Goal: Task Accomplishment & Management: Manage account settings

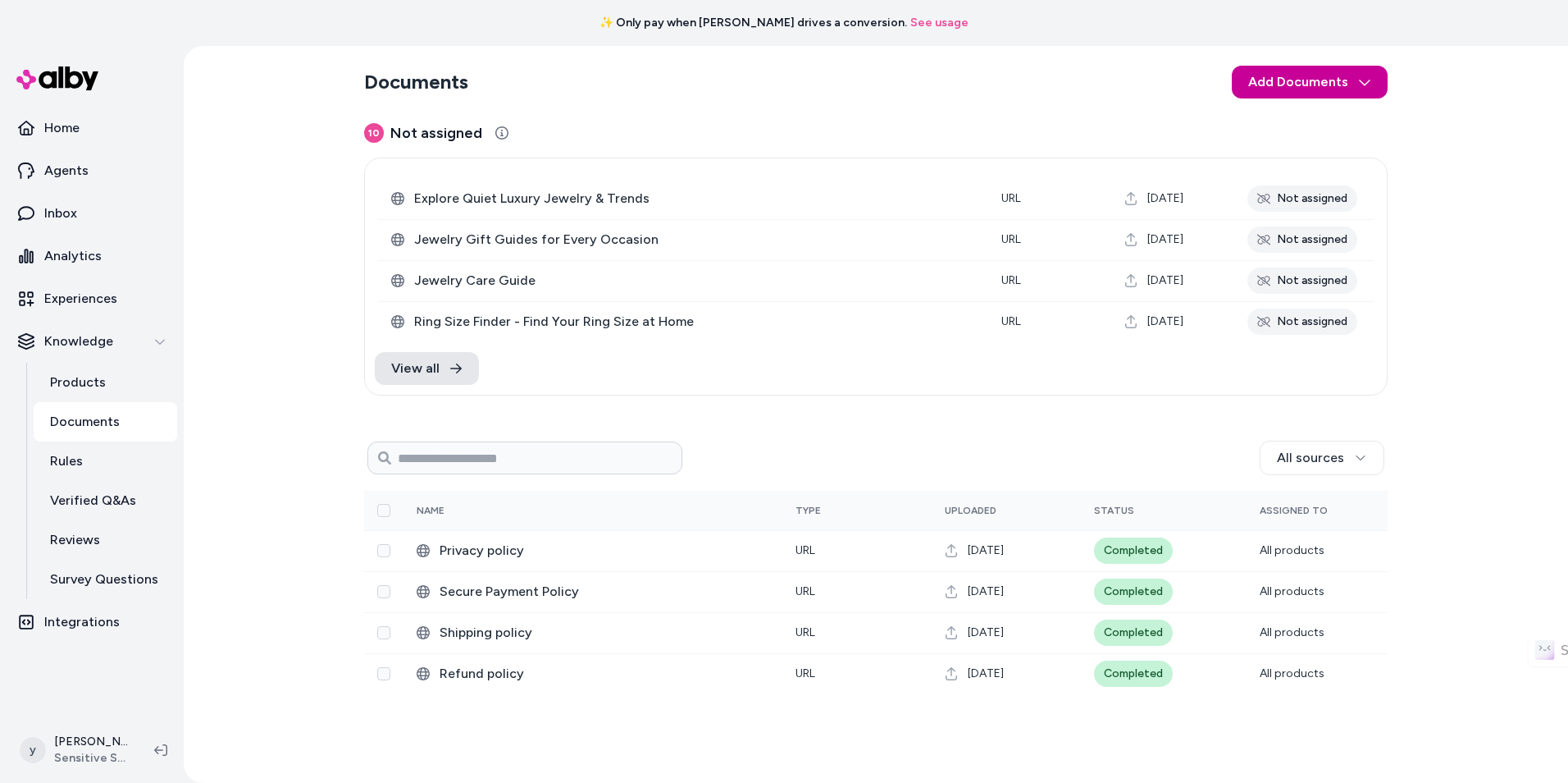
click at [1369, 91] on html "✨ Only pay when [PERSON_NAME] drives a conversion. See usage Home Agents Inbox …" at bounding box center [784, 392] width 1568 height 783
click at [1341, 146] on span "Import from URL" at bounding box center [1320, 149] width 89 height 16
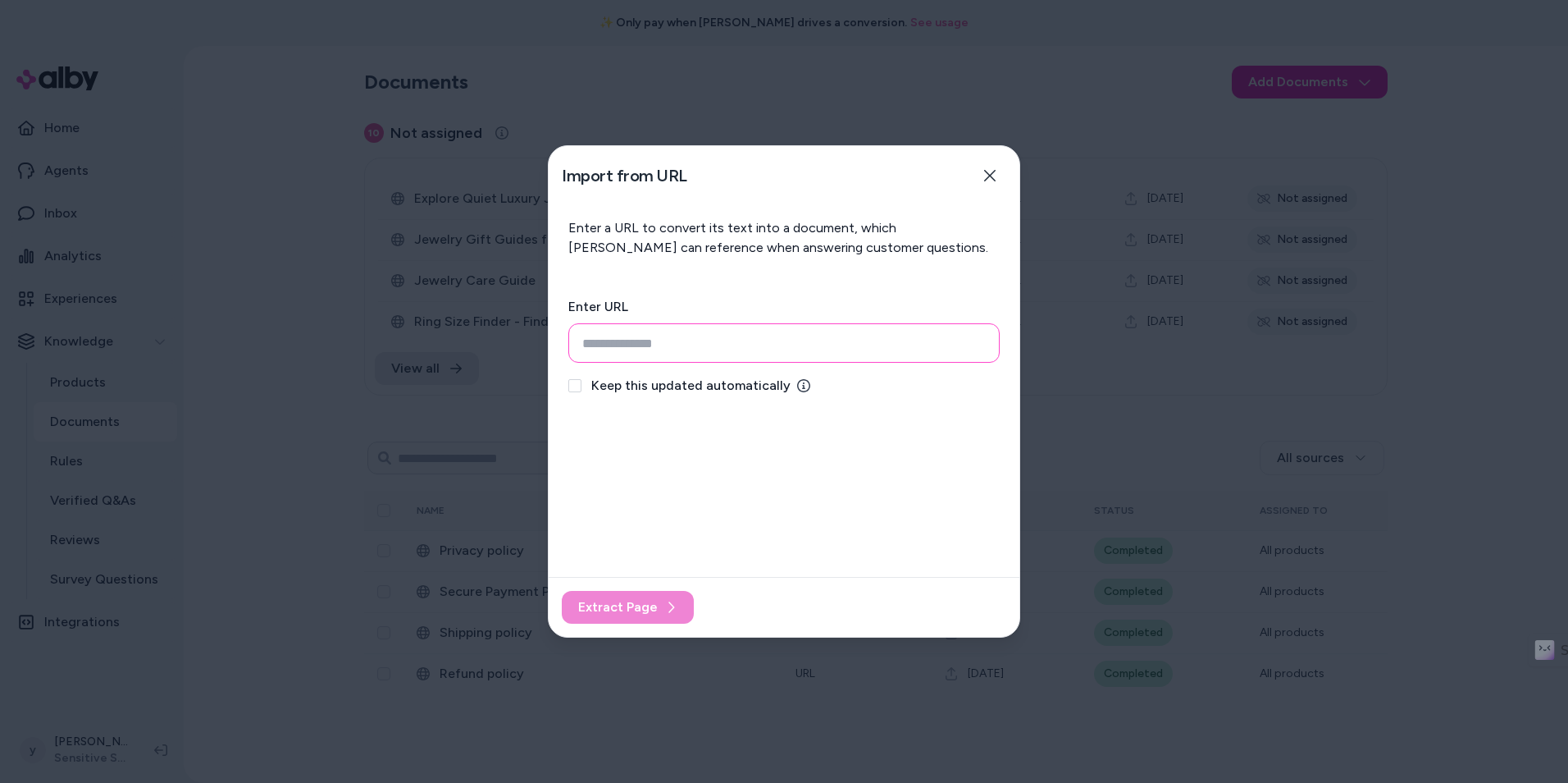
click at [666, 351] on input "url" at bounding box center [784, 343] width 431 height 40
paste input "**********"
type input "**********"
click at [663, 390] on span "Keep this updated automatically" at bounding box center [691, 385] width 199 height 20
click at [581, 390] on button "Keep this updated automatically" at bounding box center [575, 386] width 13 height 13
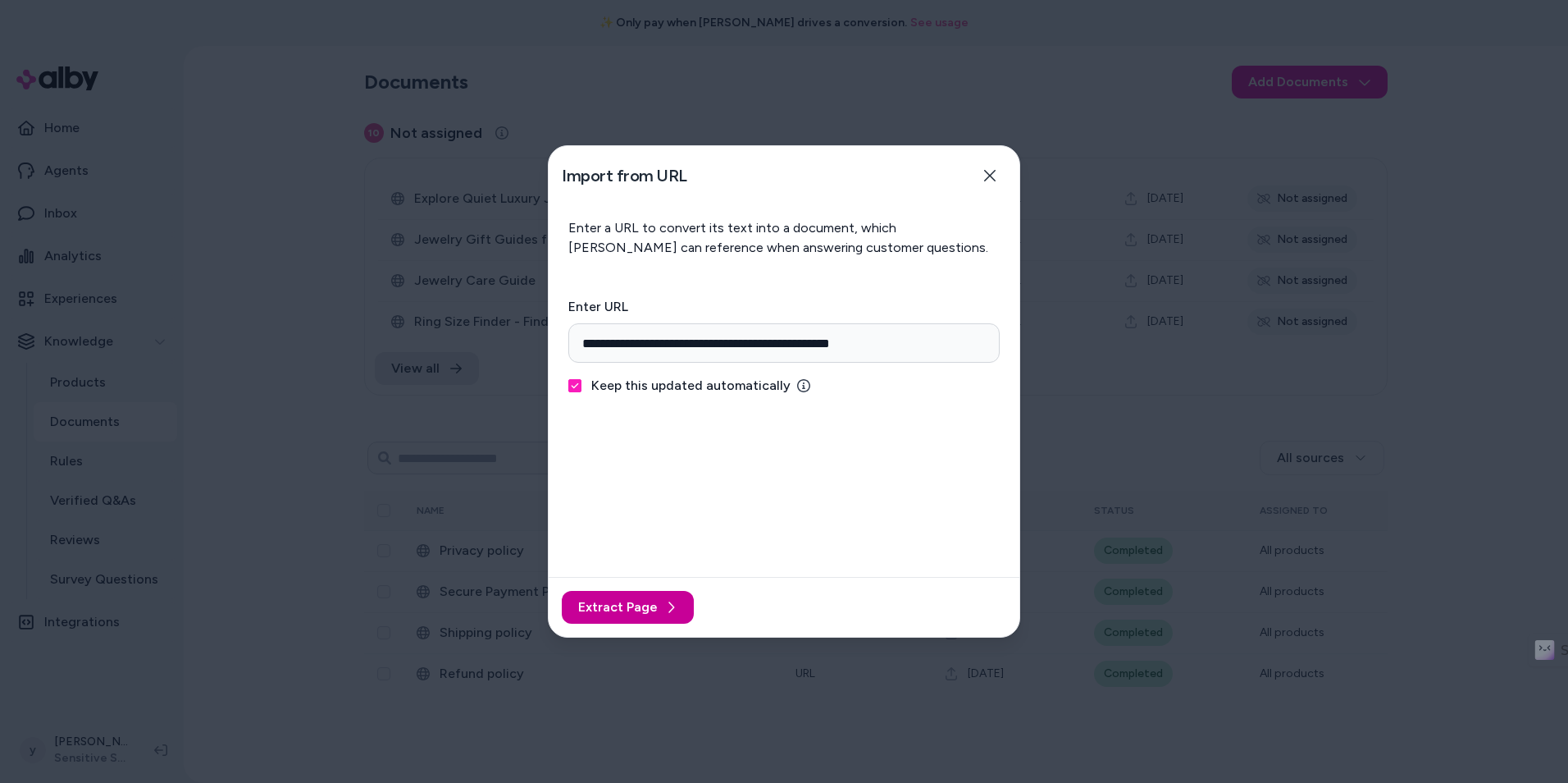
click at [654, 612] on span "Extract Page" at bounding box center [618, 607] width 79 height 20
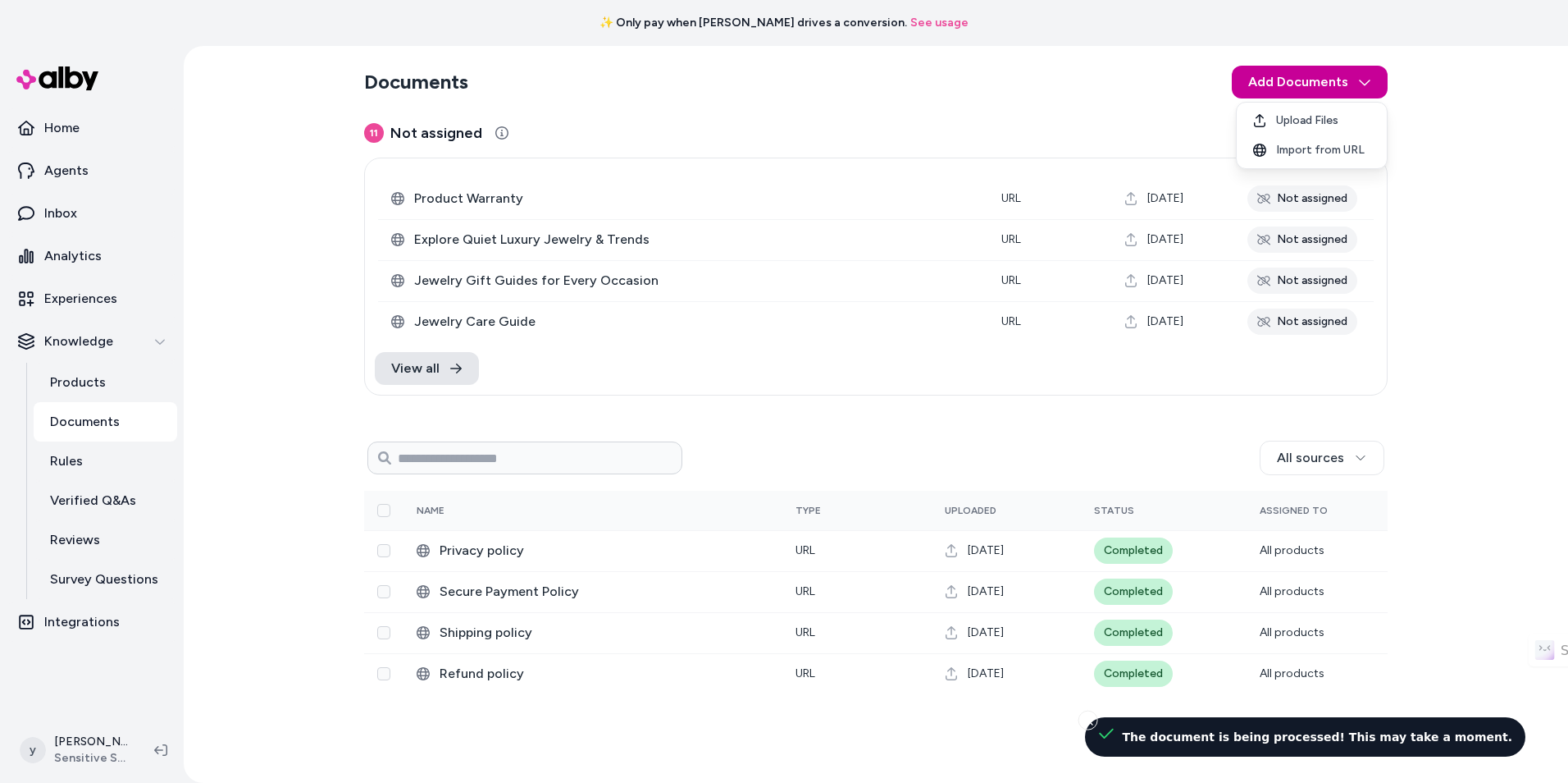
click at [1337, 82] on html "✨ Only pay when [PERSON_NAME] drives a conversion. See usage Home Agents Inbox …" at bounding box center [784, 392] width 1568 height 783
click at [1352, 146] on span "Import from URL" at bounding box center [1320, 149] width 89 height 16
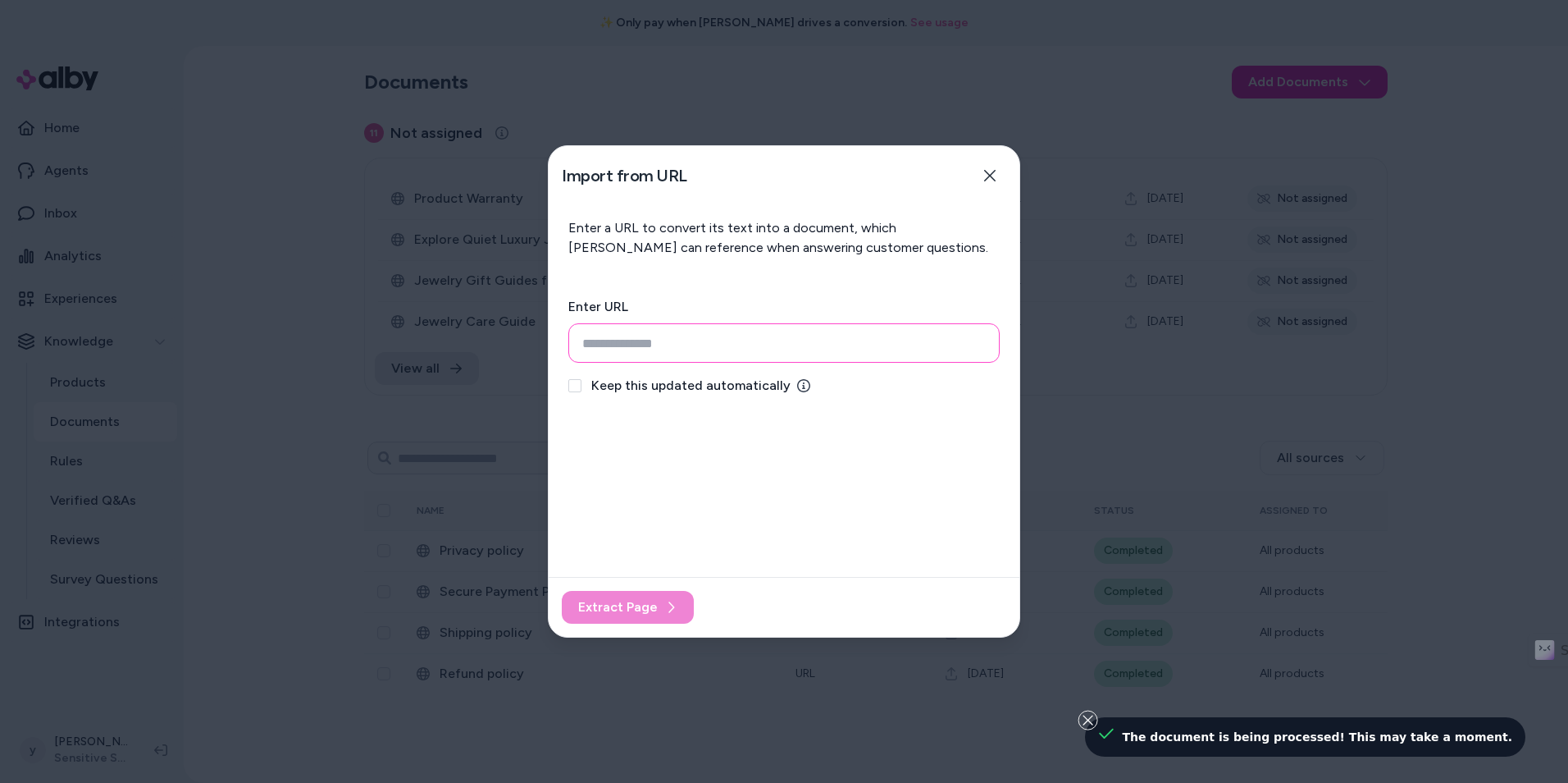
click at [781, 358] on input "url" at bounding box center [784, 343] width 431 height 40
paste input "**********"
type input "**********"
click at [750, 381] on span "Keep this updated automatically" at bounding box center [691, 385] width 199 height 20
click at [581, 381] on button "Keep this updated automatically" at bounding box center [575, 386] width 13 height 13
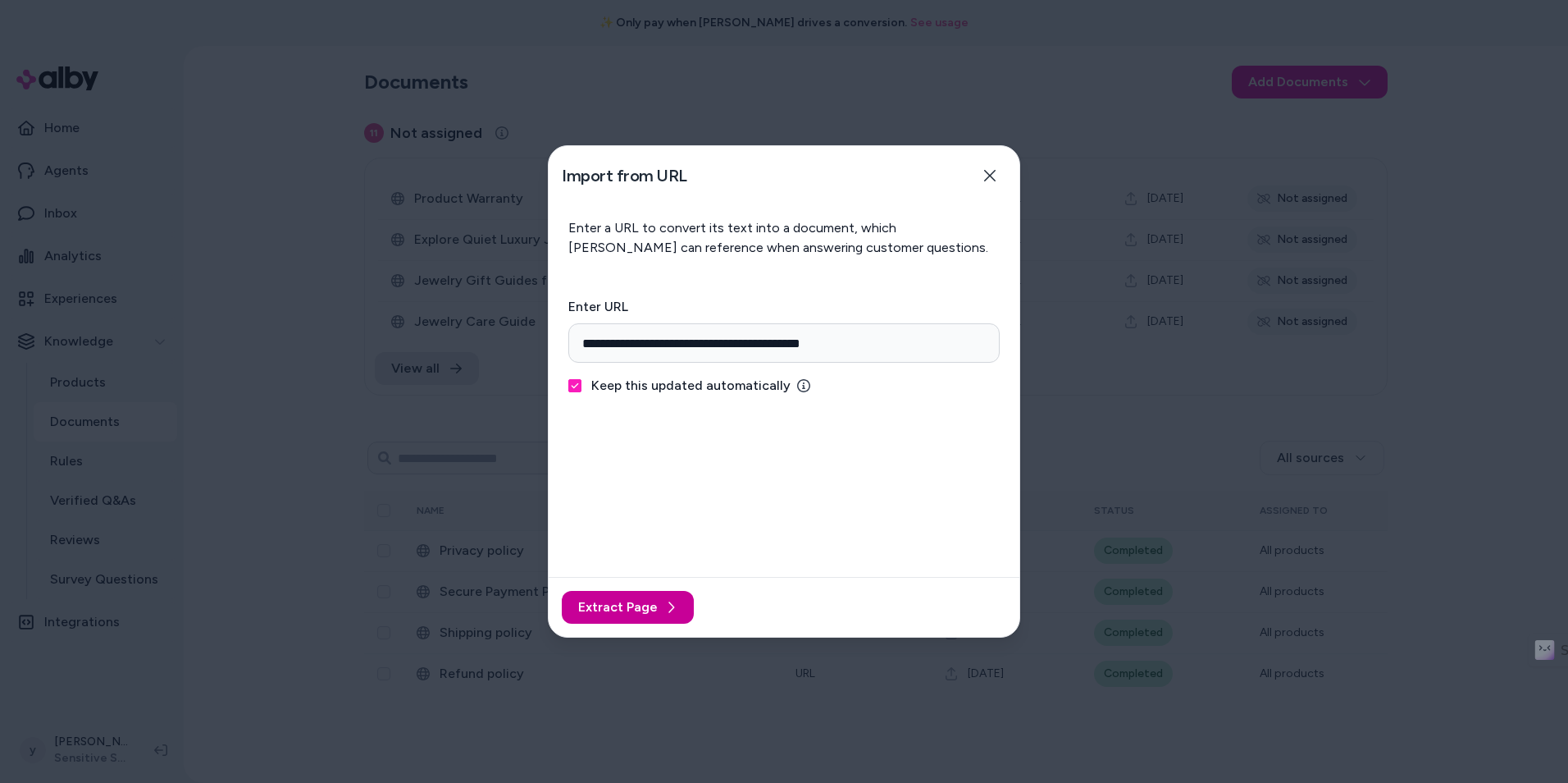
click at [652, 615] on span "Extract Page" at bounding box center [618, 607] width 79 height 20
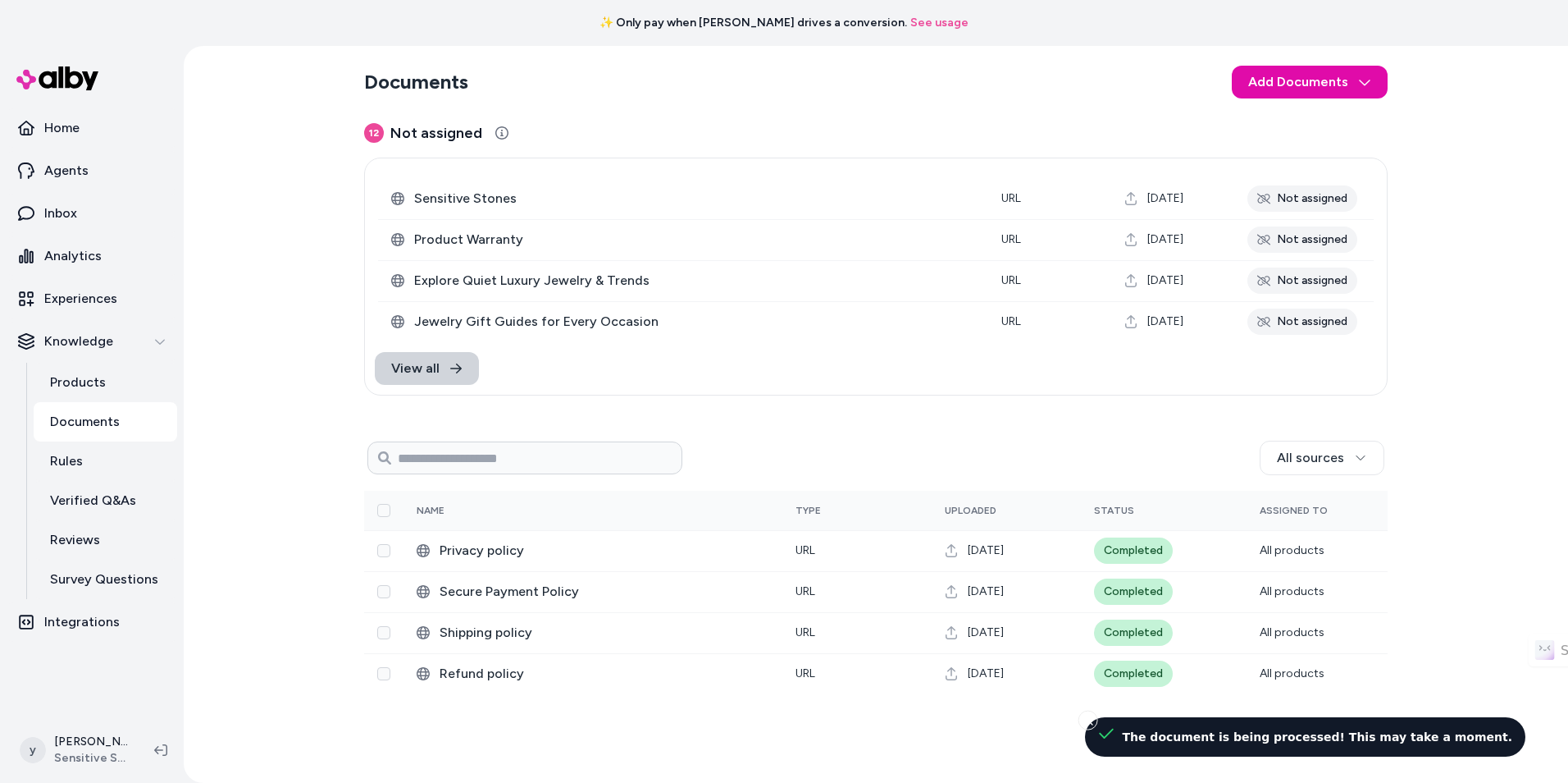
click at [448, 381] on link "View all" at bounding box center [427, 368] width 104 height 33
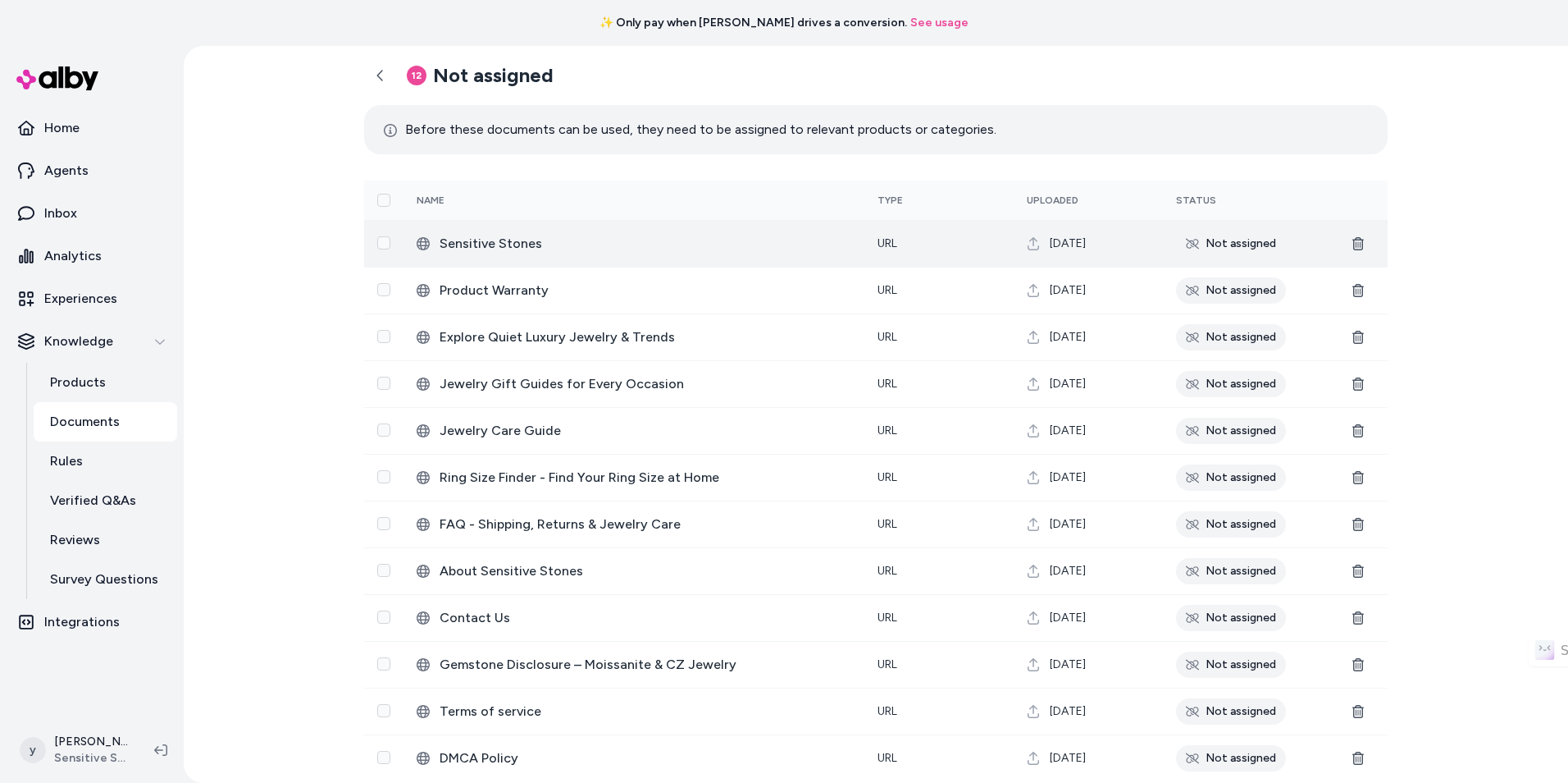
click at [1240, 246] on div "Not assigned" at bounding box center [1231, 244] width 110 height 26
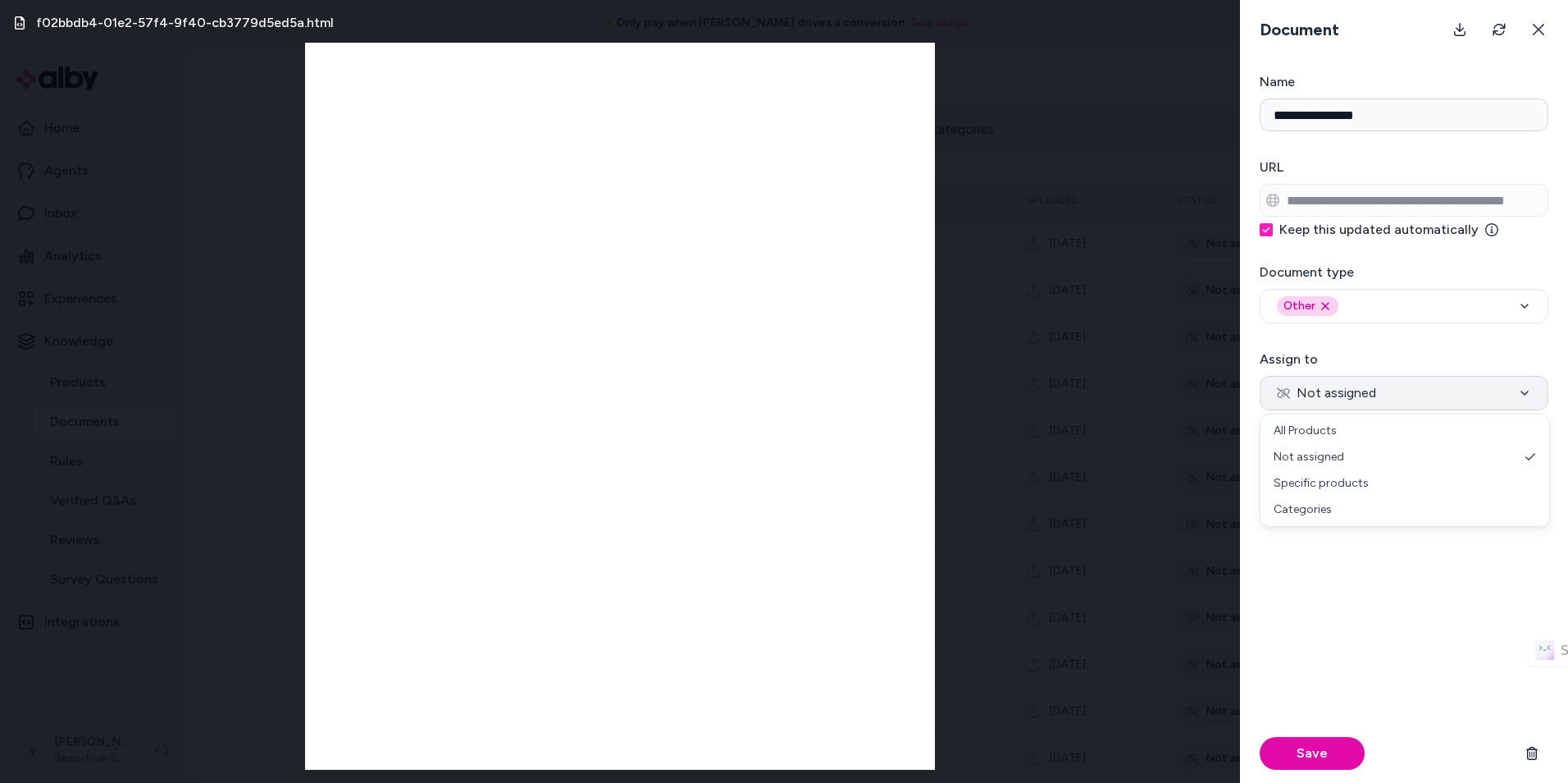
click at [1356, 383] on span "Not assigned" at bounding box center [1326, 392] width 99 height 20
select select "***"
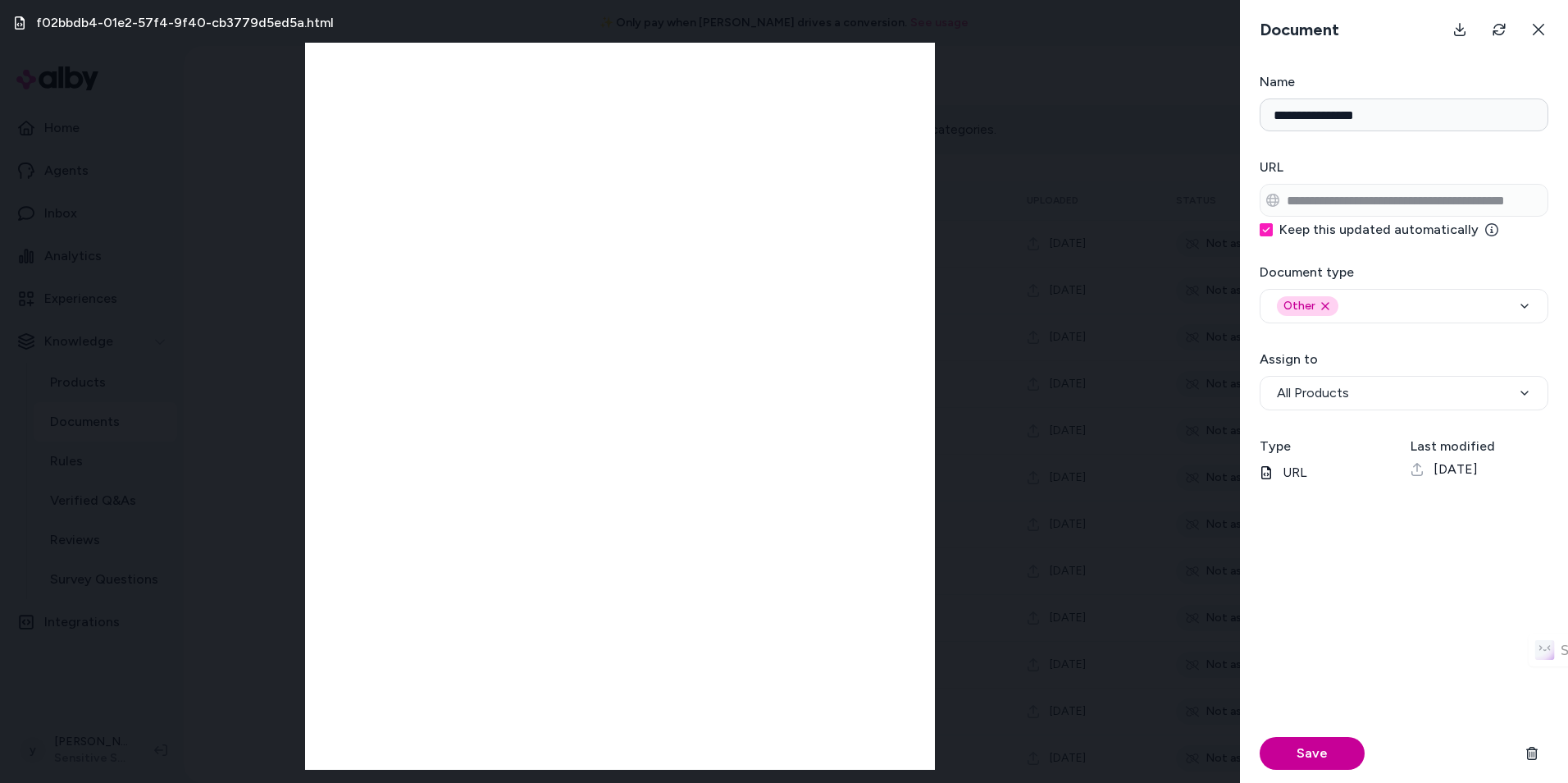
click at [1330, 747] on button "Save" at bounding box center [1312, 753] width 105 height 33
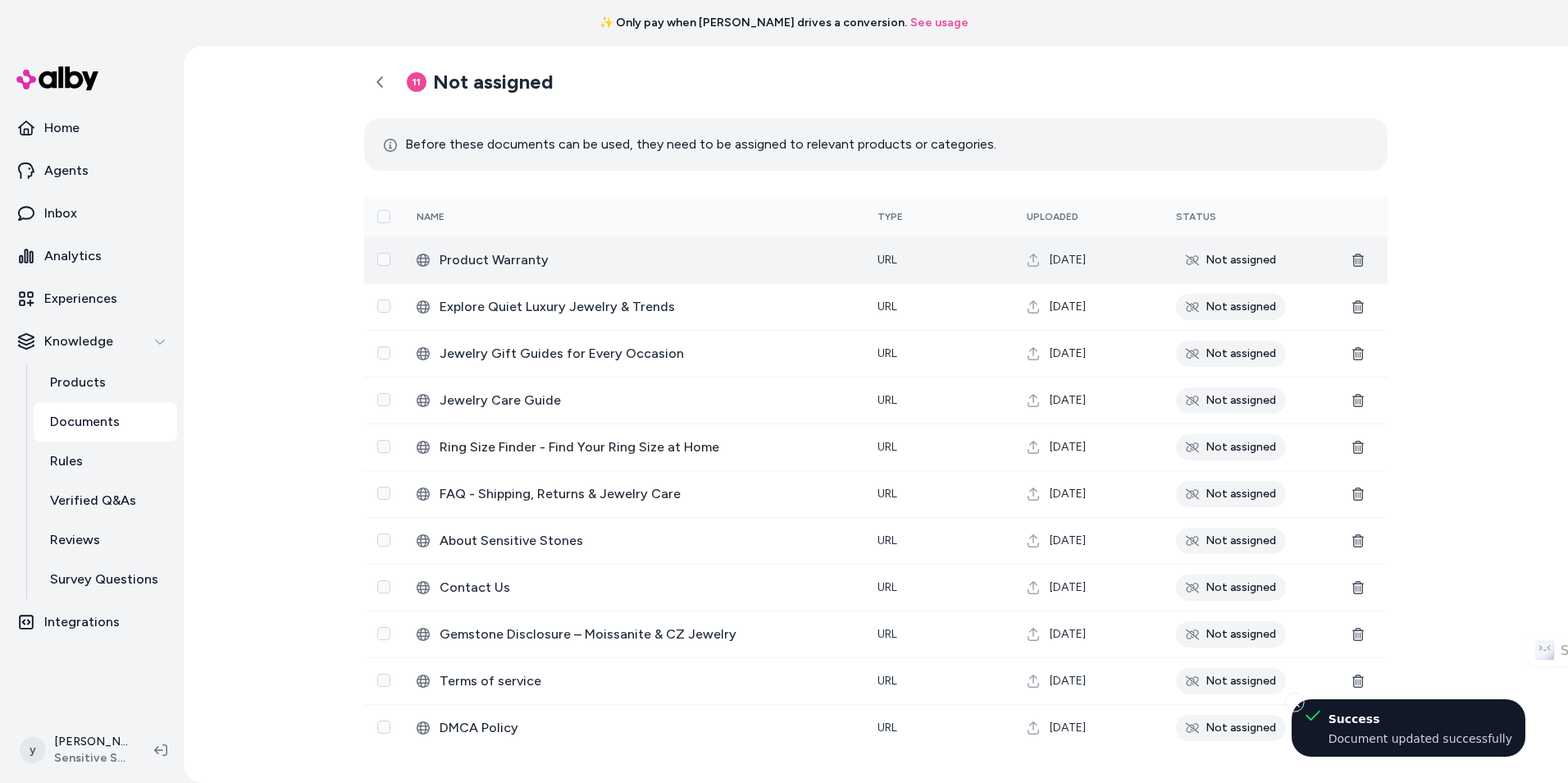
click at [1261, 263] on div "Not assigned" at bounding box center [1231, 260] width 110 height 26
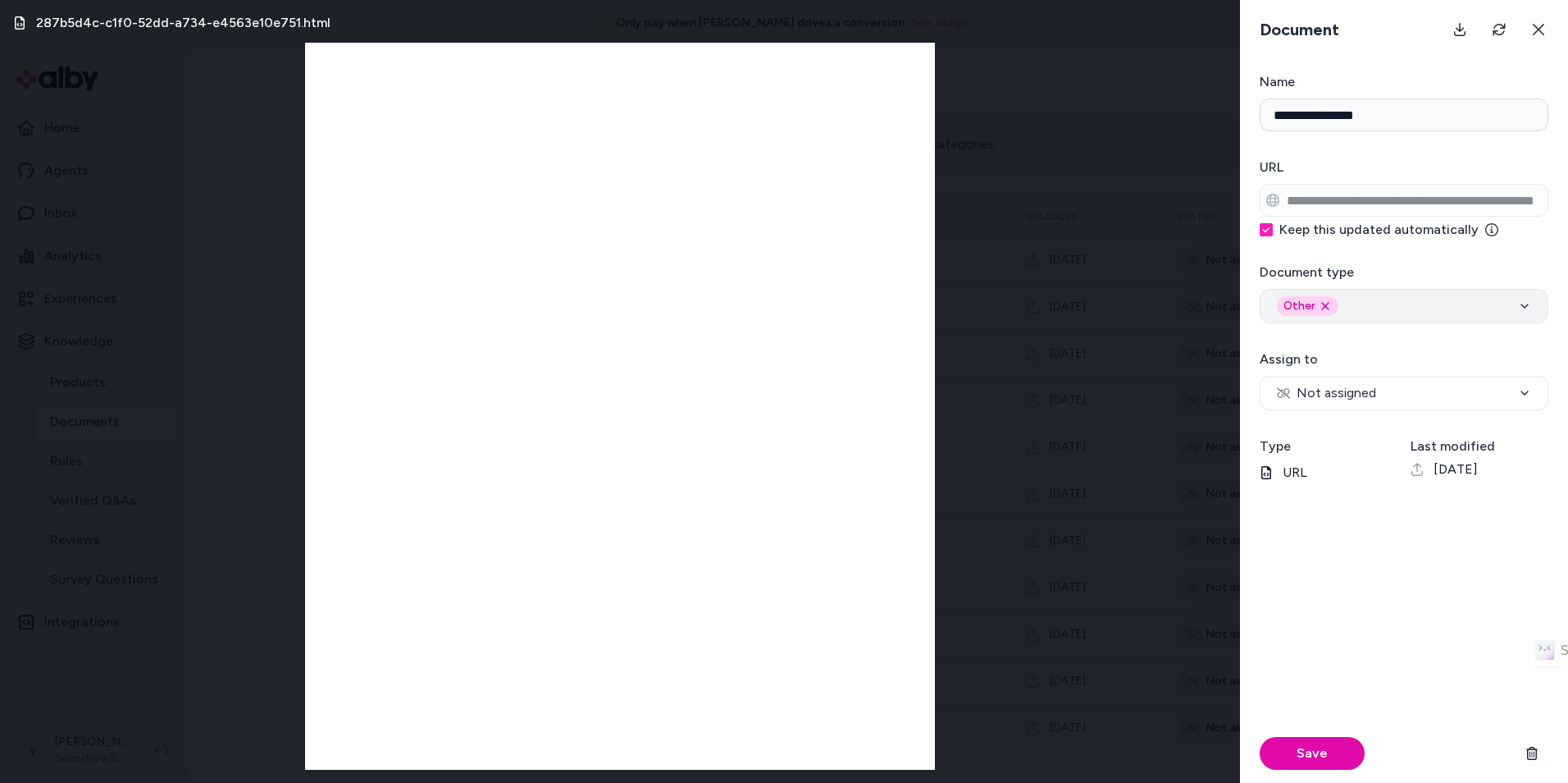
click at [1331, 306] on div "Other Remove other option" at bounding box center [1307, 305] width 61 height 20
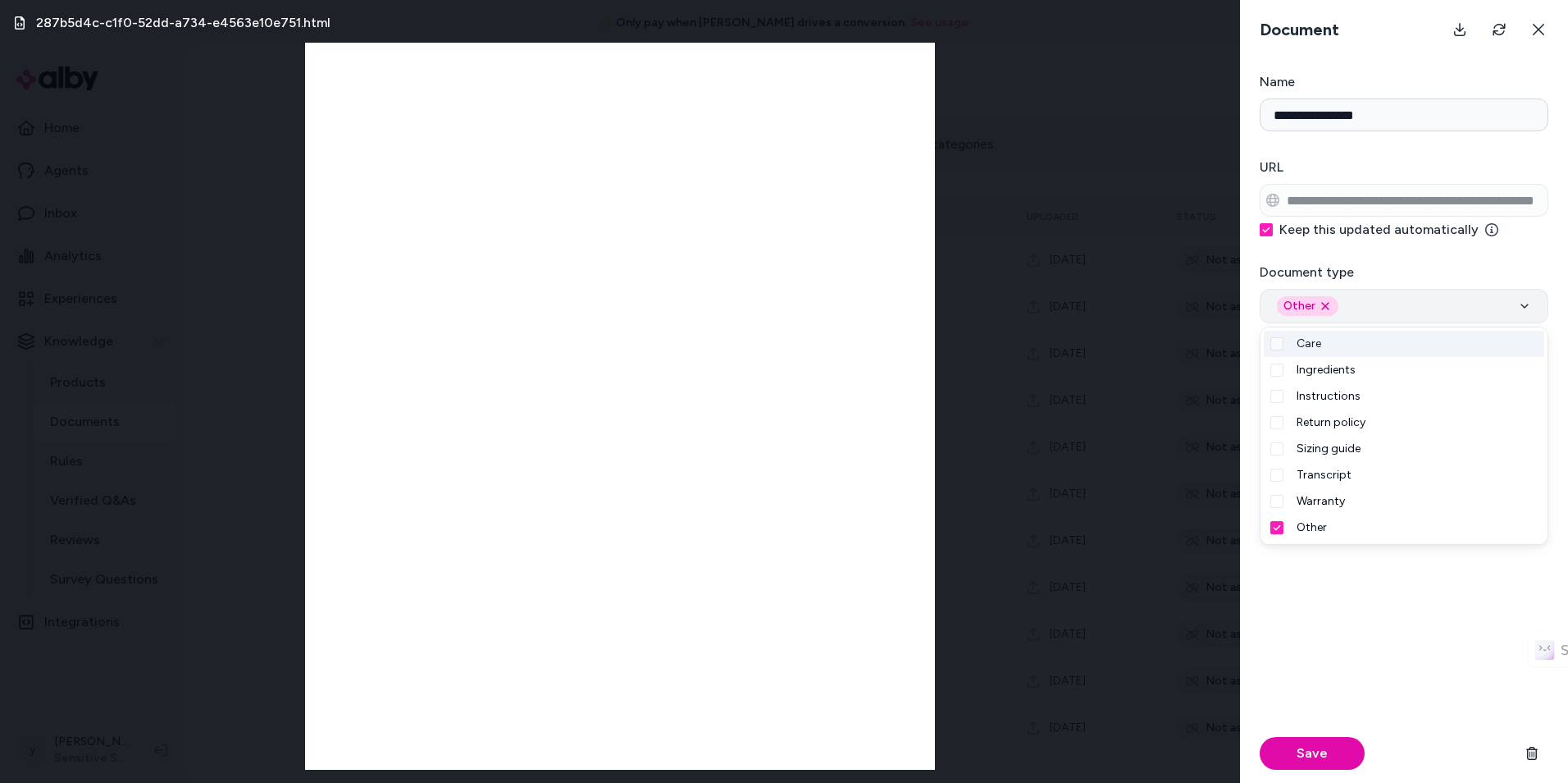
click at [1366, 311] on div "Other Remove other option" at bounding box center [1404, 305] width 254 height 20
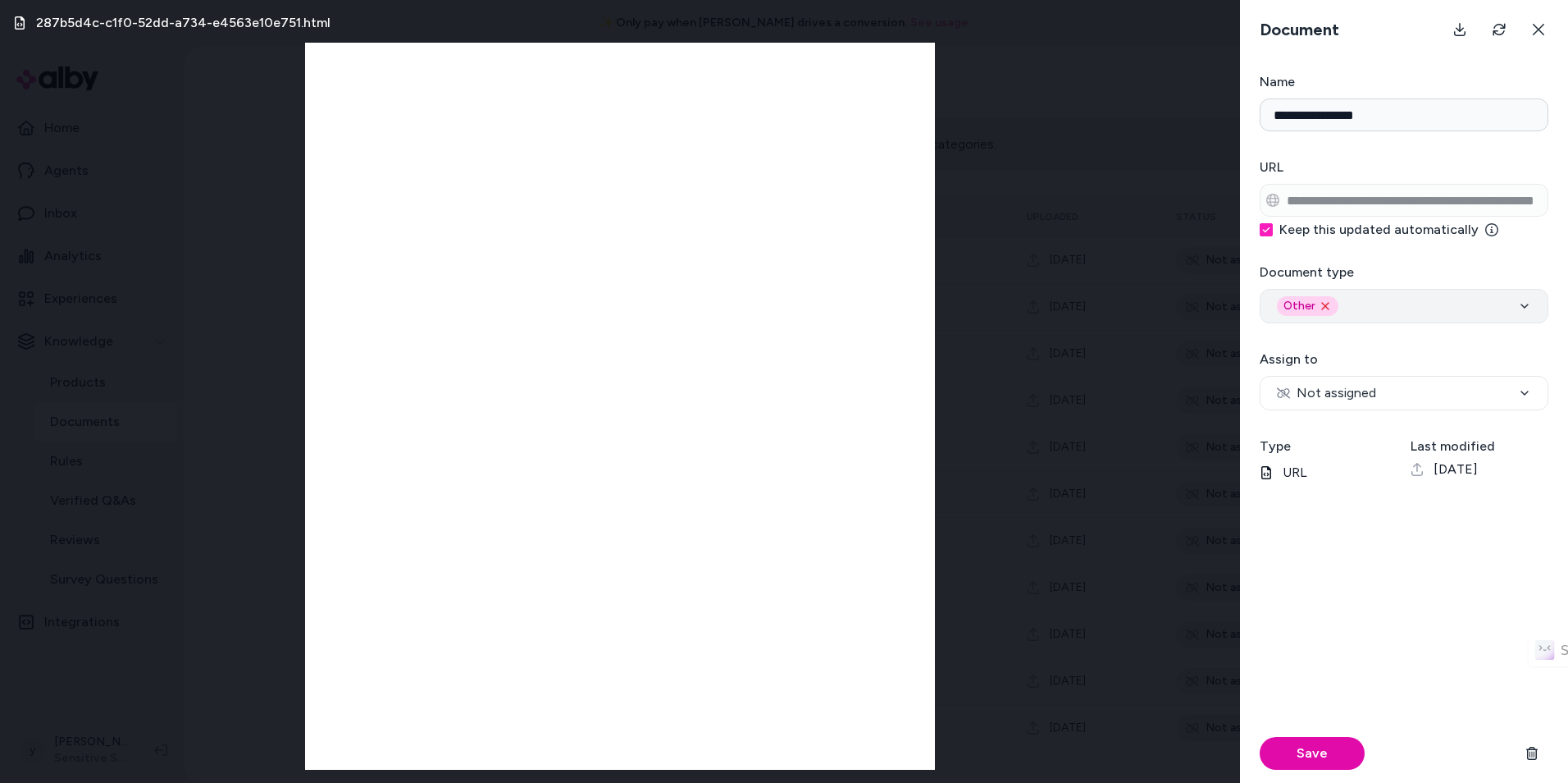
click at [1325, 311] on icon "Remove other option" at bounding box center [1325, 306] width 13 height 13
click at [1346, 310] on div "Select" at bounding box center [1404, 305] width 254 height 20
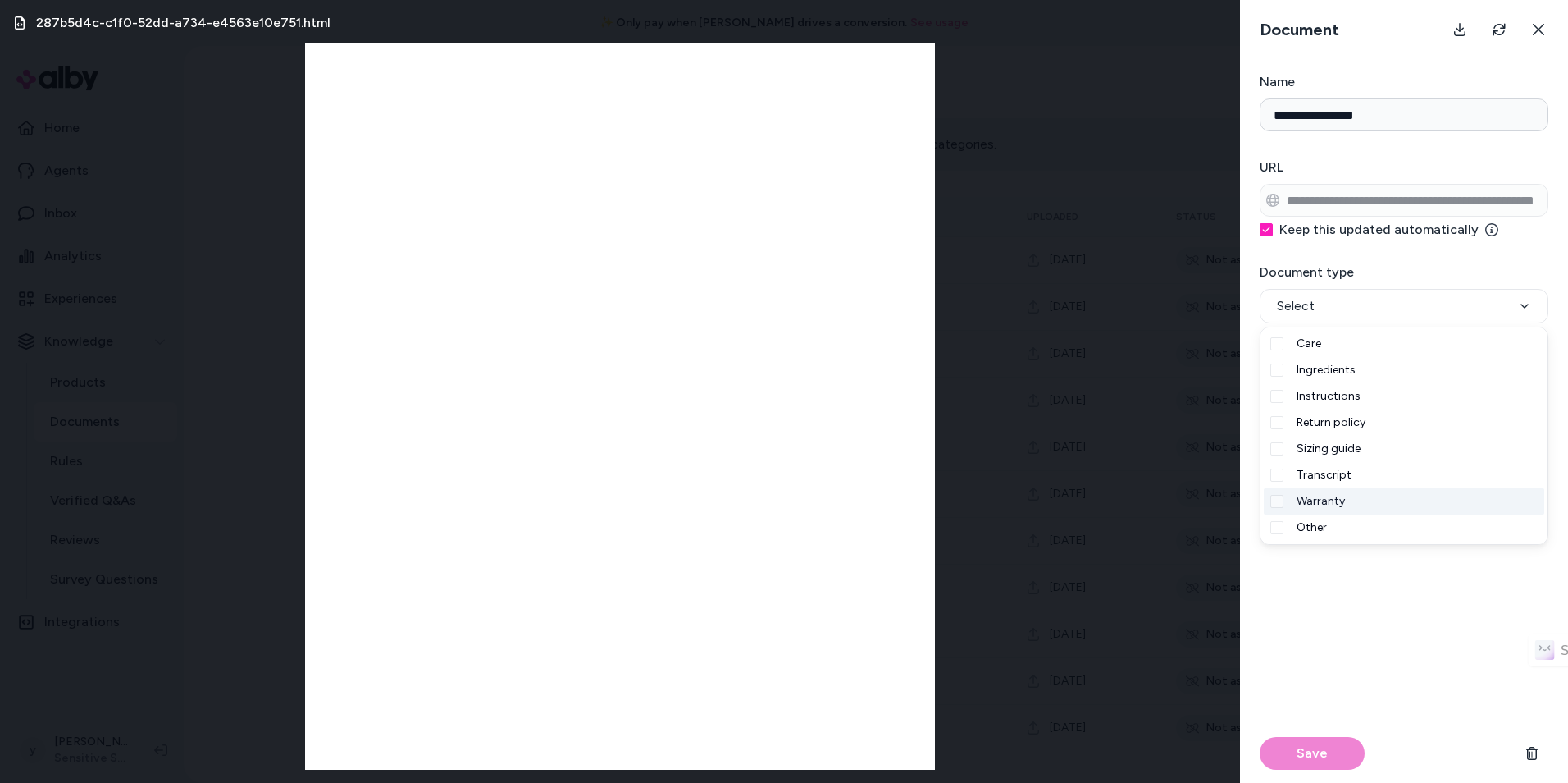
click at [1341, 502] on span "Warranty" at bounding box center [1320, 500] width 48 height 16
click at [1368, 665] on div "Save" at bounding box center [1404, 646] width 288 height 274
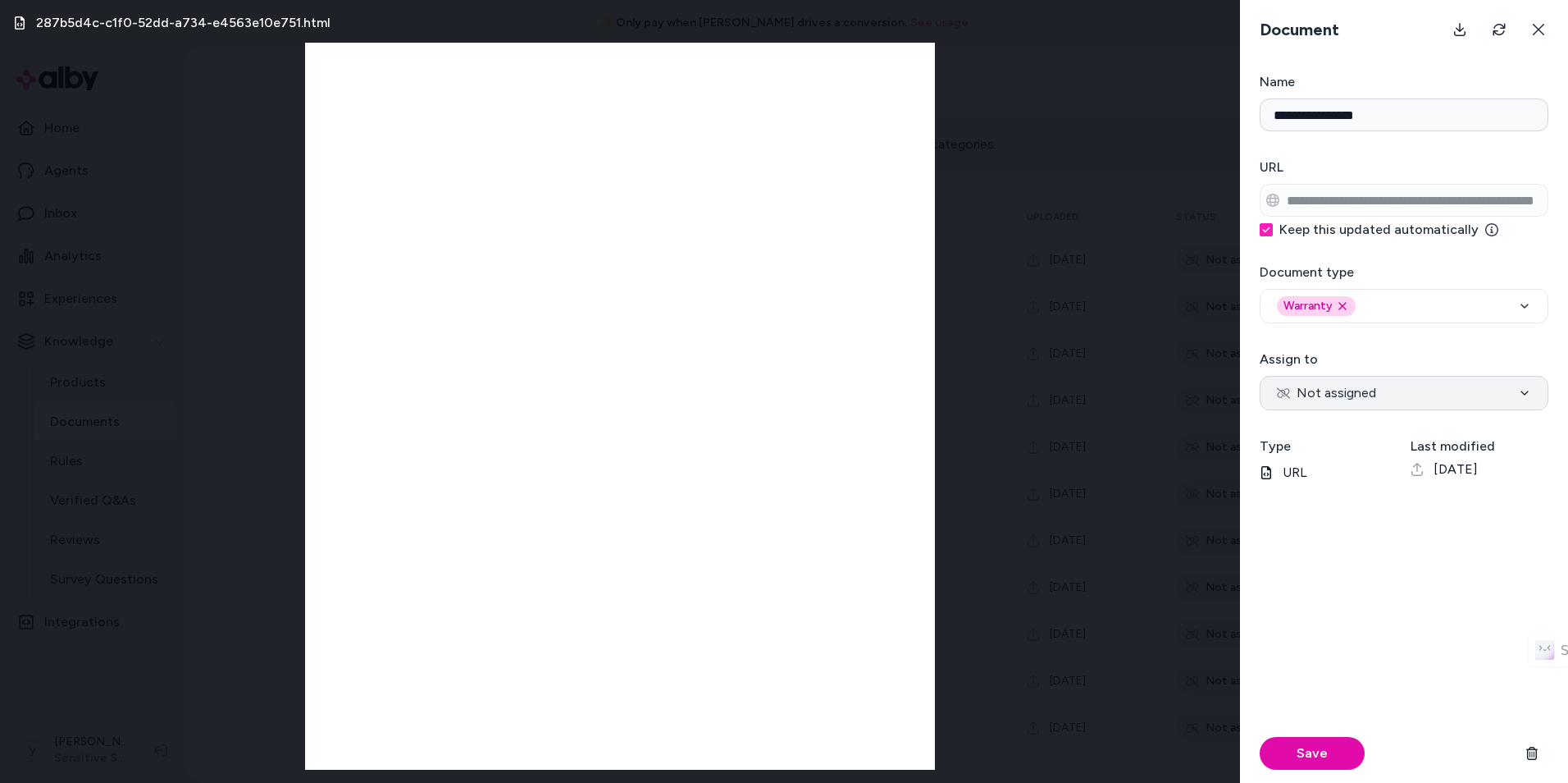
click at [1376, 384] on button "Not assigned" at bounding box center [1404, 392] width 288 height 34
select select "***"
click at [1330, 765] on button "Save" at bounding box center [1312, 753] width 105 height 33
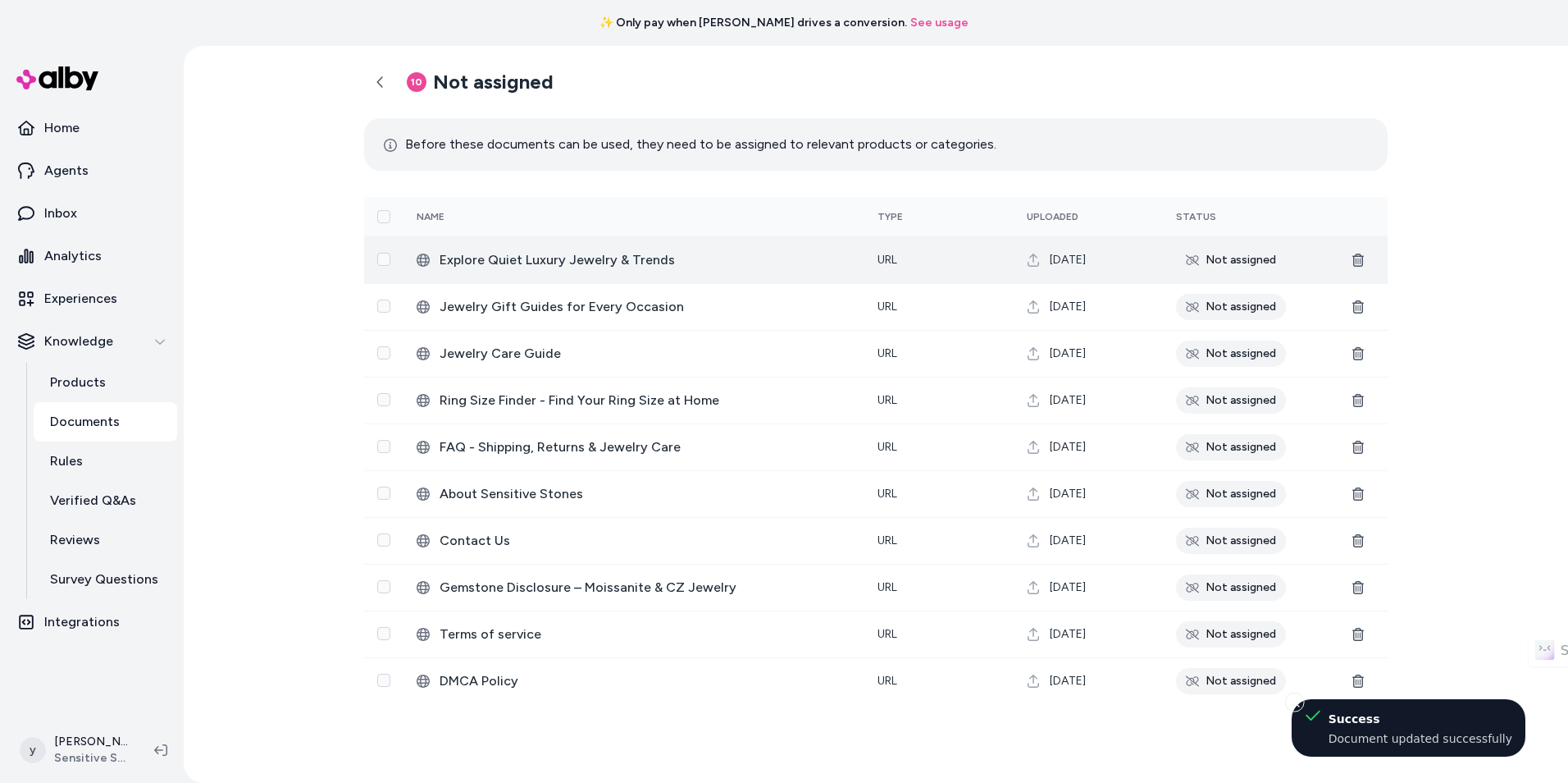
click at [1267, 252] on div "Not assigned" at bounding box center [1231, 260] width 110 height 26
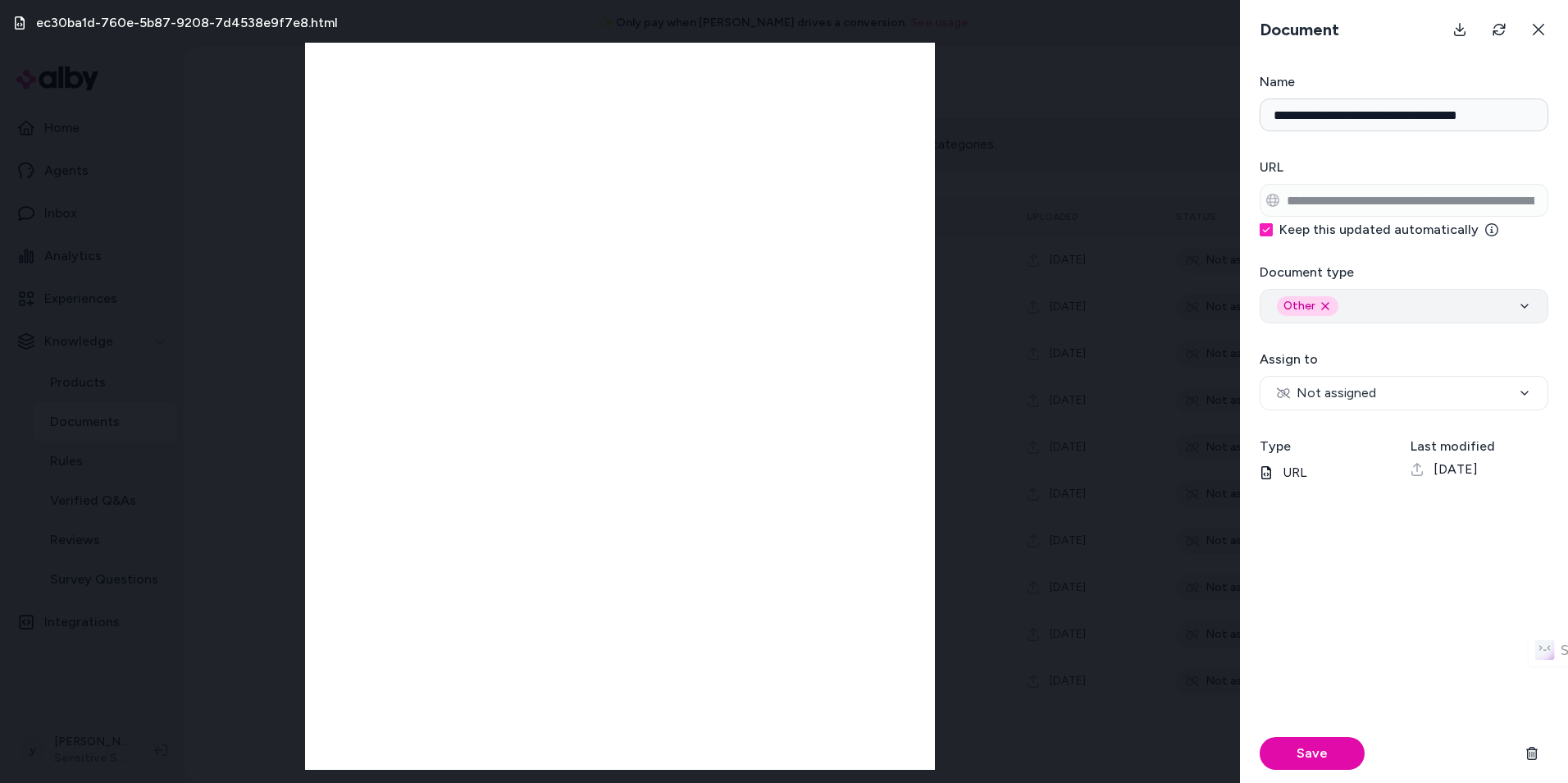
click at [1354, 301] on div "Other Remove other option" at bounding box center [1404, 305] width 254 height 20
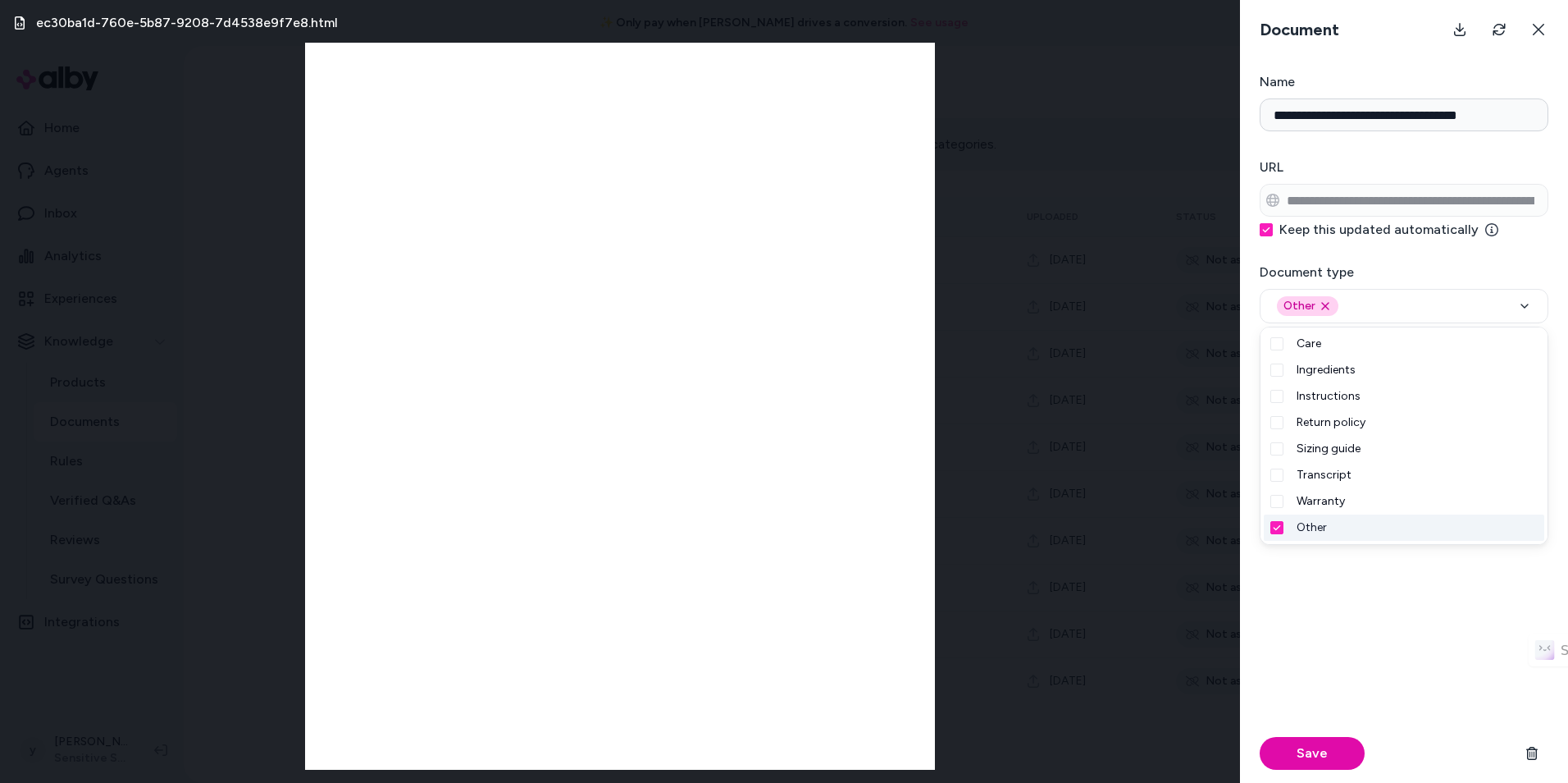
click at [1346, 562] on div "Save" at bounding box center [1404, 646] width 288 height 274
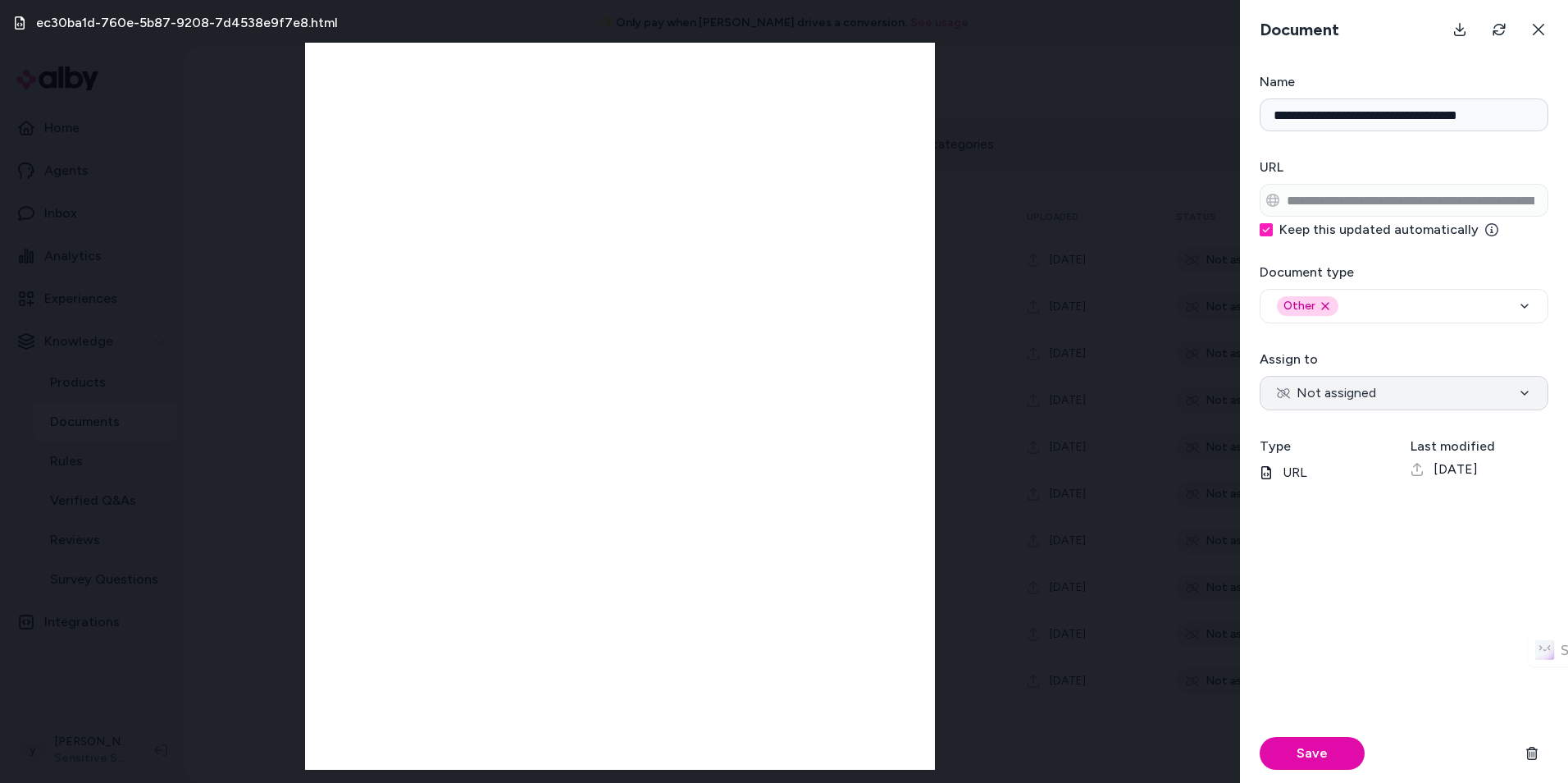
click at [1346, 395] on span "Not assigned" at bounding box center [1326, 392] width 99 height 20
select select "***"
click at [1330, 745] on button "Save" at bounding box center [1312, 753] width 105 height 33
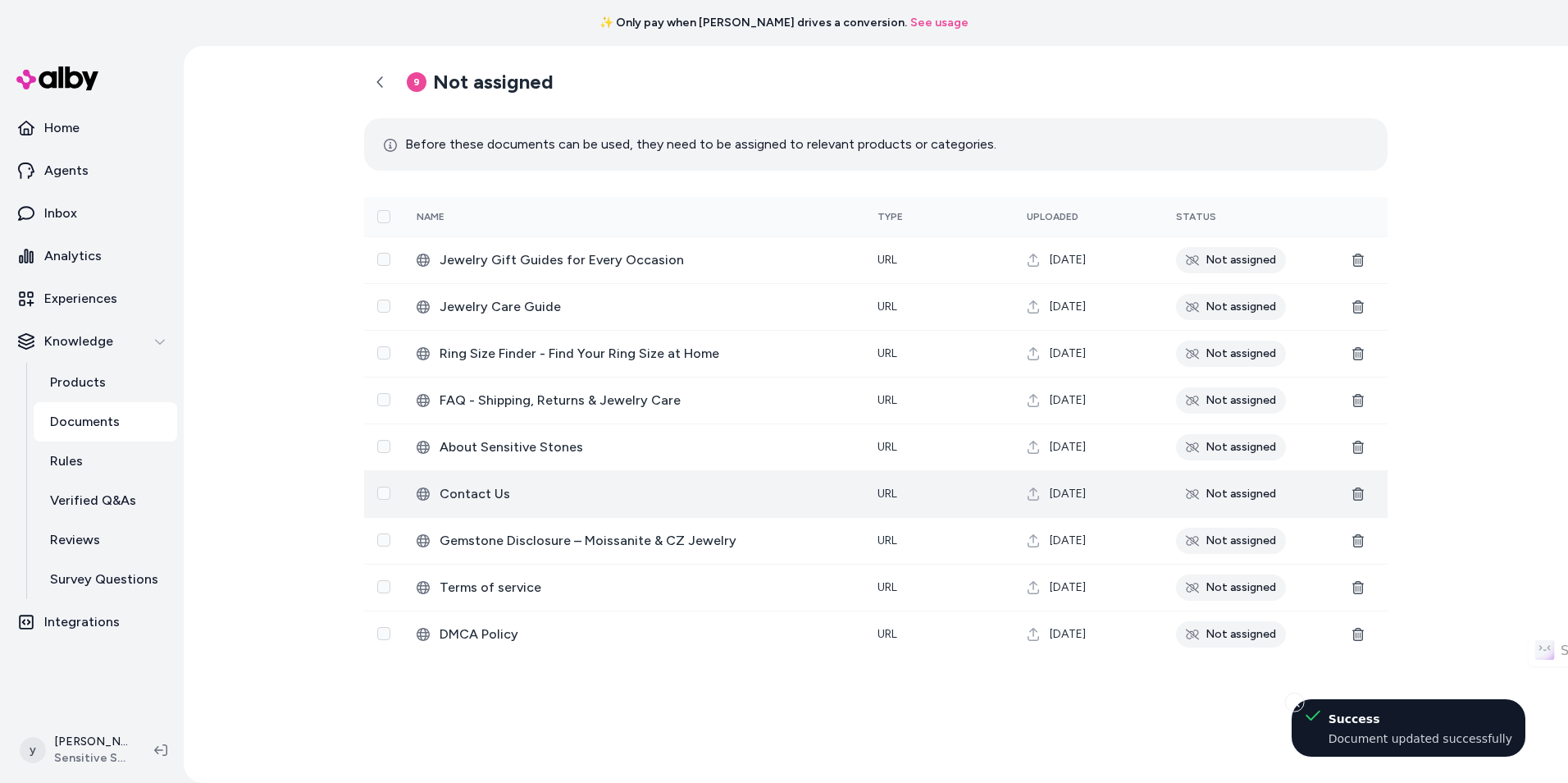
click at [1212, 496] on div "Not assigned" at bounding box center [1231, 494] width 110 height 26
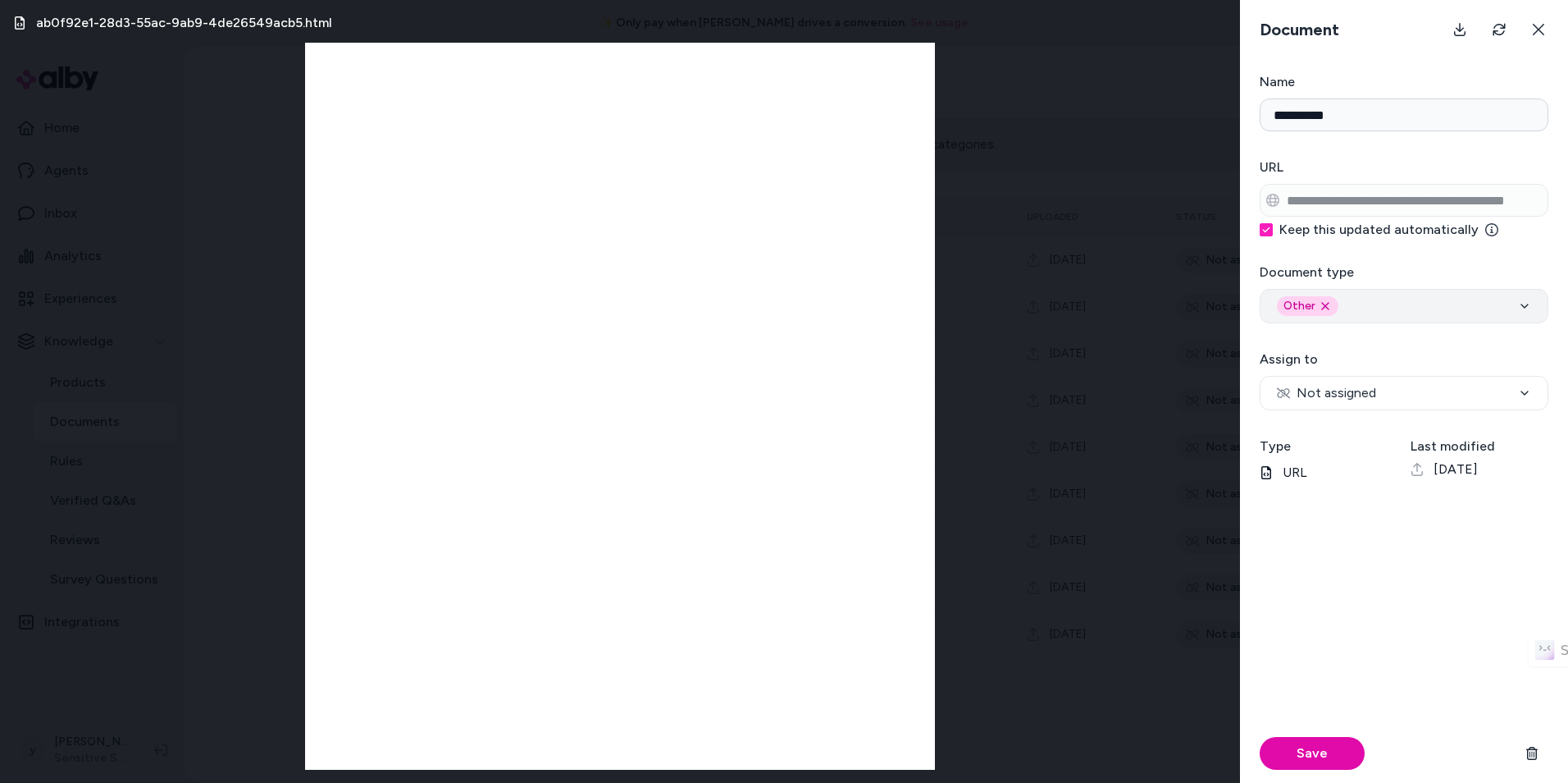
click at [1371, 301] on div "Other Remove other option" at bounding box center [1404, 305] width 254 height 20
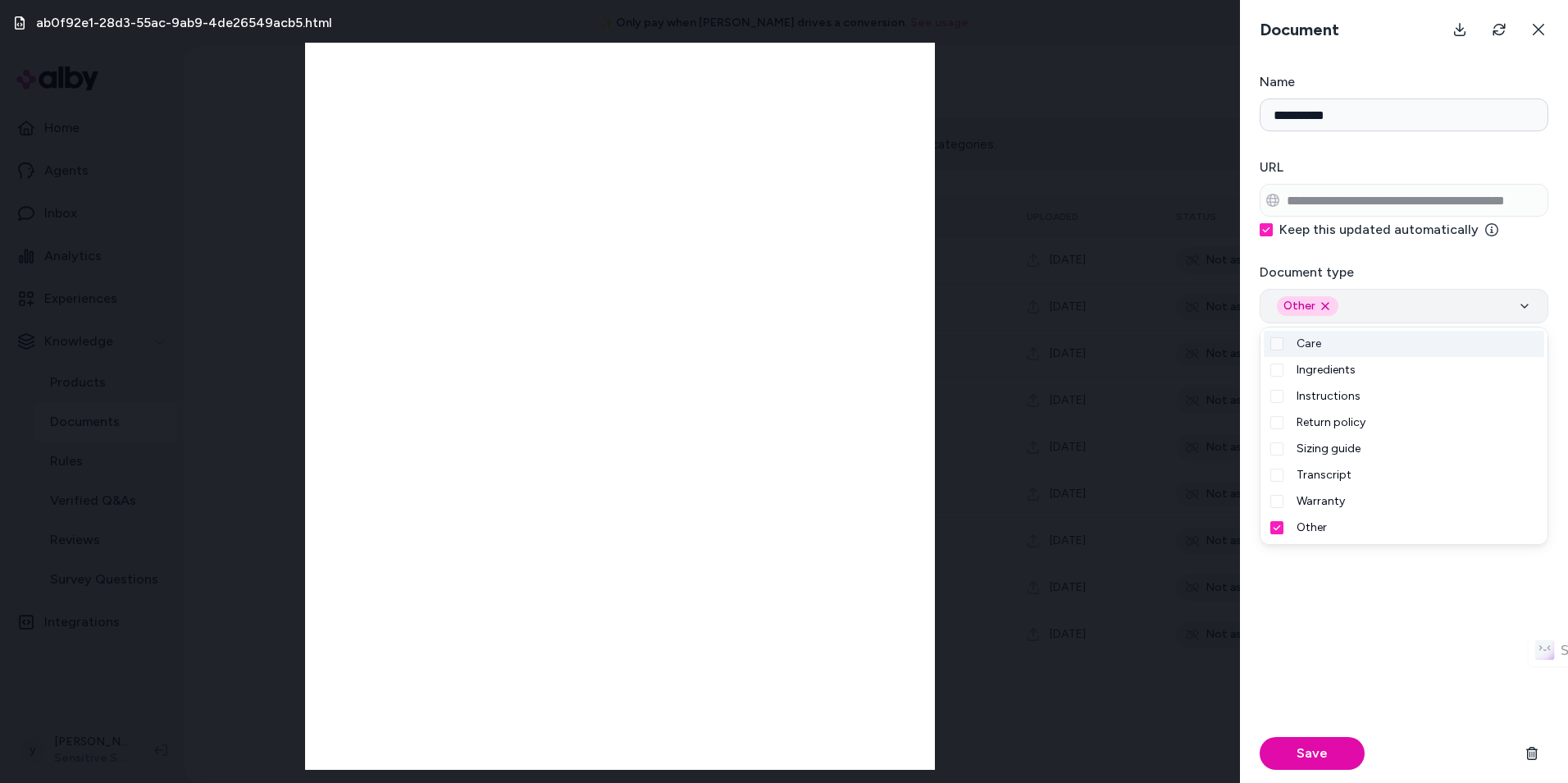
click at [1371, 301] on div "Other Remove other option" at bounding box center [1404, 305] width 254 height 20
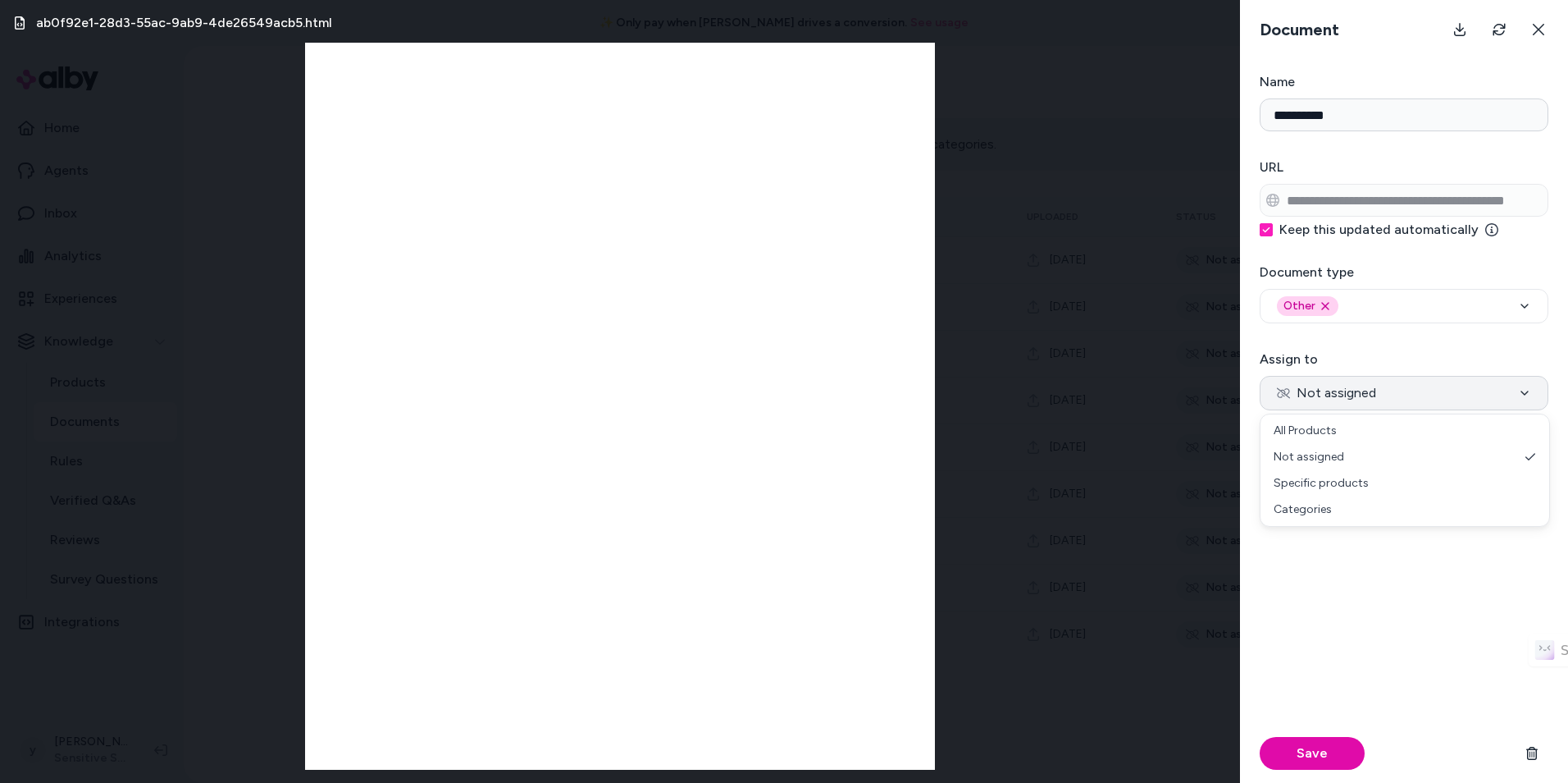
click at [1368, 393] on span "Not assigned" at bounding box center [1326, 392] width 99 height 20
select select "***"
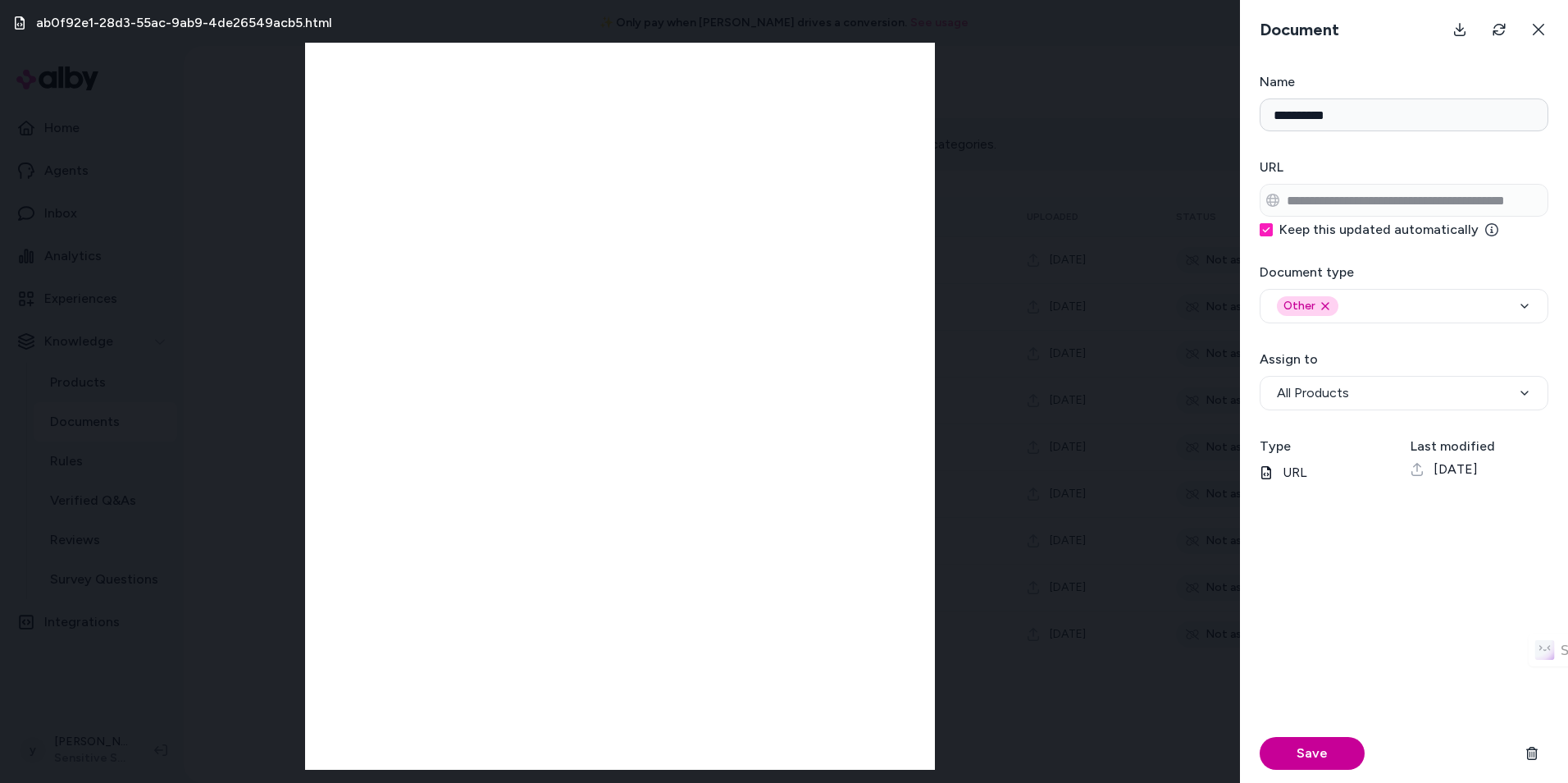
click at [1335, 749] on button "Save" at bounding box center [1312, 753] width 105 height 33
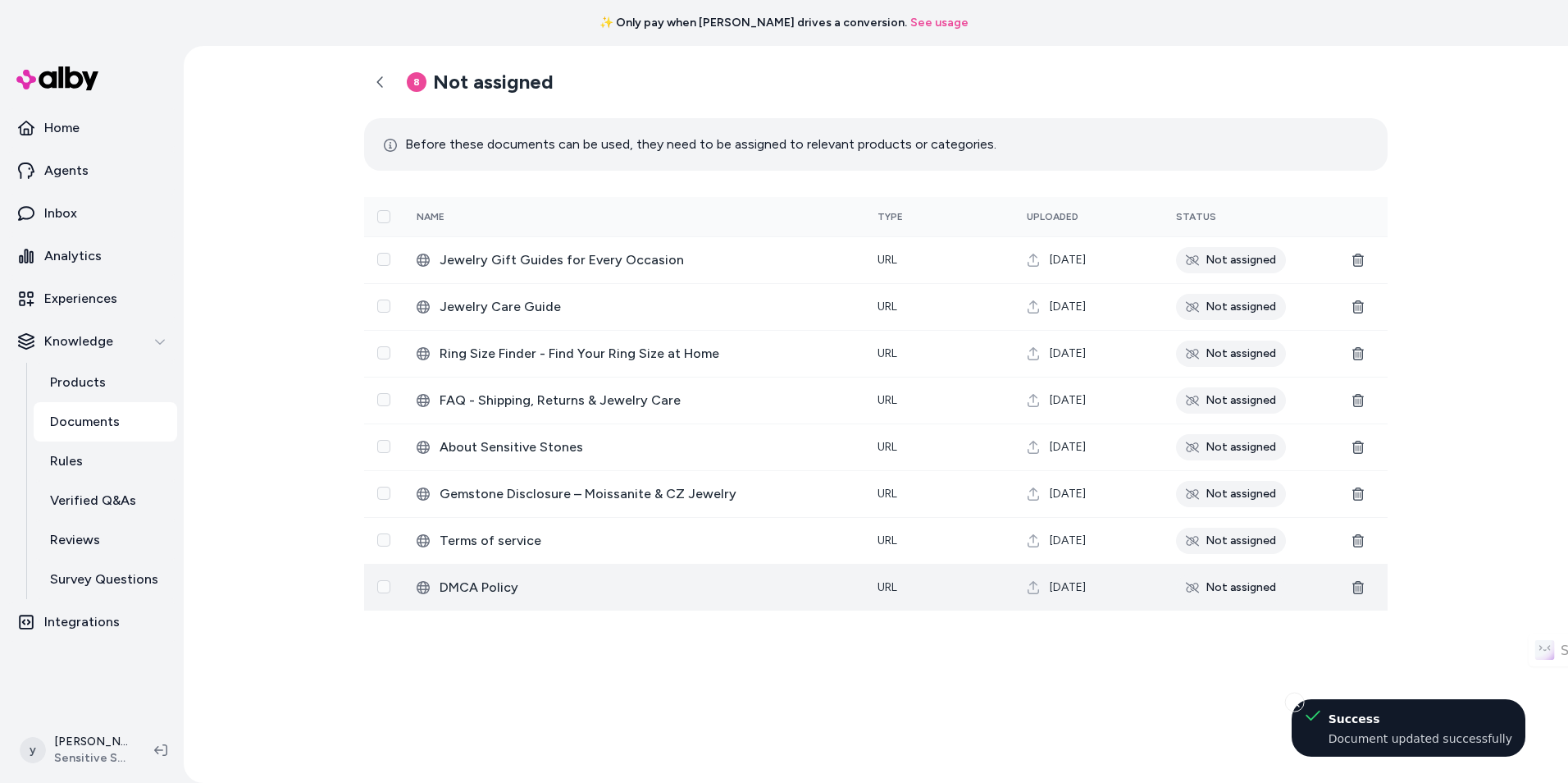
click at [1249, 583] on div "Not assigned" at bounding box center [1231, 587] width 110 height 26
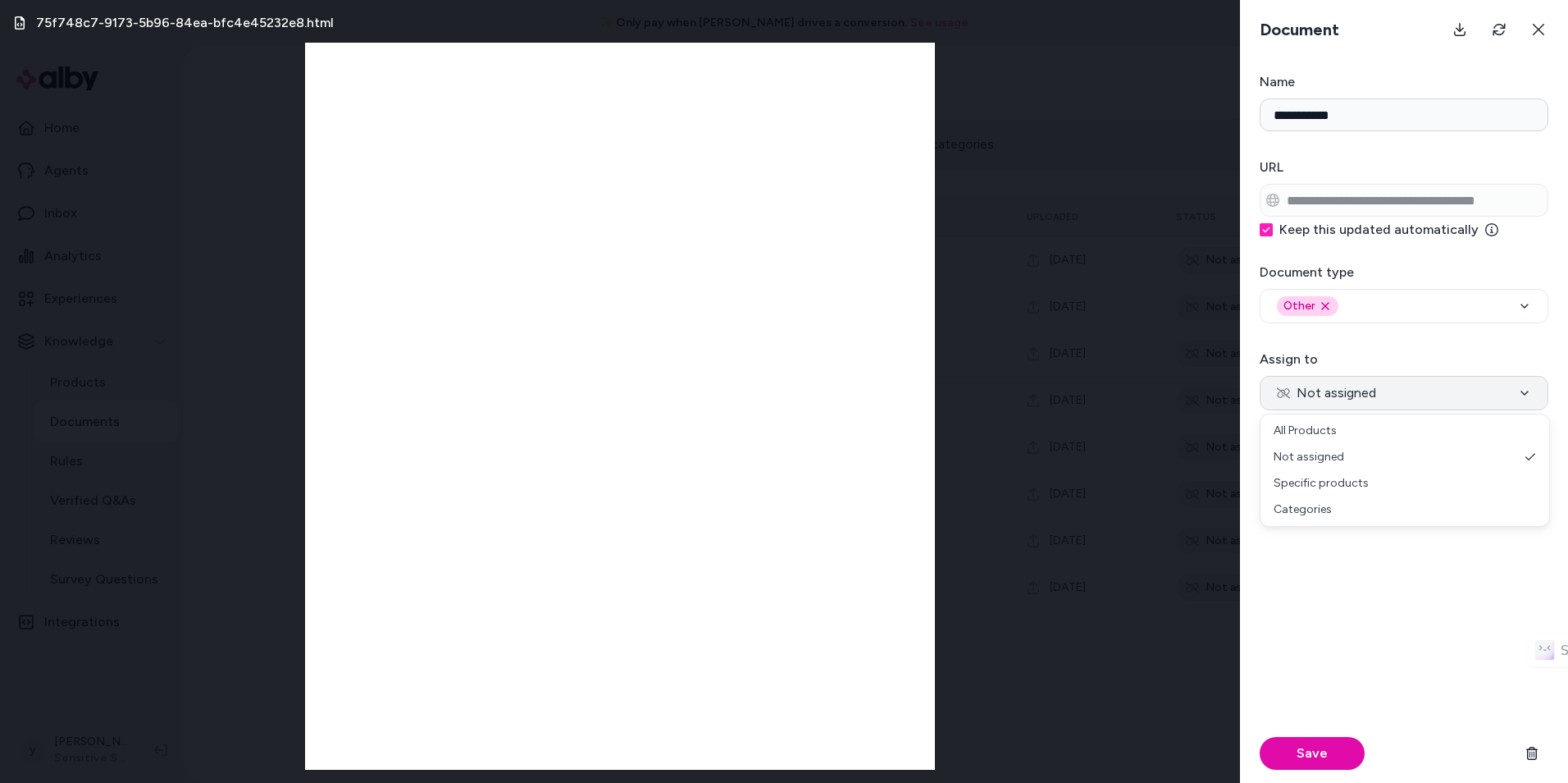
click at [1345, 393] on span "Not assigned" at bounding box center [1326, 392] width 99 height 20
select select "***"
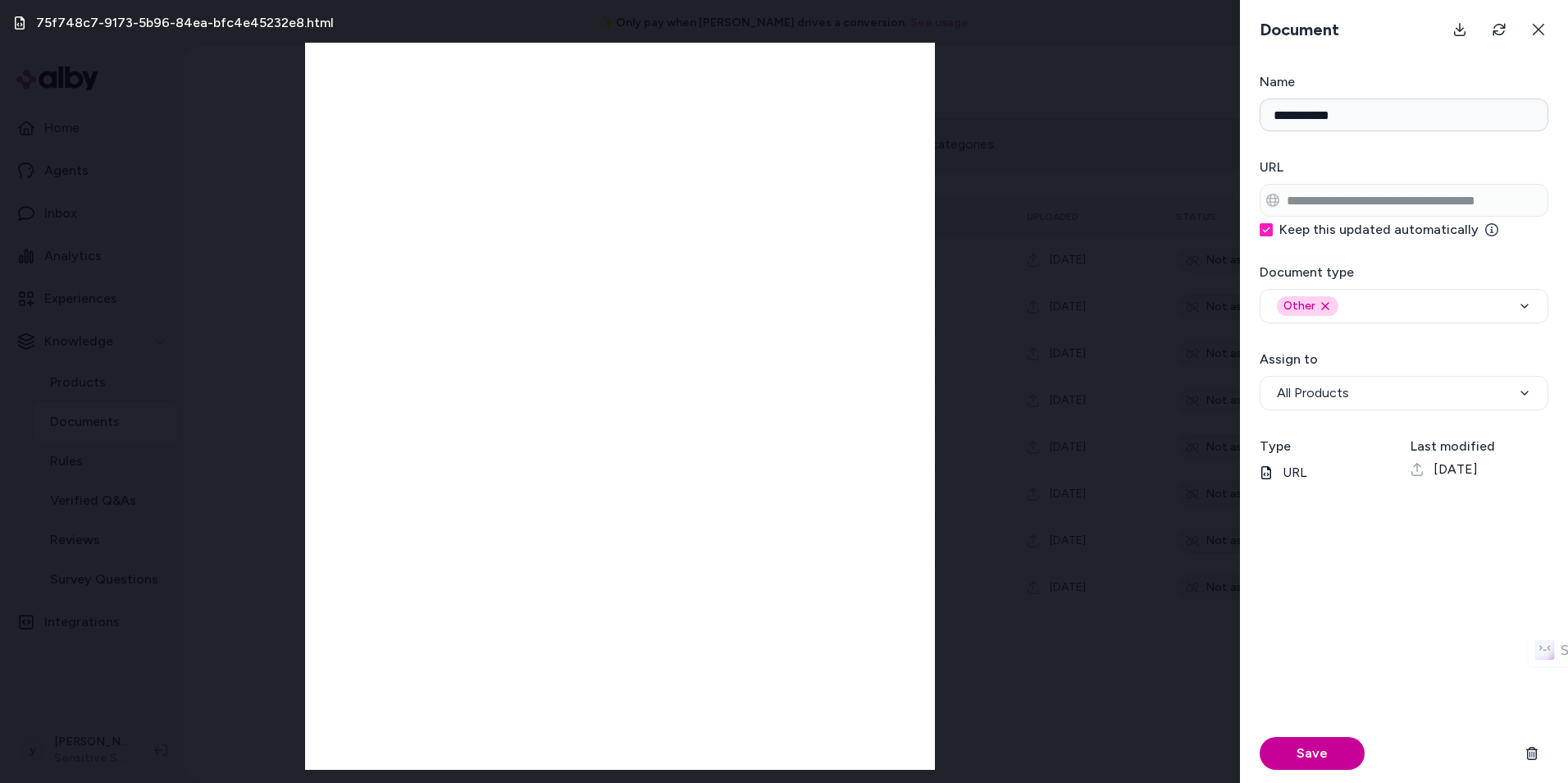
click at [1311, 752] on button "Save" at bounding box center [1312, 753] width 105 height 33
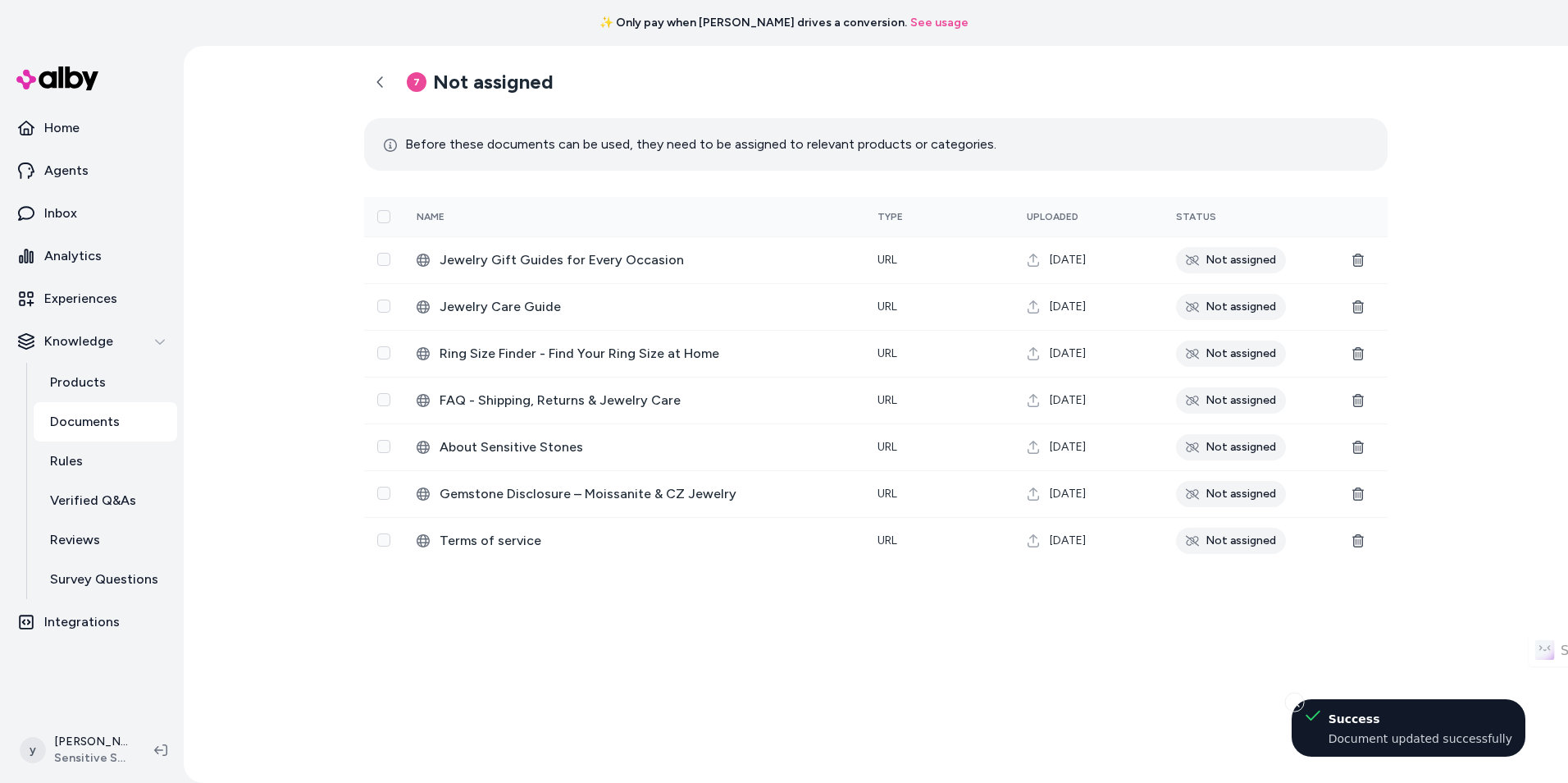
click at [1249, 547] on div "Not assigned" at bounding box center [1231, 541] width 110 height 26
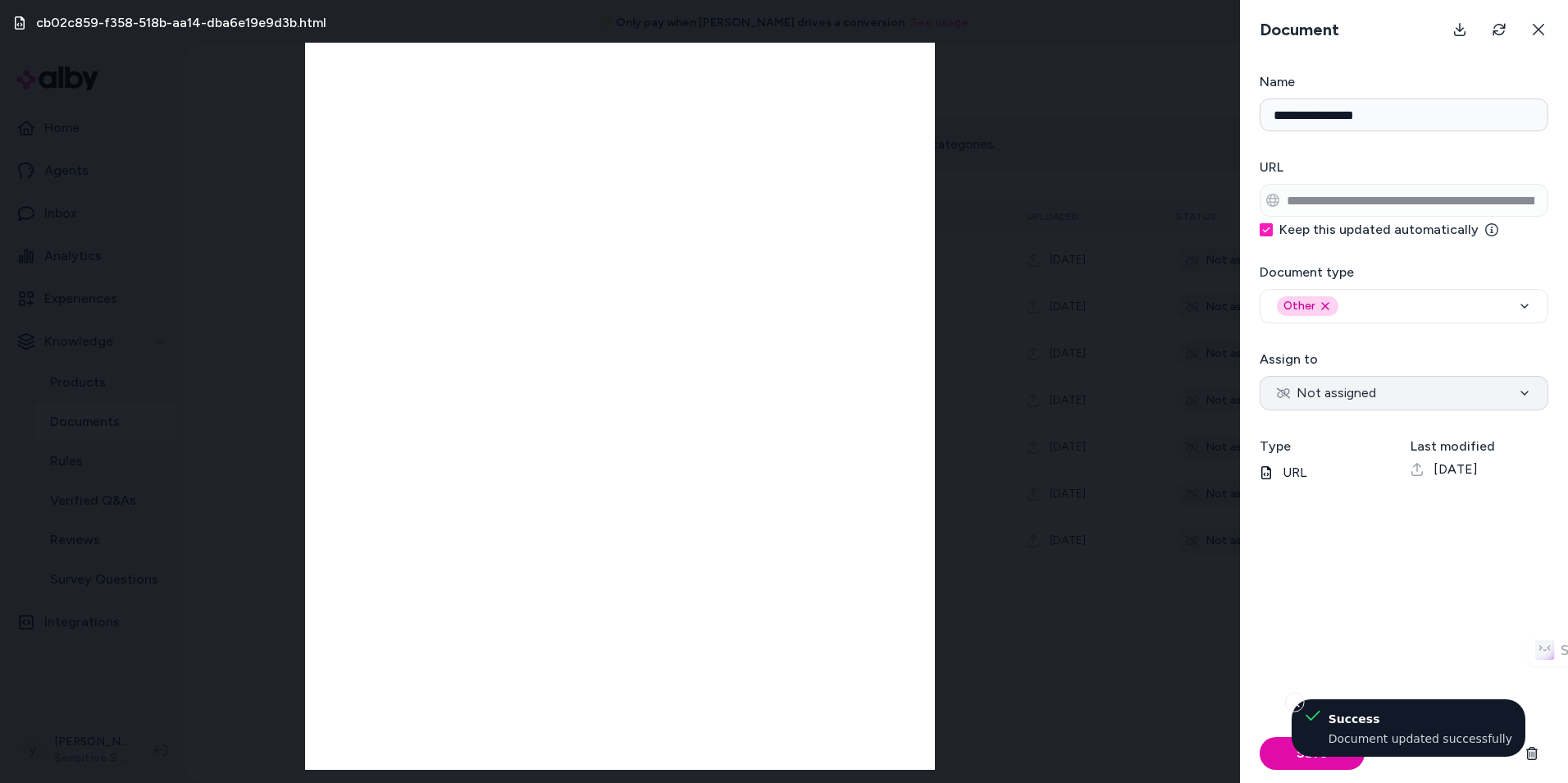
click at [1337, 388] on span "Not assigned" at bounding box center [1326, 392] width 99 height 20
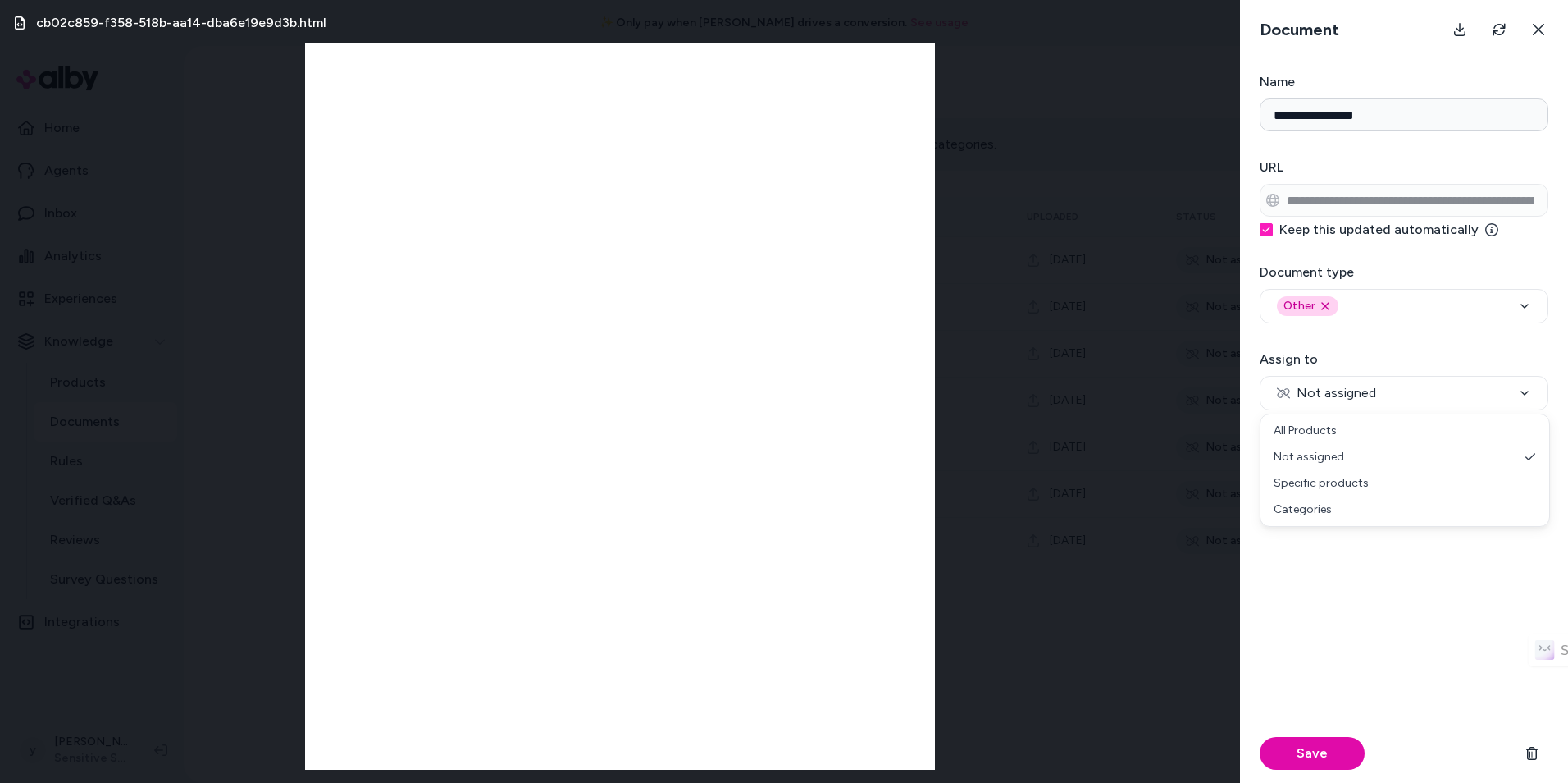
select select "***"
click at [1335, 738] on button "Save" at bounding box center [1312, 753] width 105 height 33
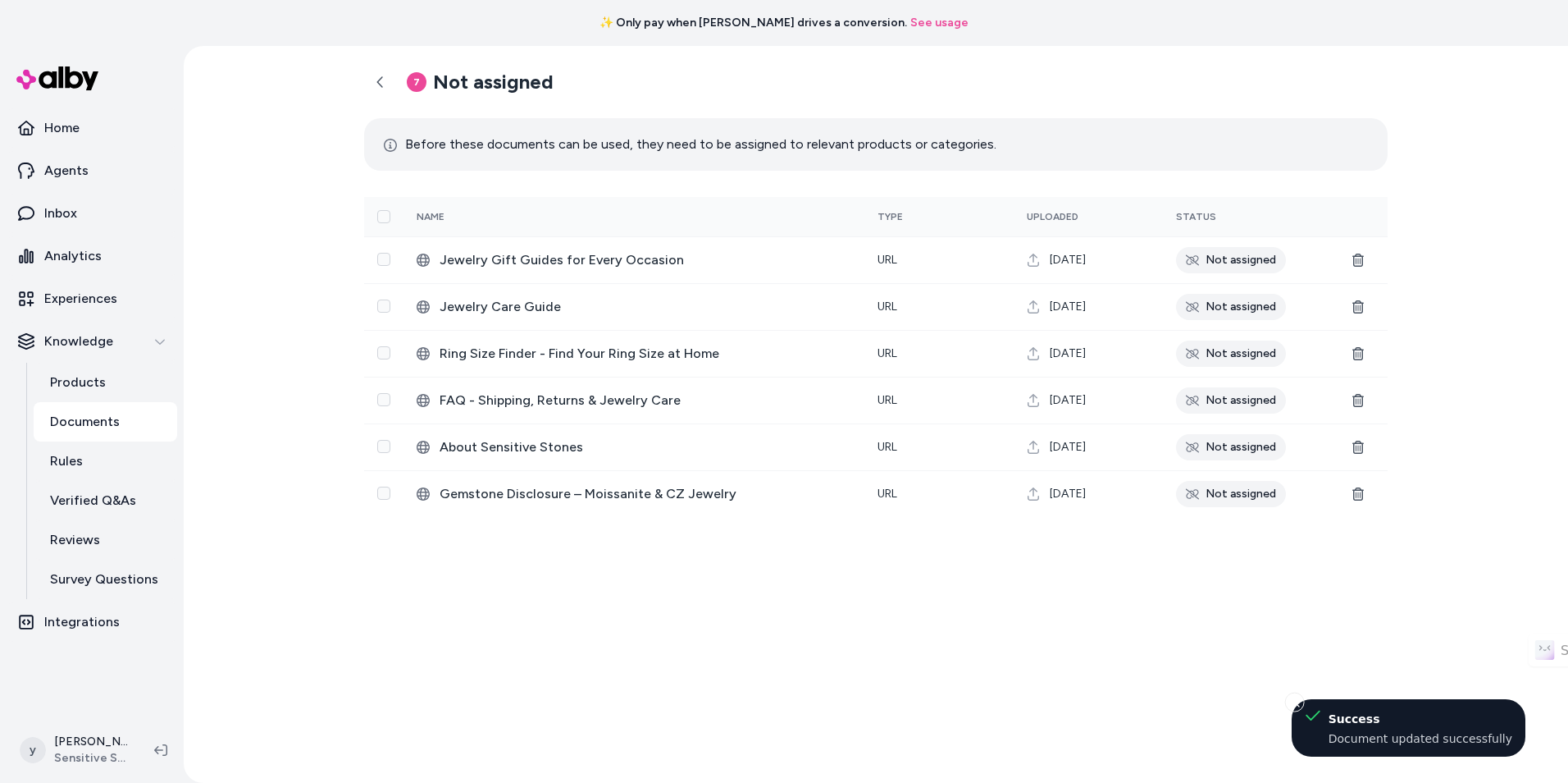
click at [1267, 444] on div "Not assigned" at bounding box center [1231, 447] width 110 height 26
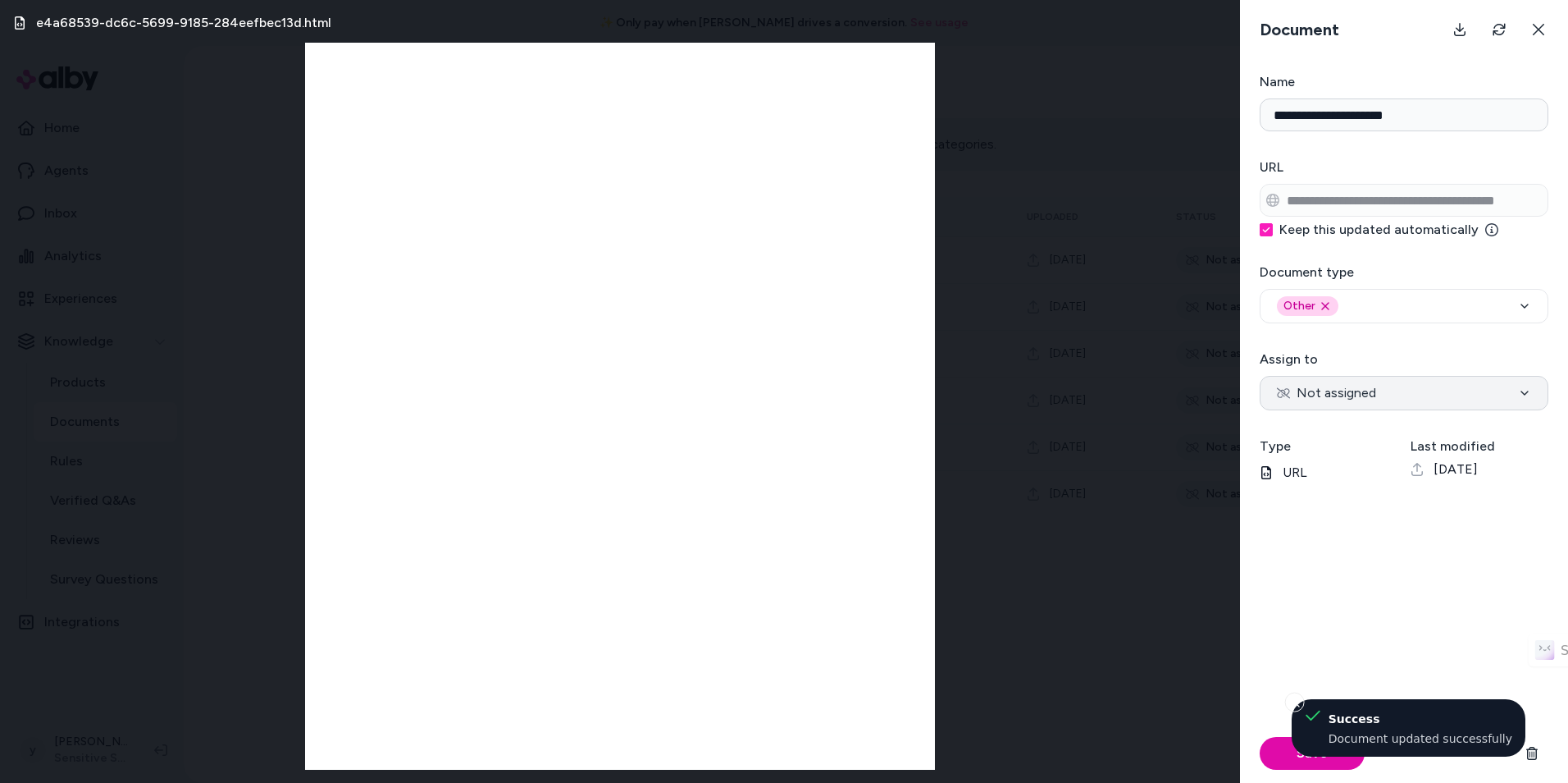
click at [1335, 397] on span "Not assigned" at bounding box center [1326, 392] width 99 height 20
select select "***"
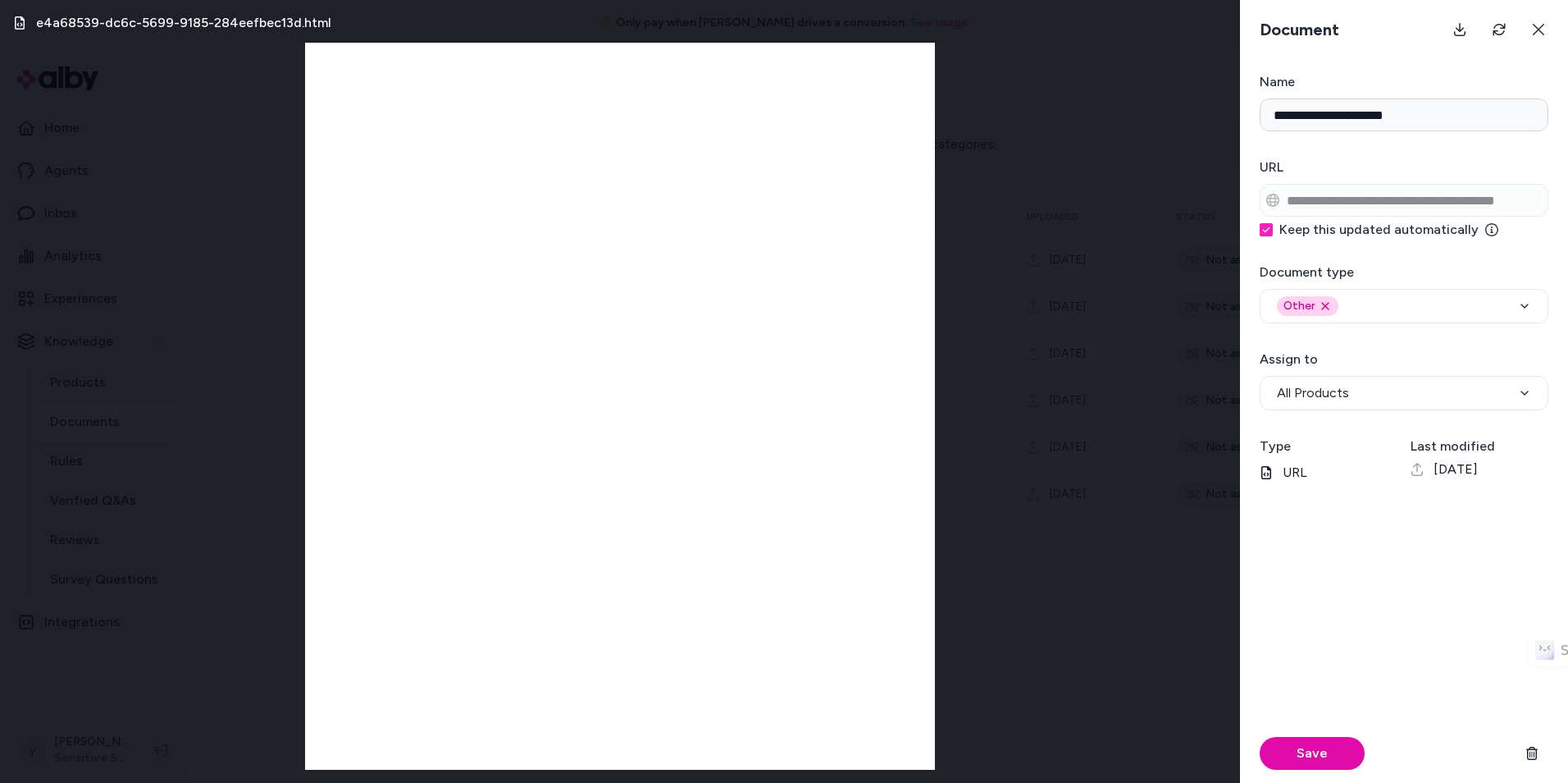
click at [1304, 770] on div "Save" at bounding box center [1404, 753] width 288 height 59
click at [1304, 761] on button "Save" at bounding box center [1312, 753] width 105 height 33
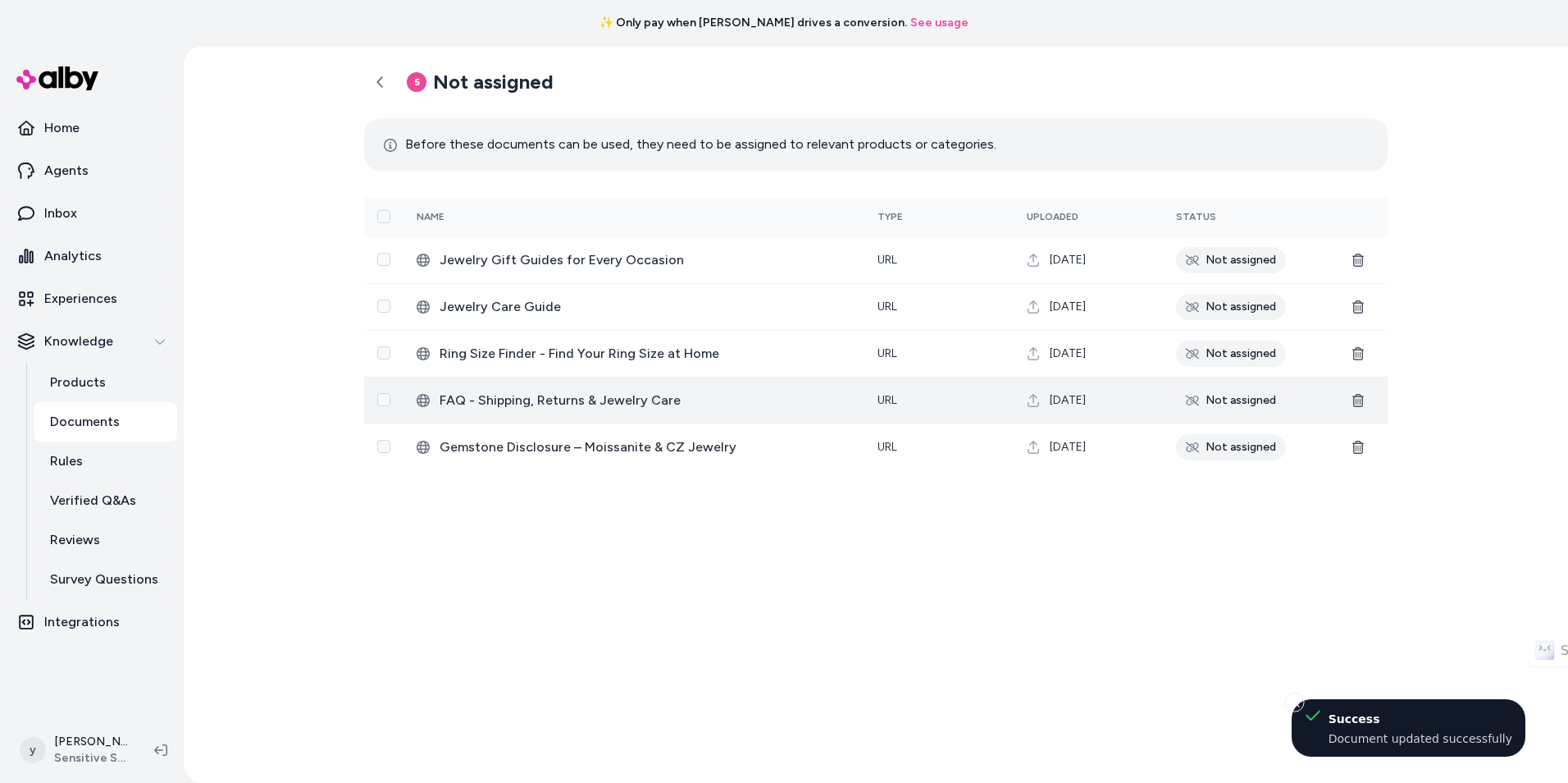
click at [1248, 412] on div "Not assigned" at bounding box center [1231, 401] width 110 height 26
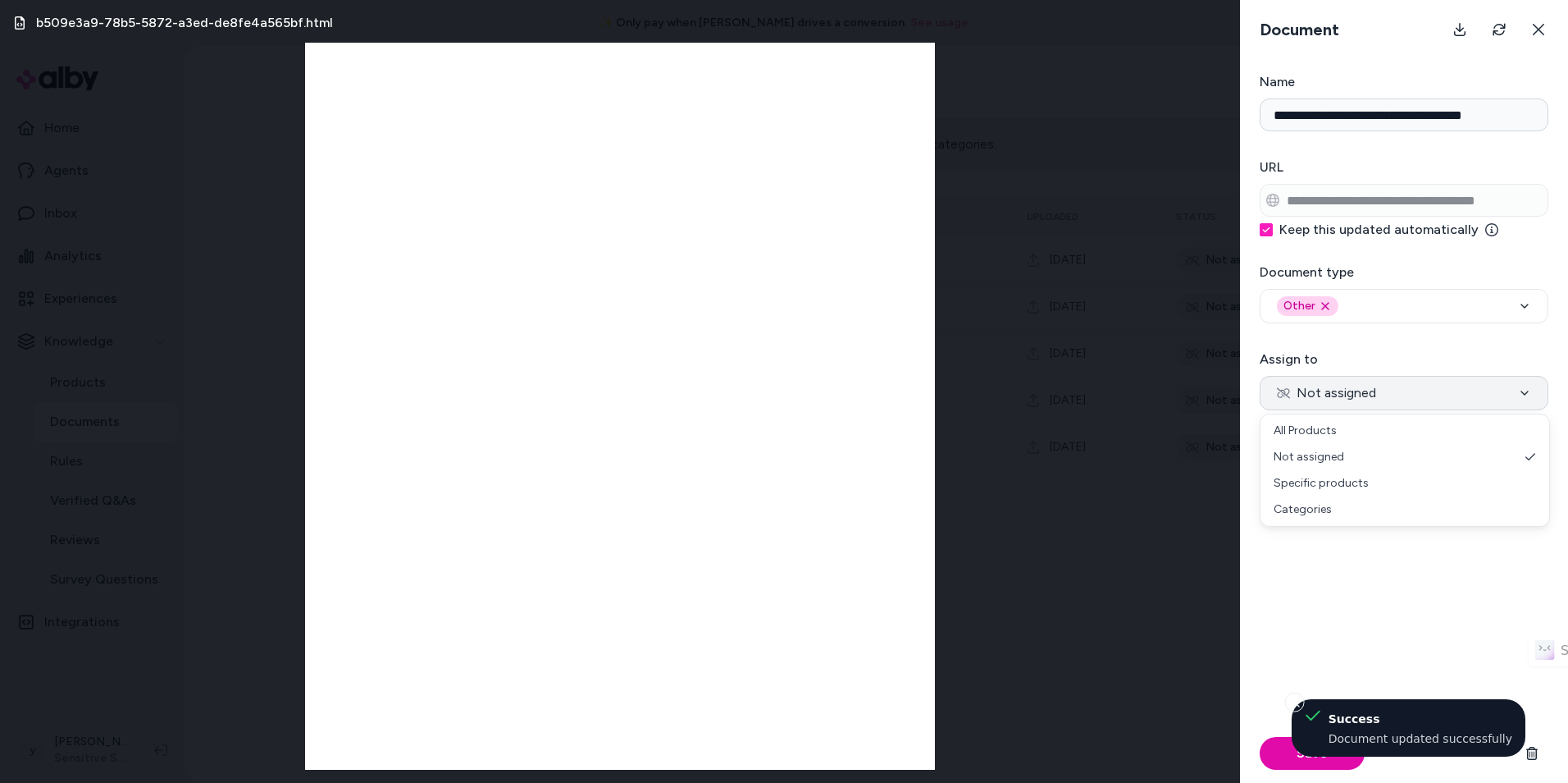
click at [1361, 386] on span "Not assigned" at bounding box center [1326, 392] width 99 height 20
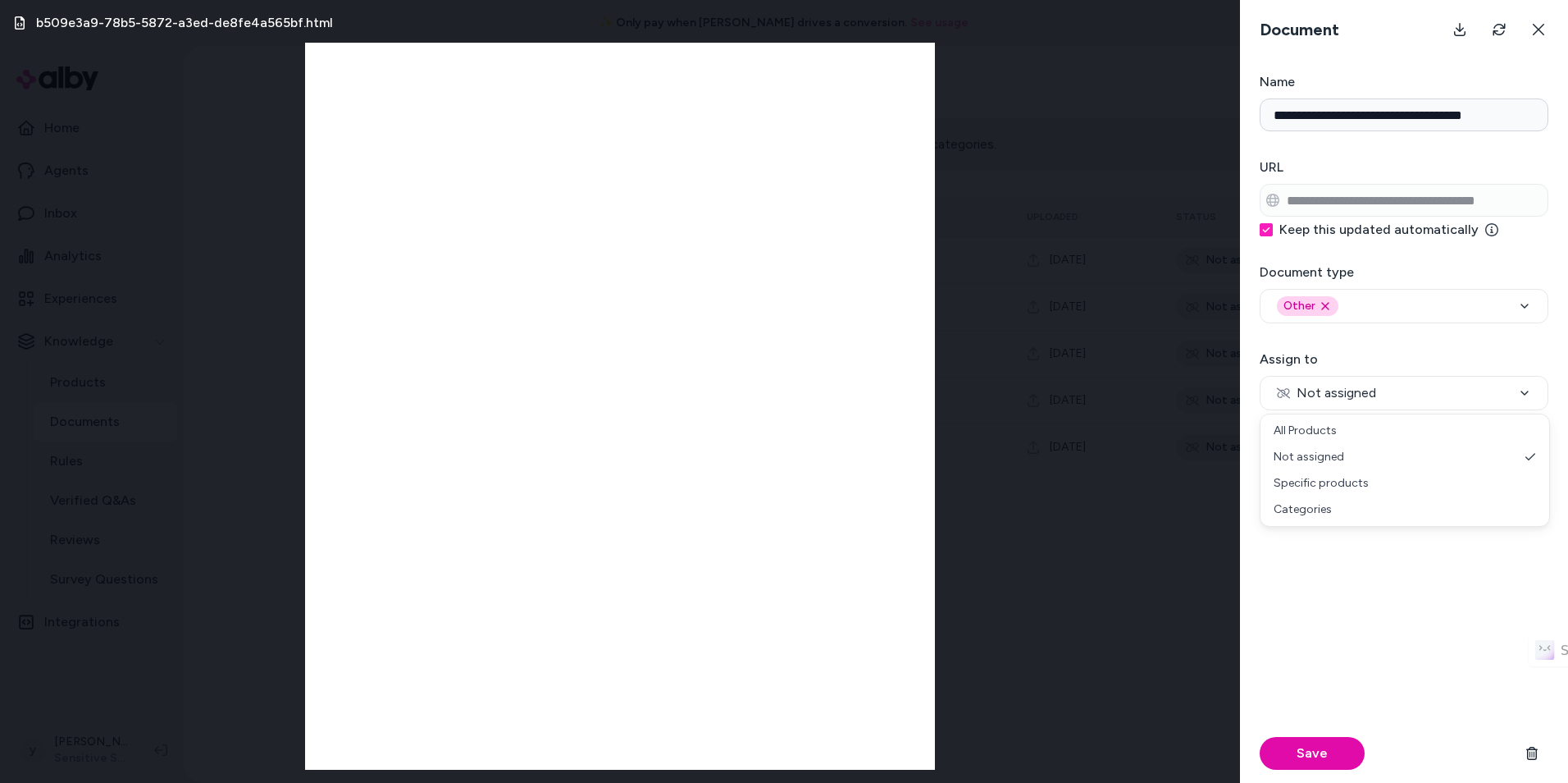
select select "***"
click at [1370, 316] on button "Other Remove other option" at bounding box center [1404, 305] width 288 height 34
click at [1346, 560] on div "Save" at bounding box center [1404, 646] width 288 height 274
click at [1337, 740] on button "Save" at bounding box center [1312, 753] width 105 height 33
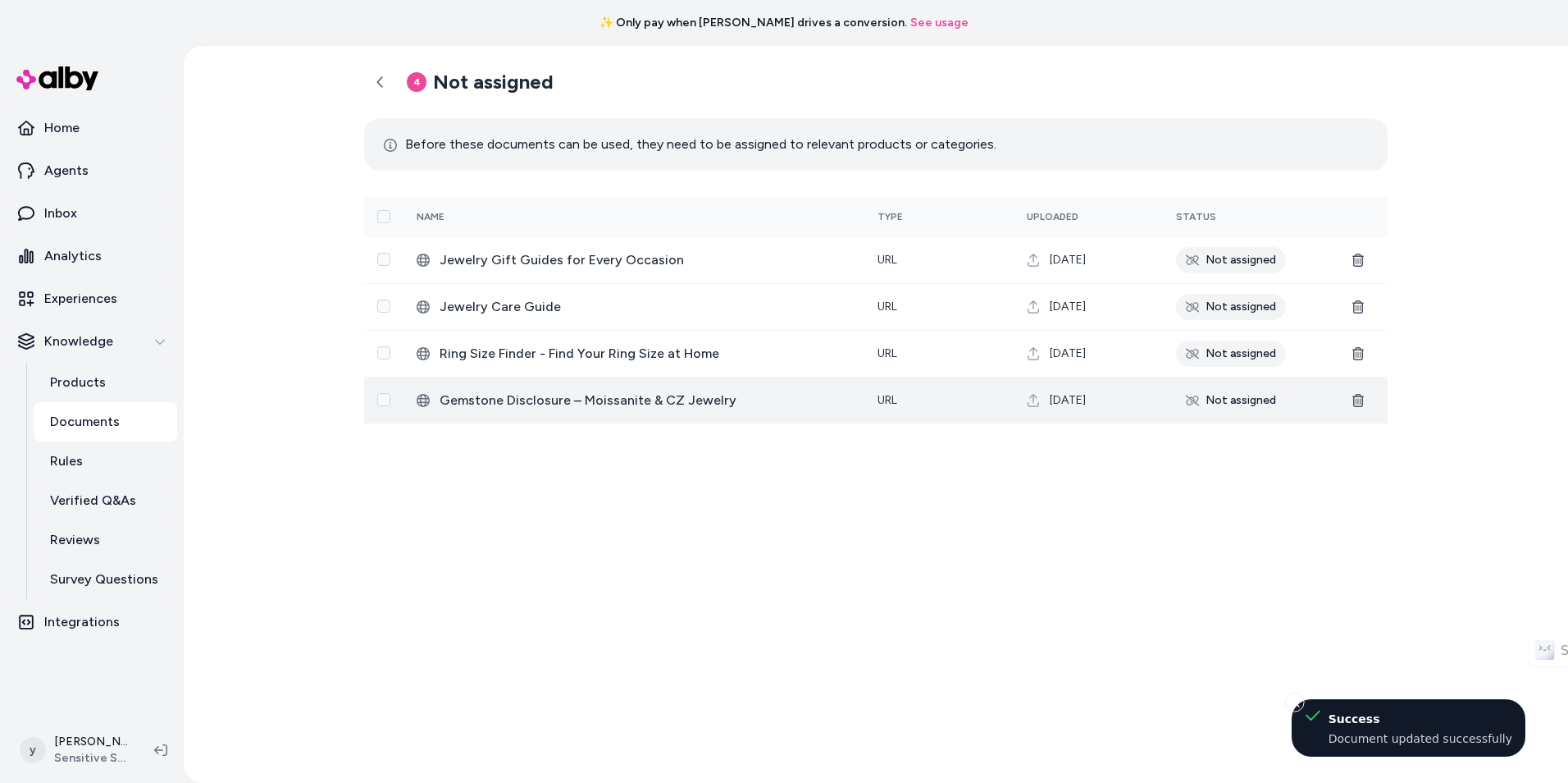
click at [1249, 397] on div "Not assigned" at bounding box center [1231, 401] width 110 height 26
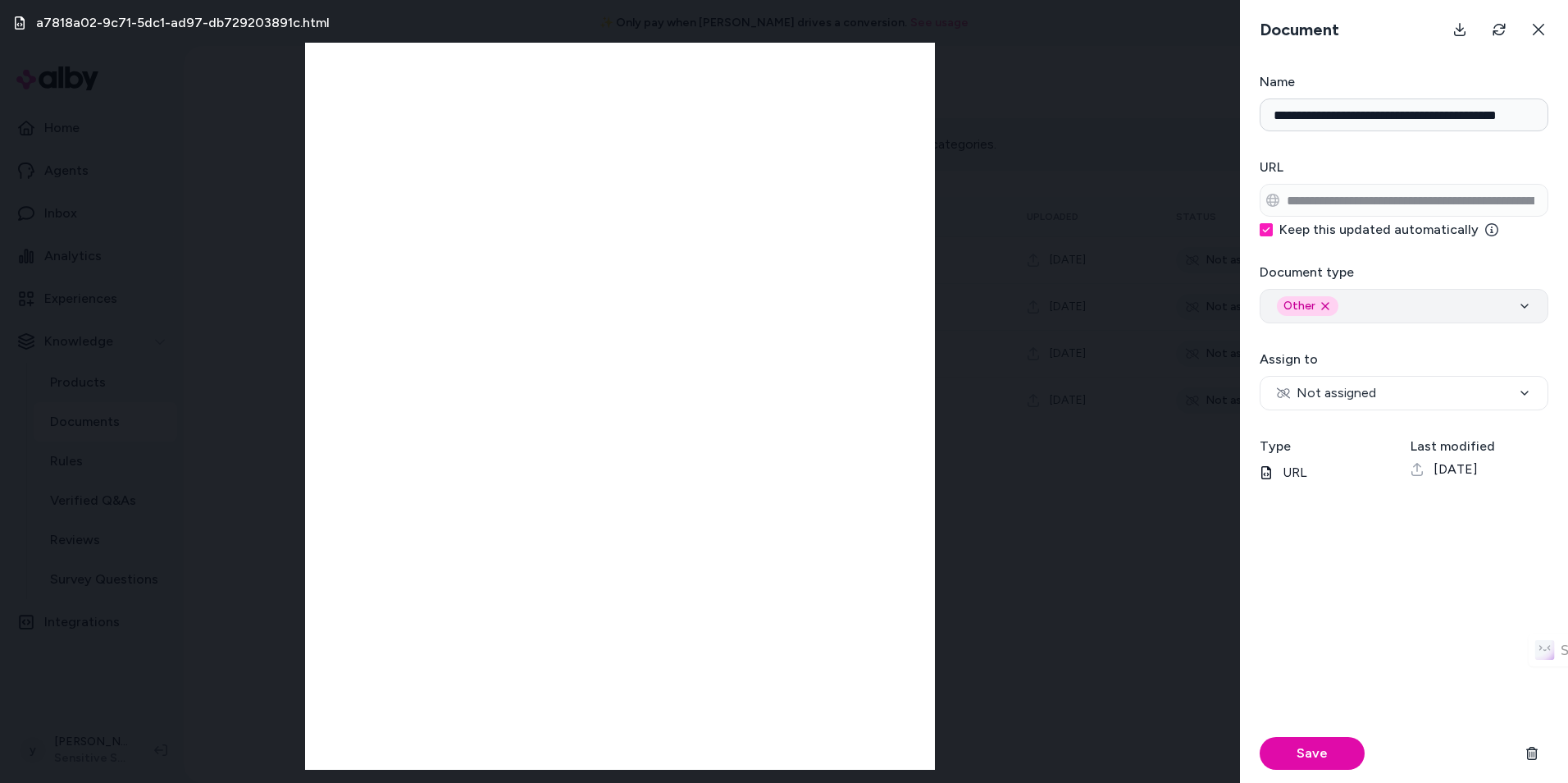
click at [1364, 310] on div "Other Remove other option" at bounding box center [1404, 305] width 254 height 20
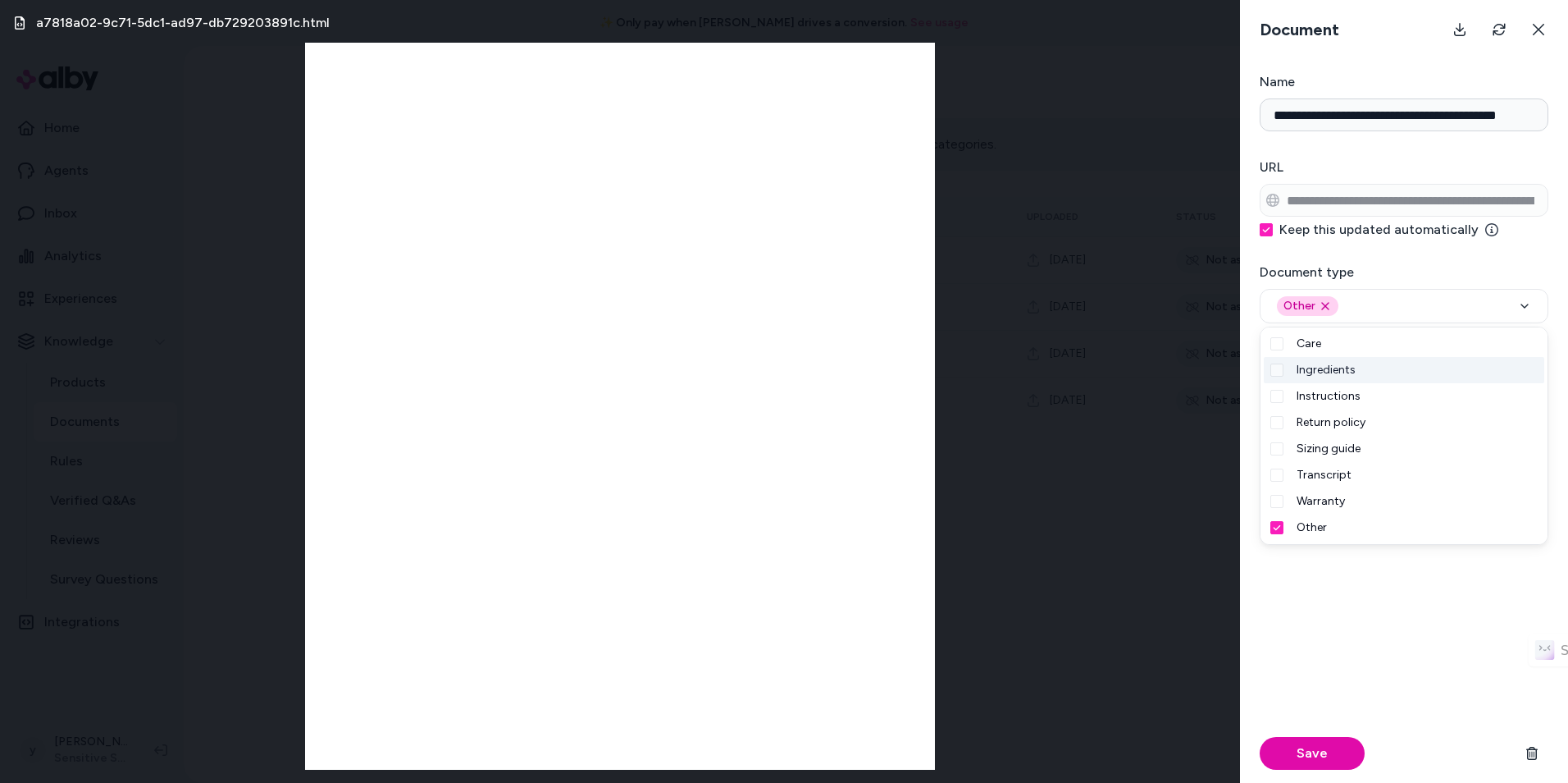
click at [1352, 374] on span "Ingredients" at bounding box center [1326, 370] width 59 height 16
click at [1330, 309] on icon "Remove other option" at bounding box center [1325, 306] width 13 height 13
click at [1388, 615] on div "Save" at bounding box center [1404, 646] width 288 height 274
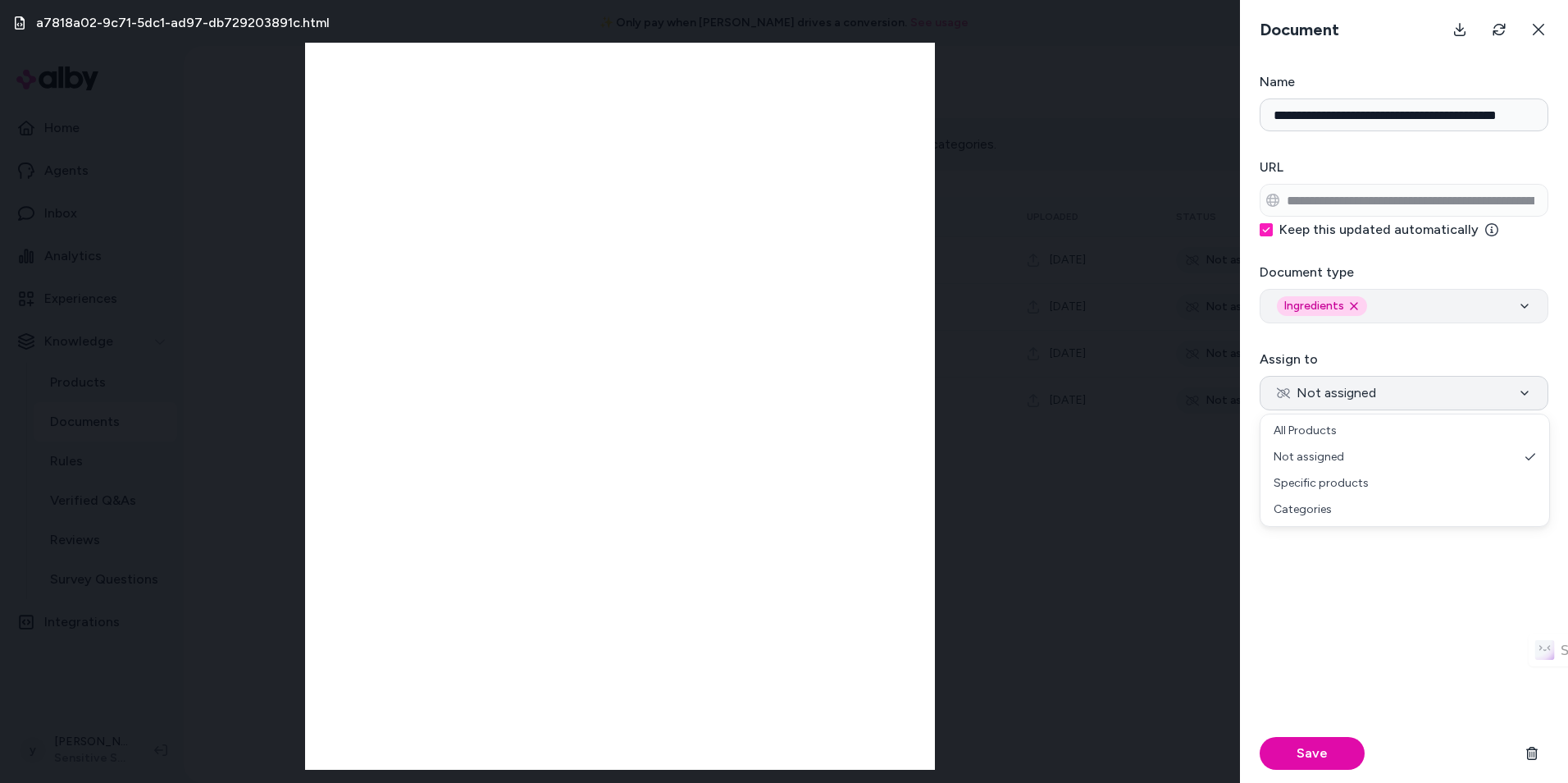
click at [1346, 393] on span "Not assigned" at bounding box center [1326, 392] width 99 height 20
select select "***"
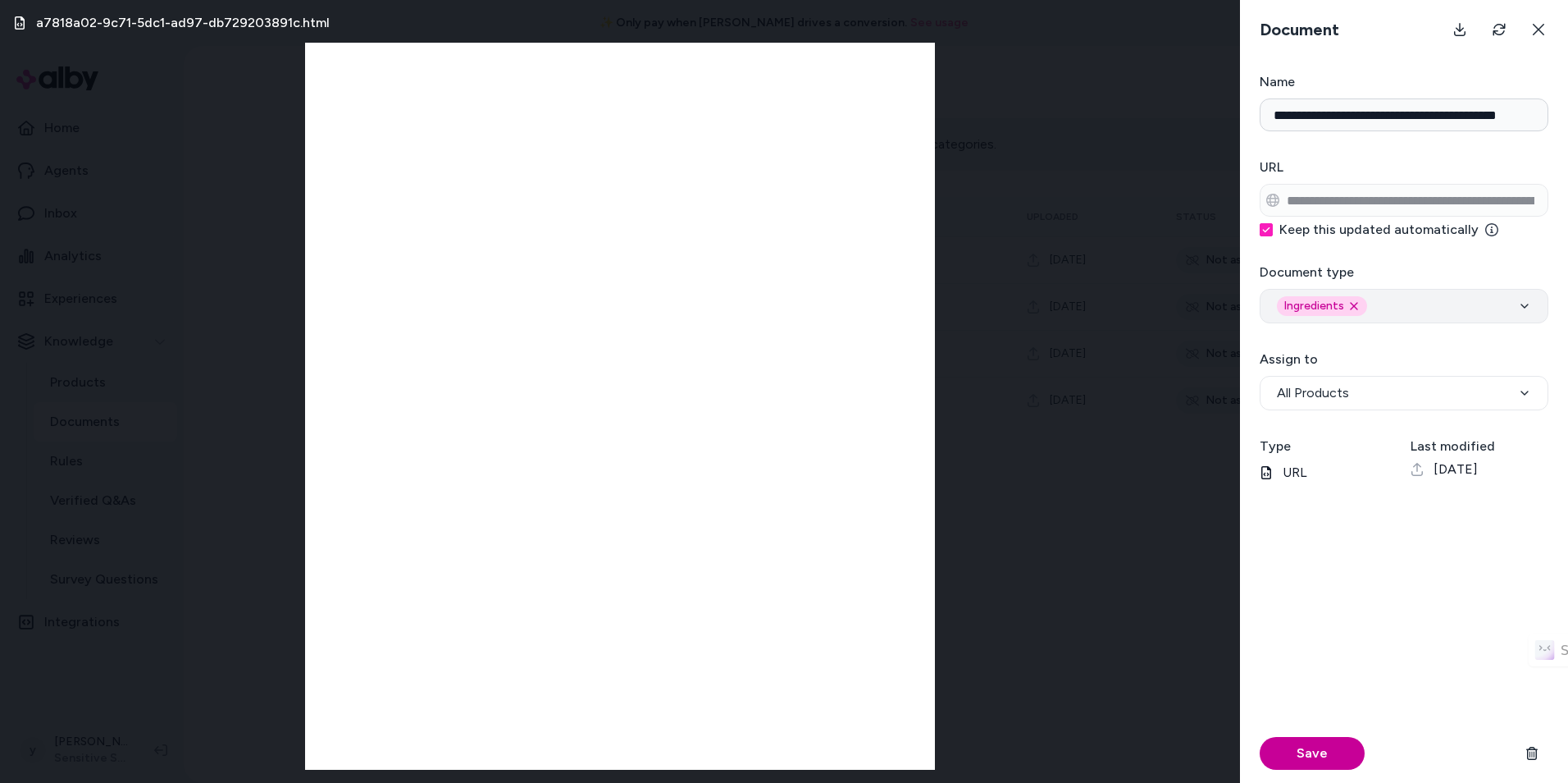
click at [1319, 755] on button "Save" at bounding box center [1312, 753] width 105 height 33
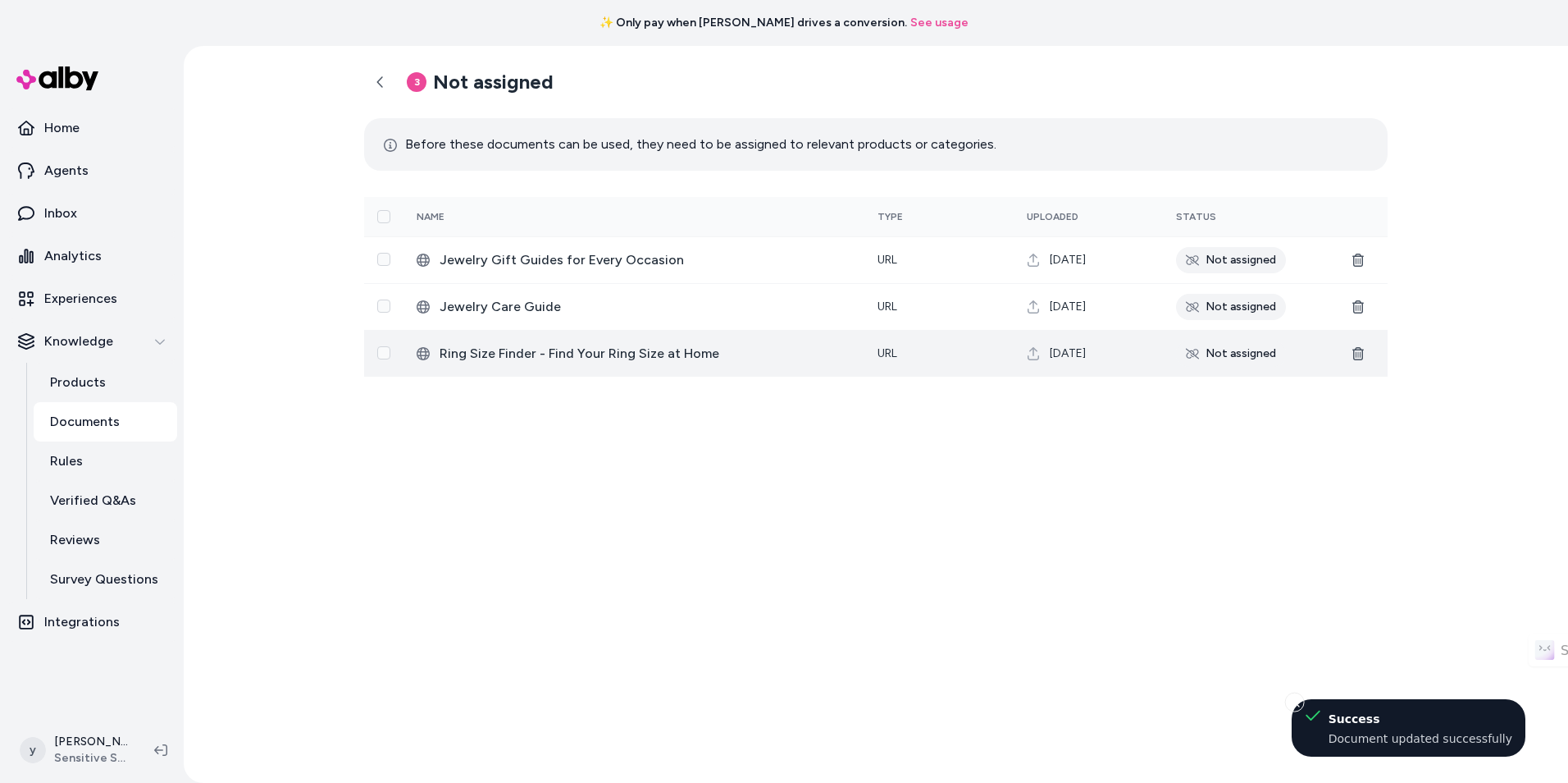
click at [1252, 357] on div "Not assigned" at bounding box center [1231, 354] width 110 height 26
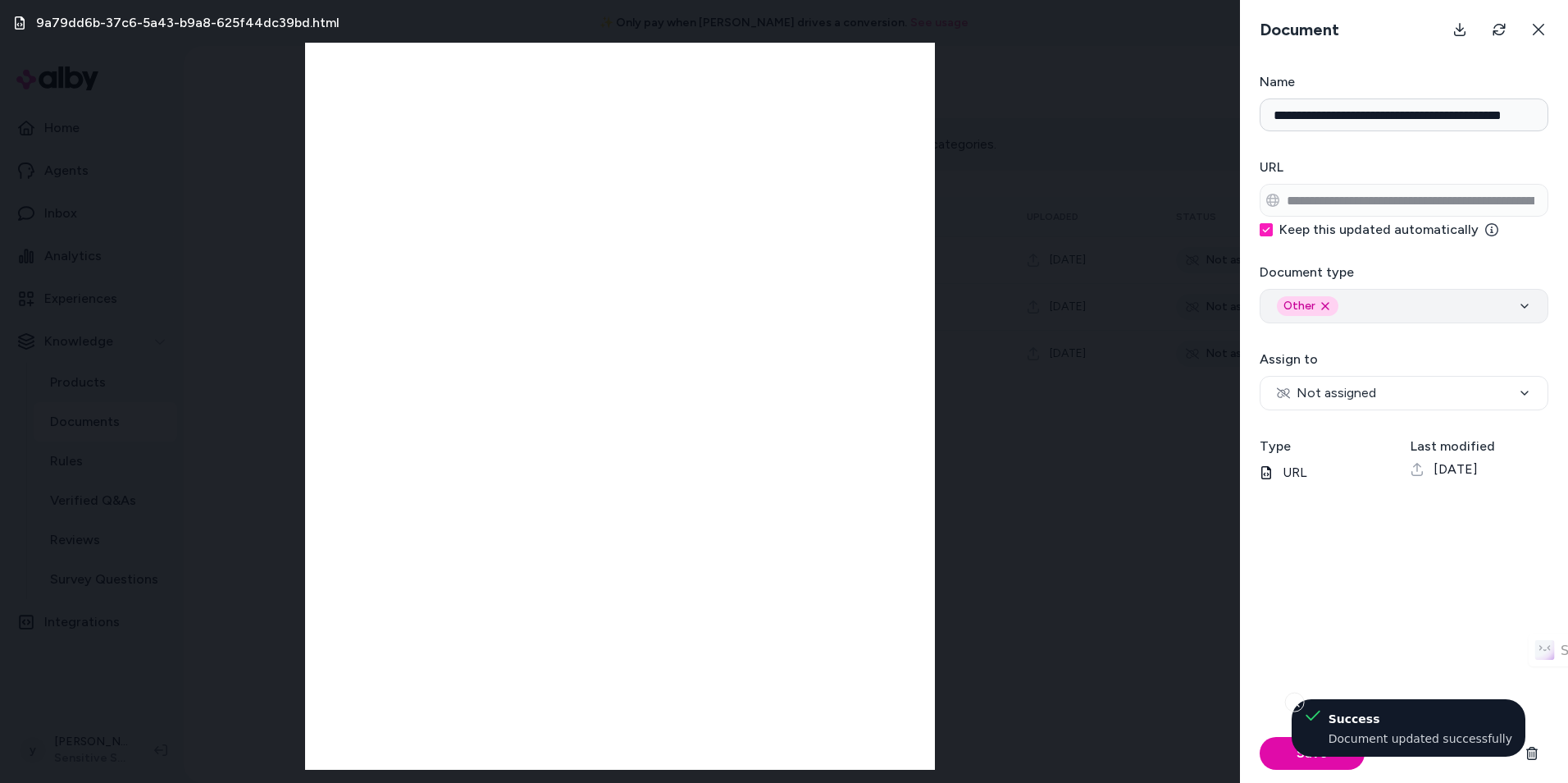
click at [1324, 292] on button "Other Remove other option" at bounding box center [1404, 305] width 288 height 34
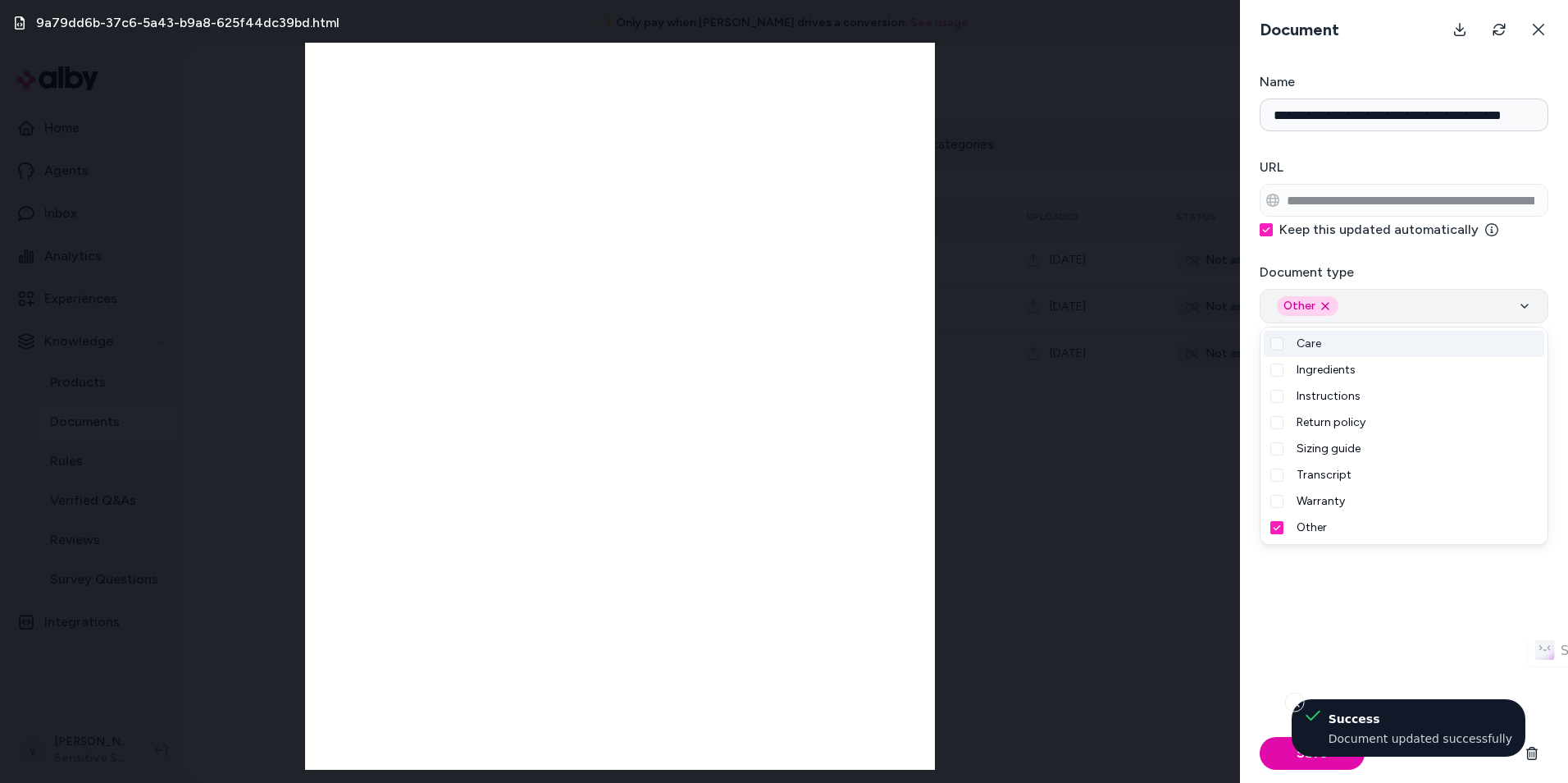
click at [1348, 307] on div "Other Remove other option" at bounding box center [1404, 305] width 254 height 20
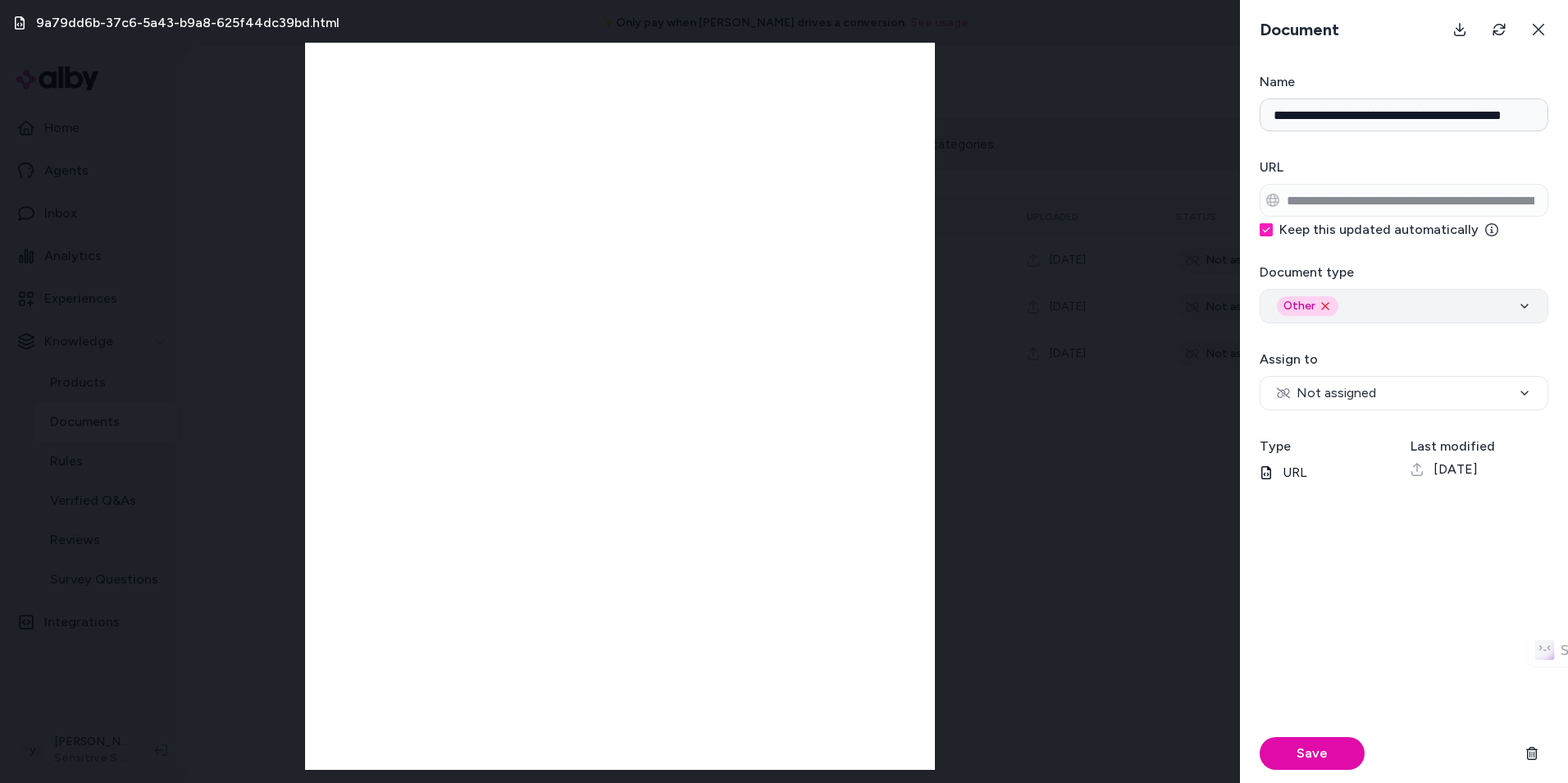
click at [1323, 311] on icon "Remove other option" at bounding box center [1325, 306] width 13 height 13
click at [1322, 312] on div "Select" at bounding box center [1404, 305] width 254 height 20
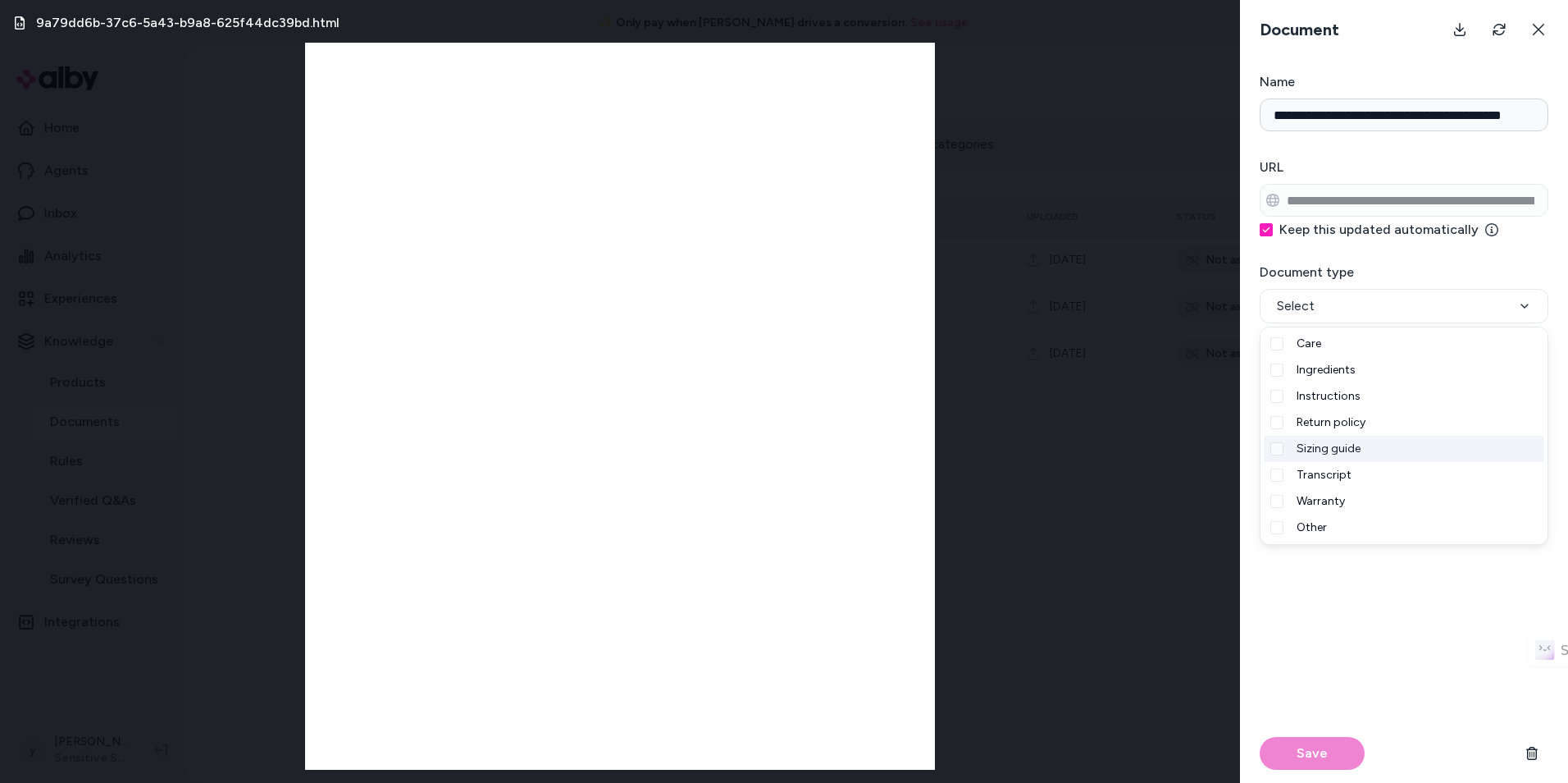
click at [1347, 448] on span "Sizing guide" at bounding box center [1329, 448] width 64 height 16
click at [1390, 628] on div "Save" at bounding box center [1404, 646] width 288 height 274
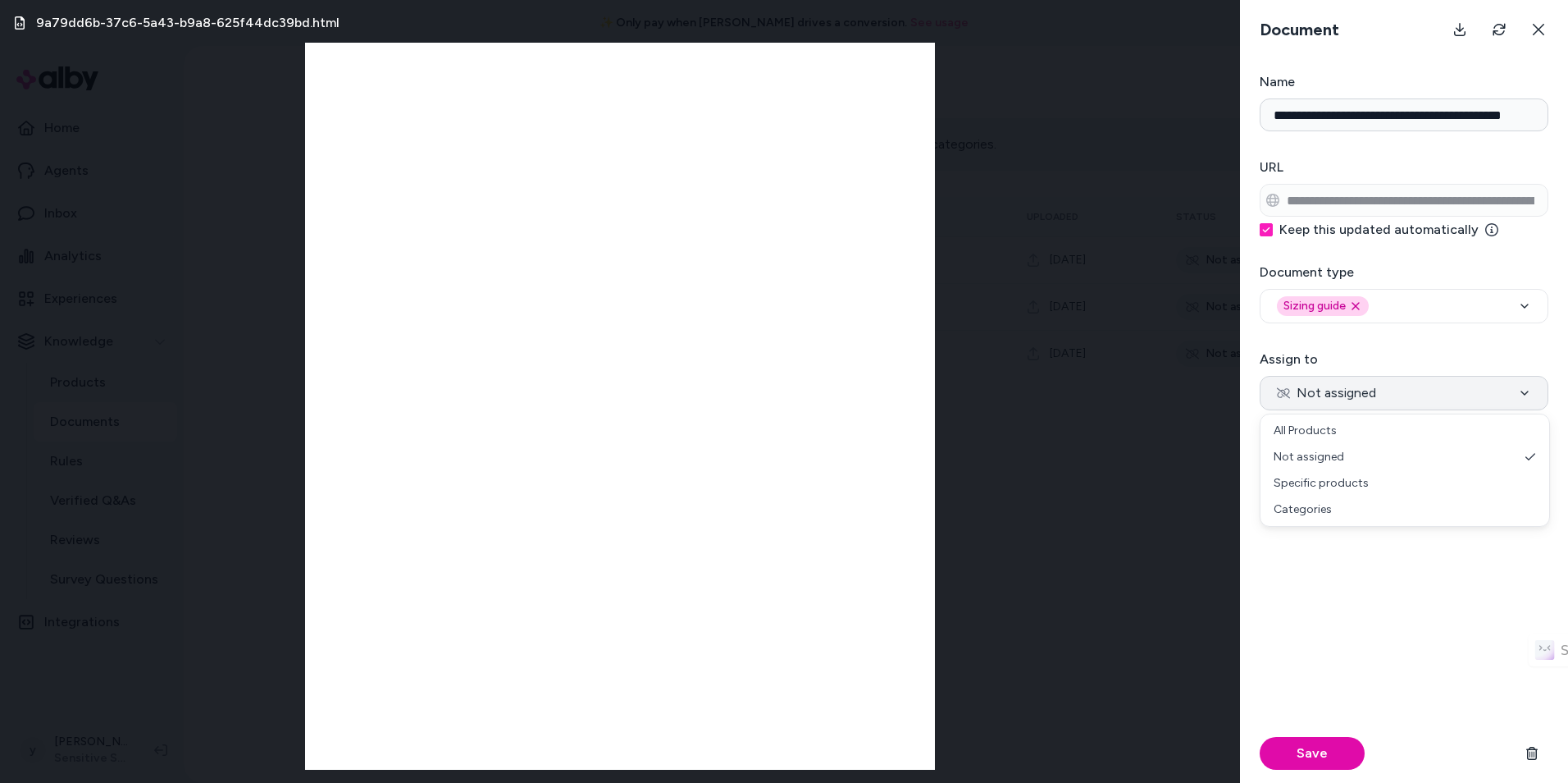
click at [1391, 386] on button "Not assigned" at bounding box center [1404, 392] width 288 height 34
select select "***"
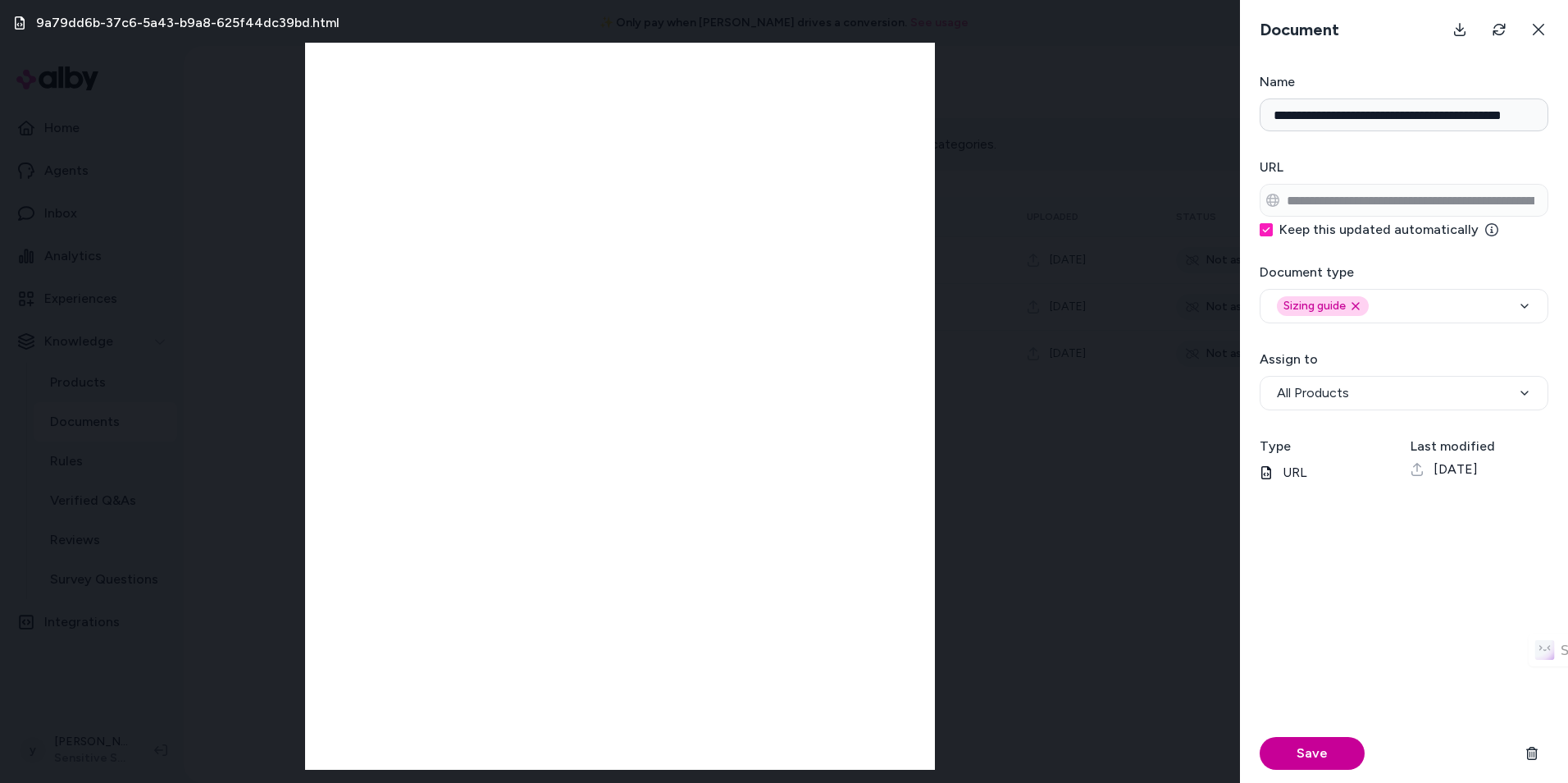
click at [1335, 745] on button "Save" at bounding box center [1312, 753] width 105 height 33
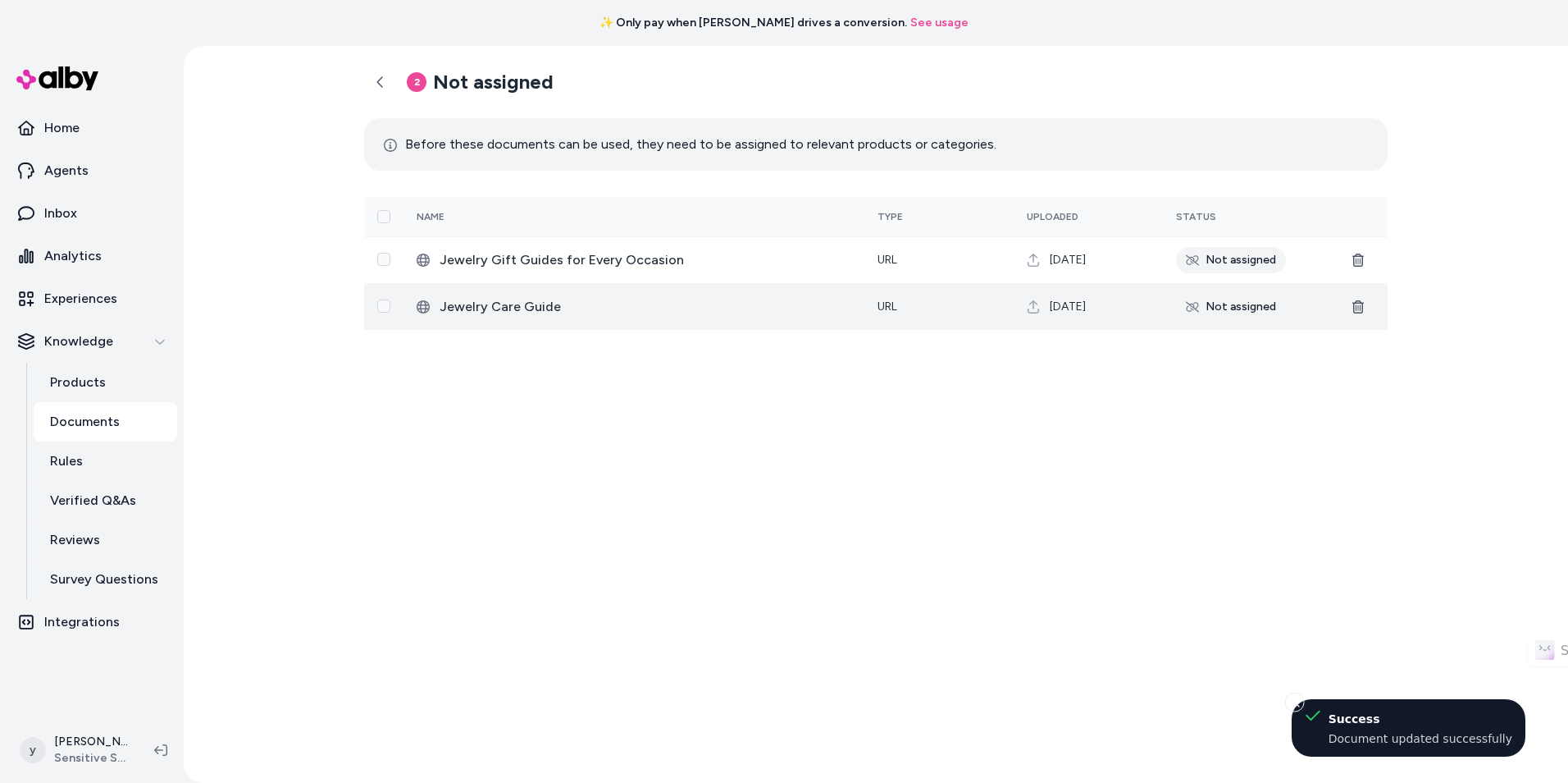
click at [1224, 304] on div "Not assigned" at bounding box center [1231, 307] width 110 height 26
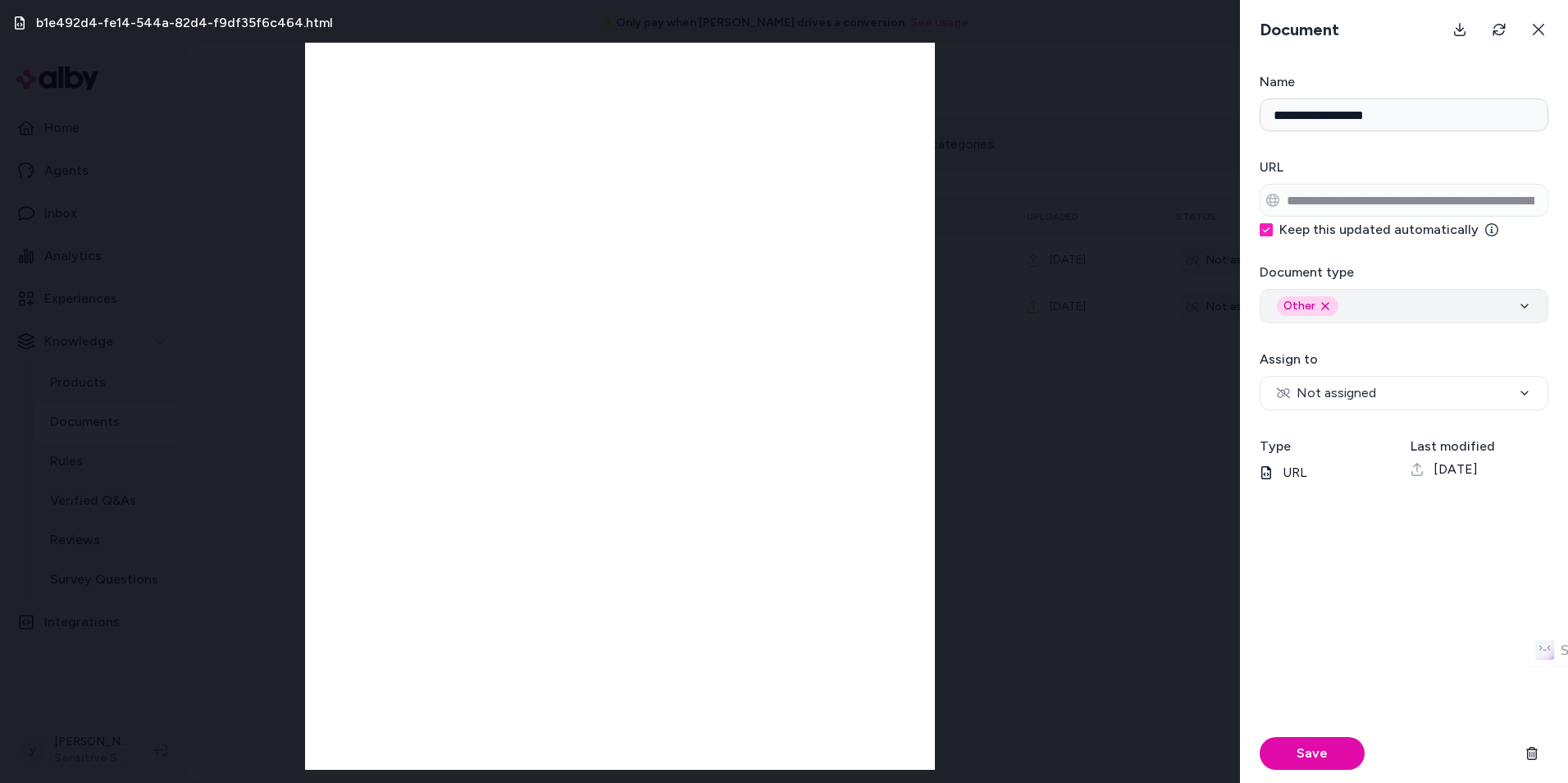
click at [1330, 307] on div "Other Remove other option" at bounding box center [1307, 305] width 61 height 20
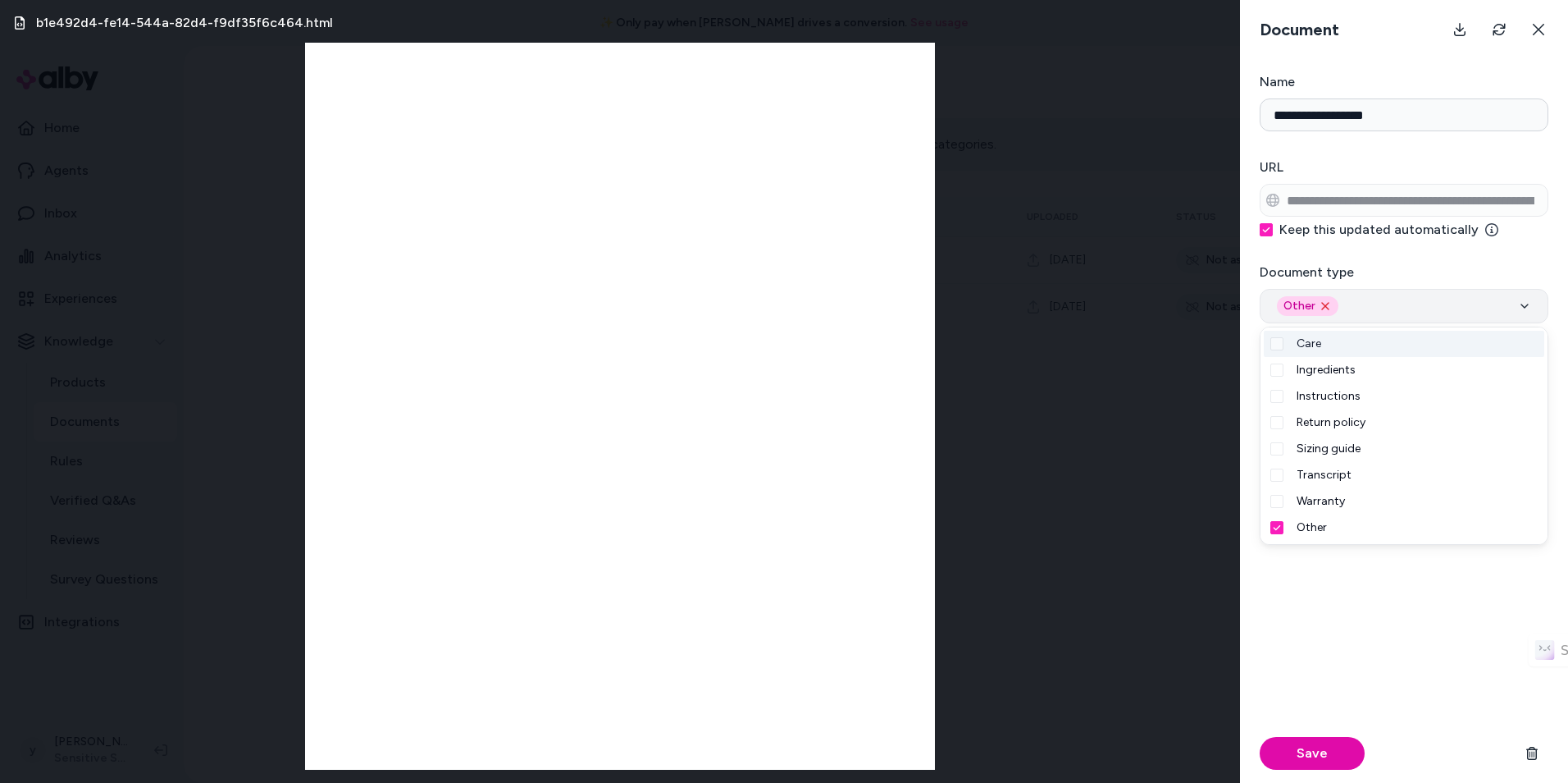
click at [1328, 305] on icon "Remove other option" at bounding box center [1325, 306] width 13 height 13
click at [1361, 303] on div "Select" at bounding box center [1404, 305] width 254 height 20
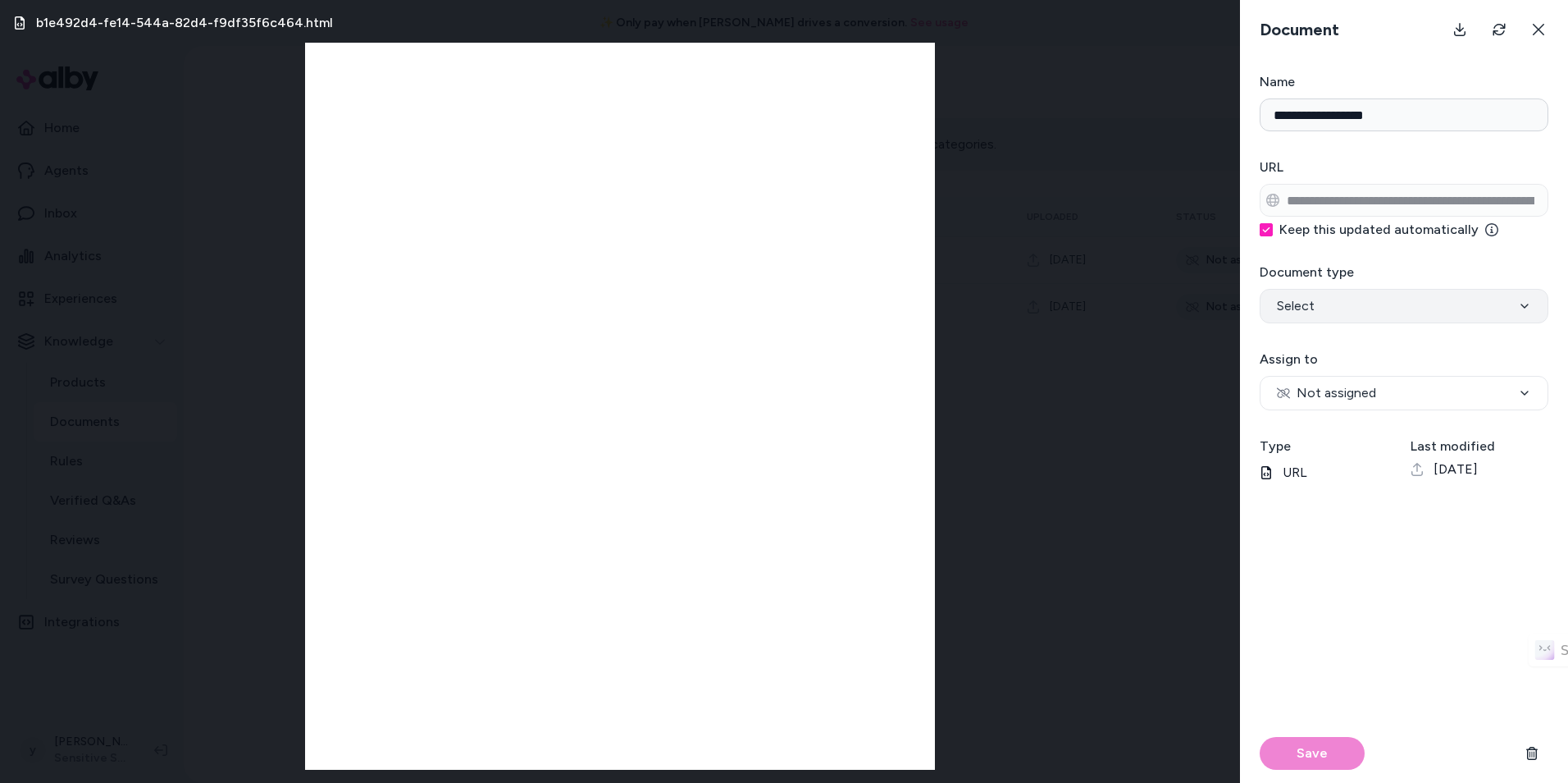
click at [1362, 307] on div "Select" at bounding box center [1404, 305] width 254 height 20
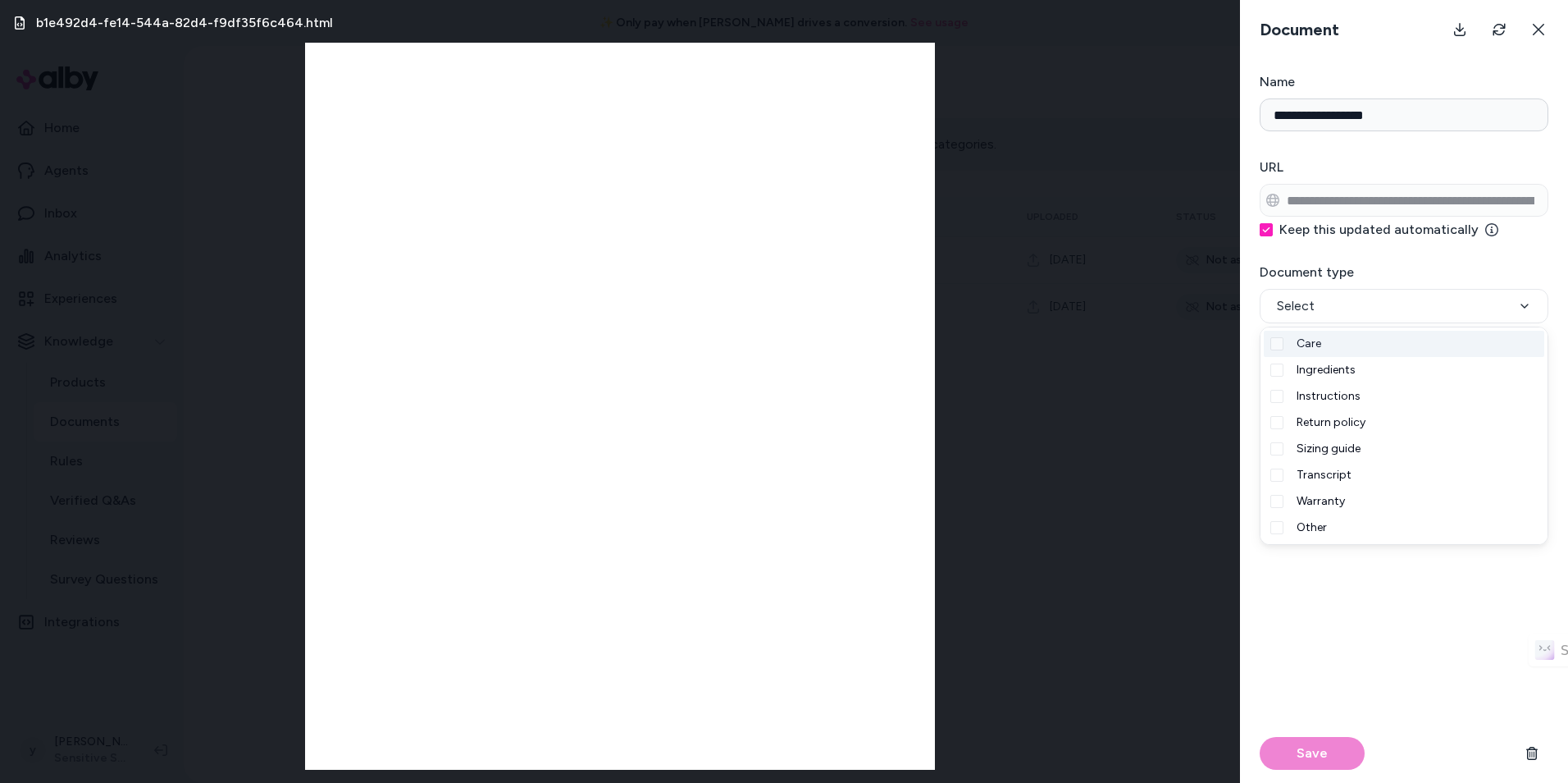
click at [1358, 344] on div "Care" at bounding box center [1404, 344] width 281 height 26
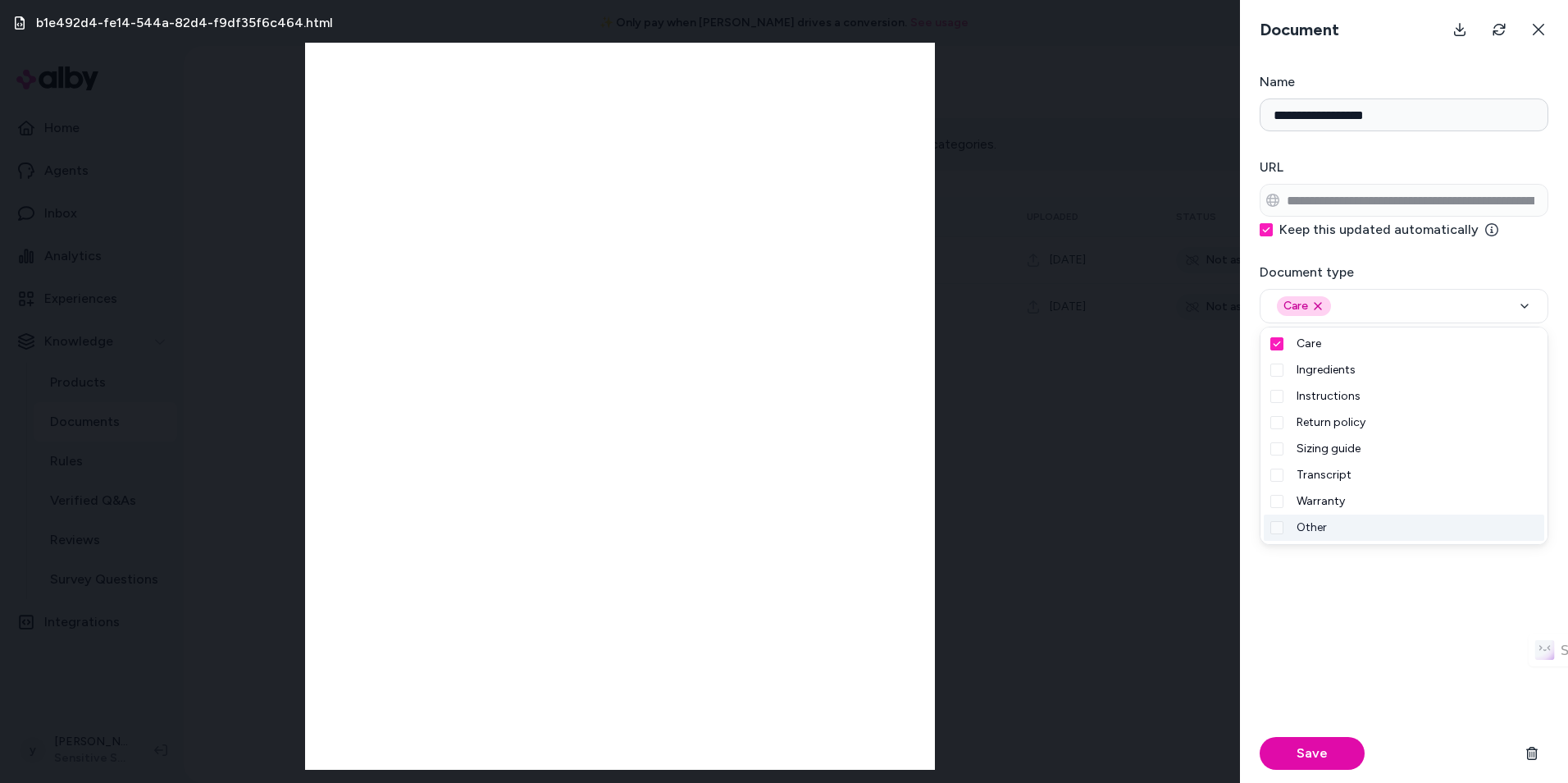
click at [1348, 653] on div "Save" at bounding box center [1404, 646] width 288 height 274
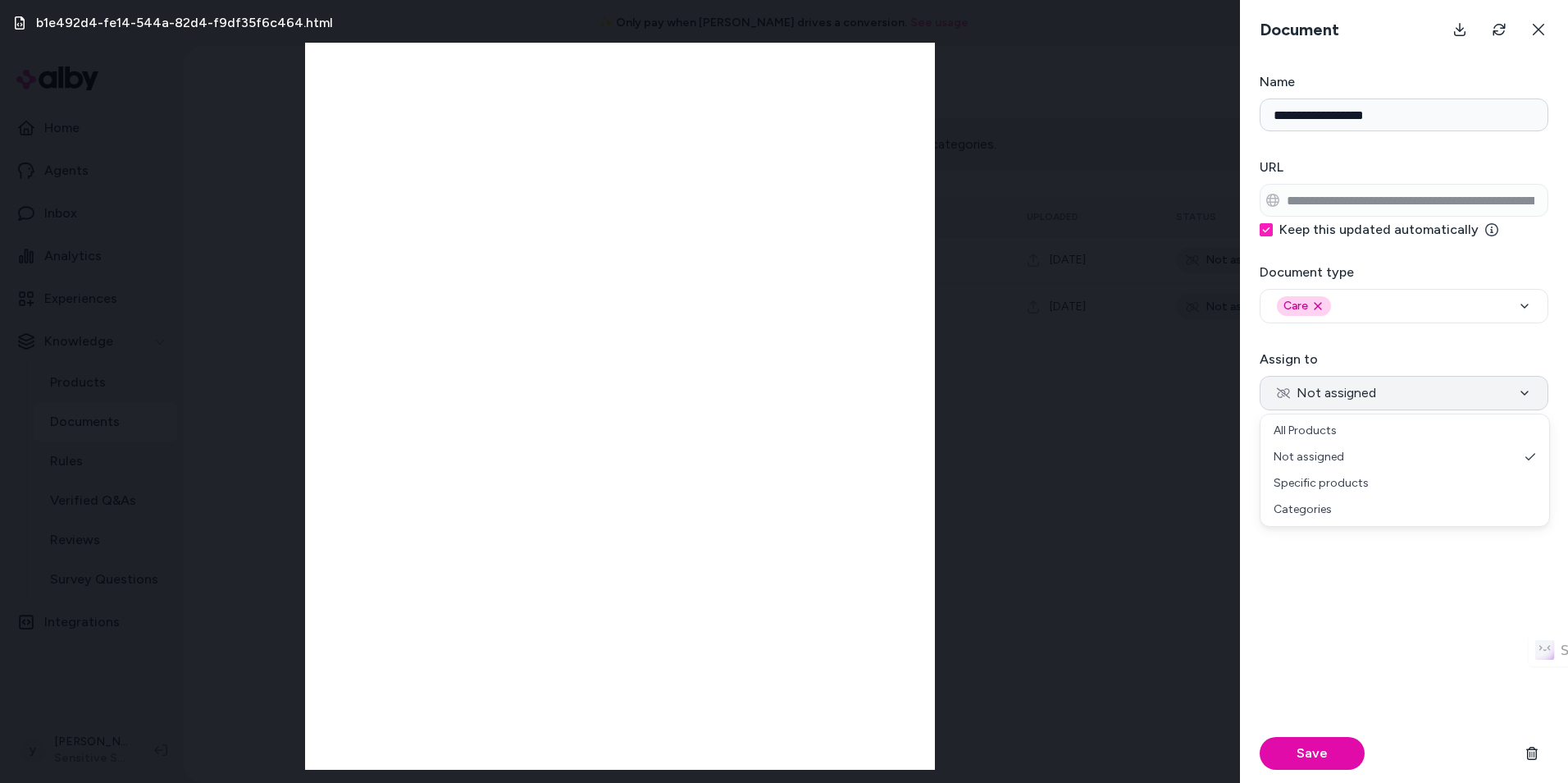
click at [1349, 394] on span "Not assigned" at bounding box center [1326, 392] width 99 height 20
select select "***"
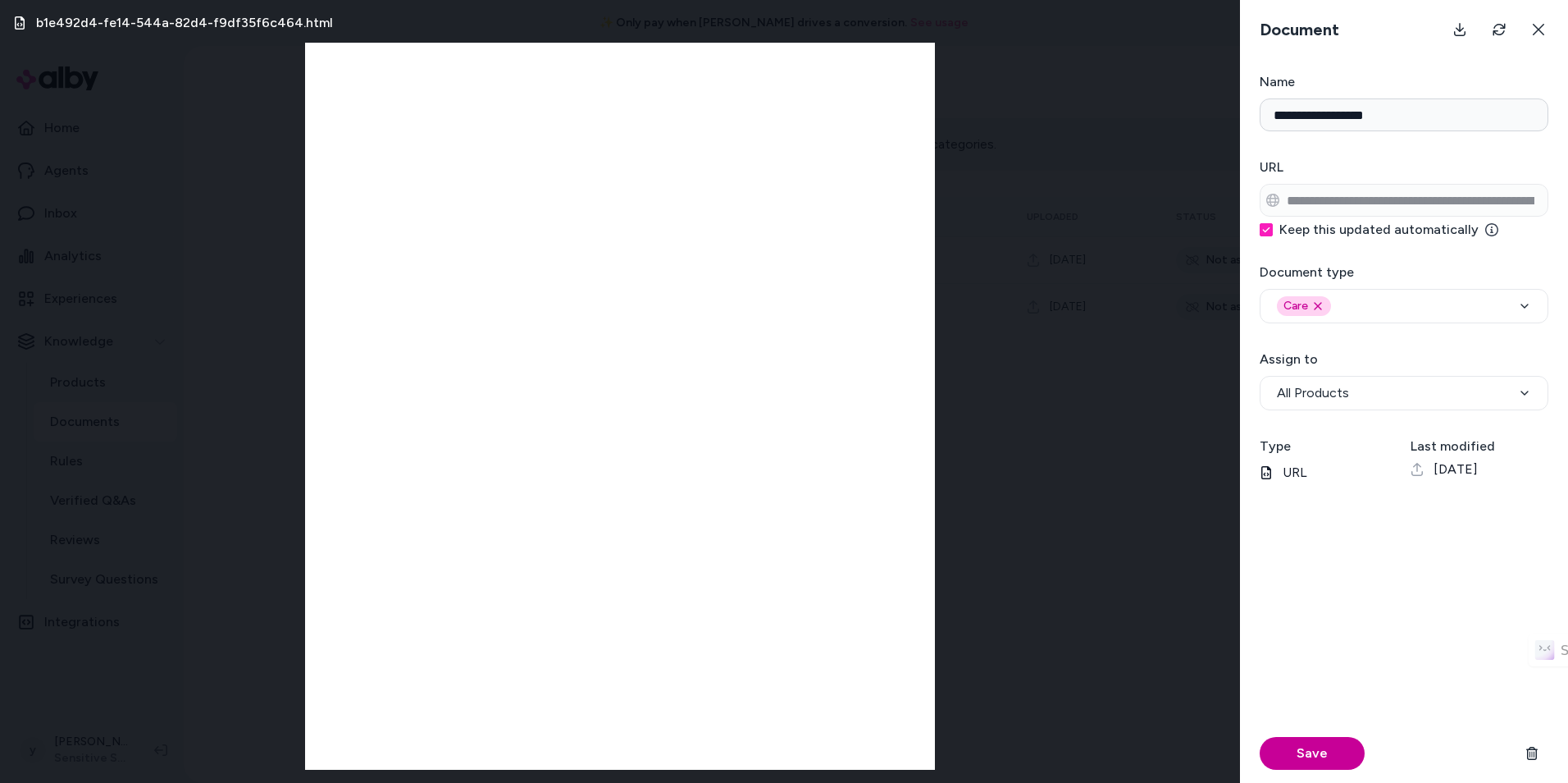
click at [1324, 759] on button "Save" at bounding box center [1312, 753] width 105 height 33
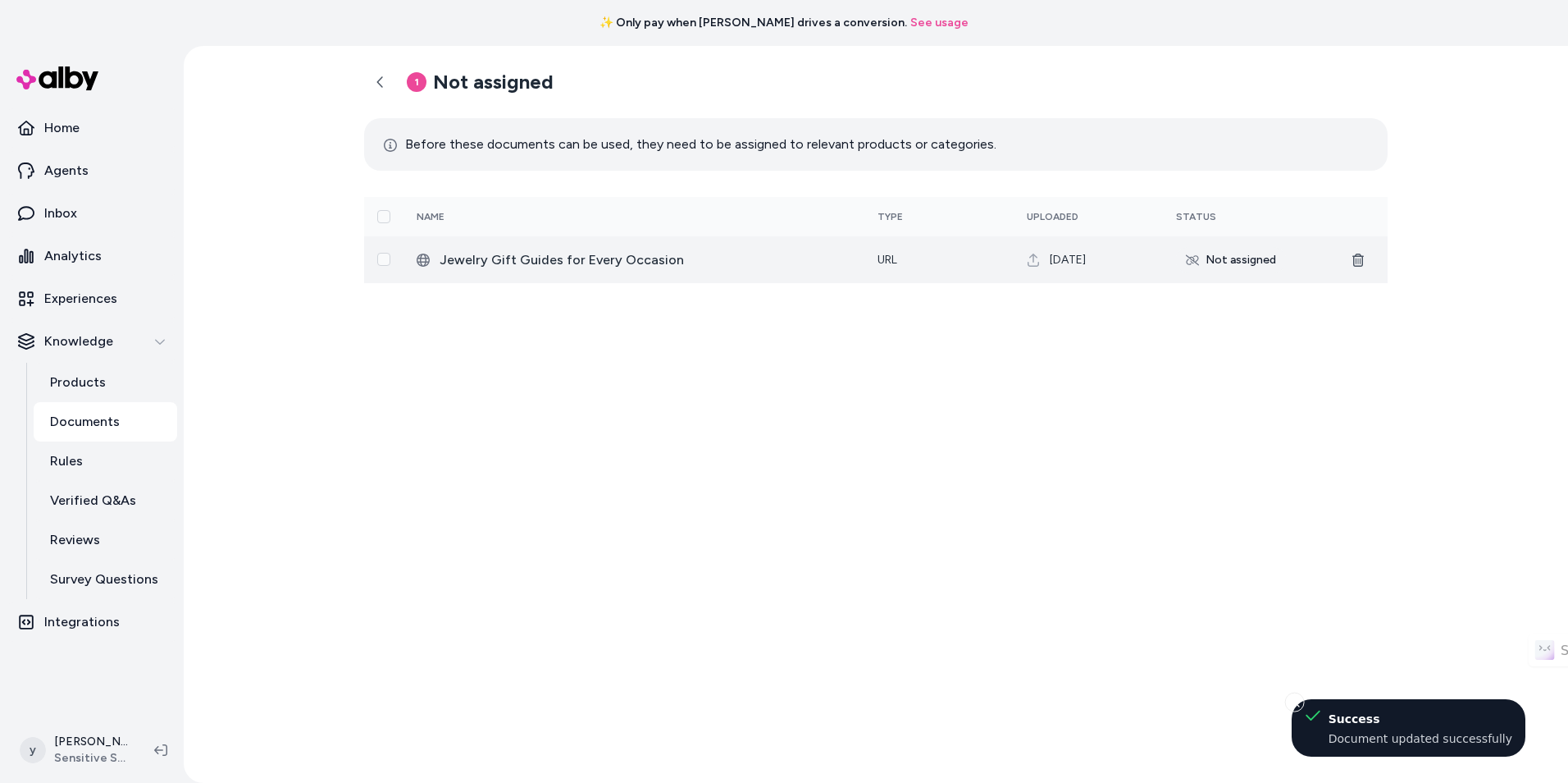
click at [1212, 282] on td "Not assigned" at bounding box center [1245, 259] width 165 height 46
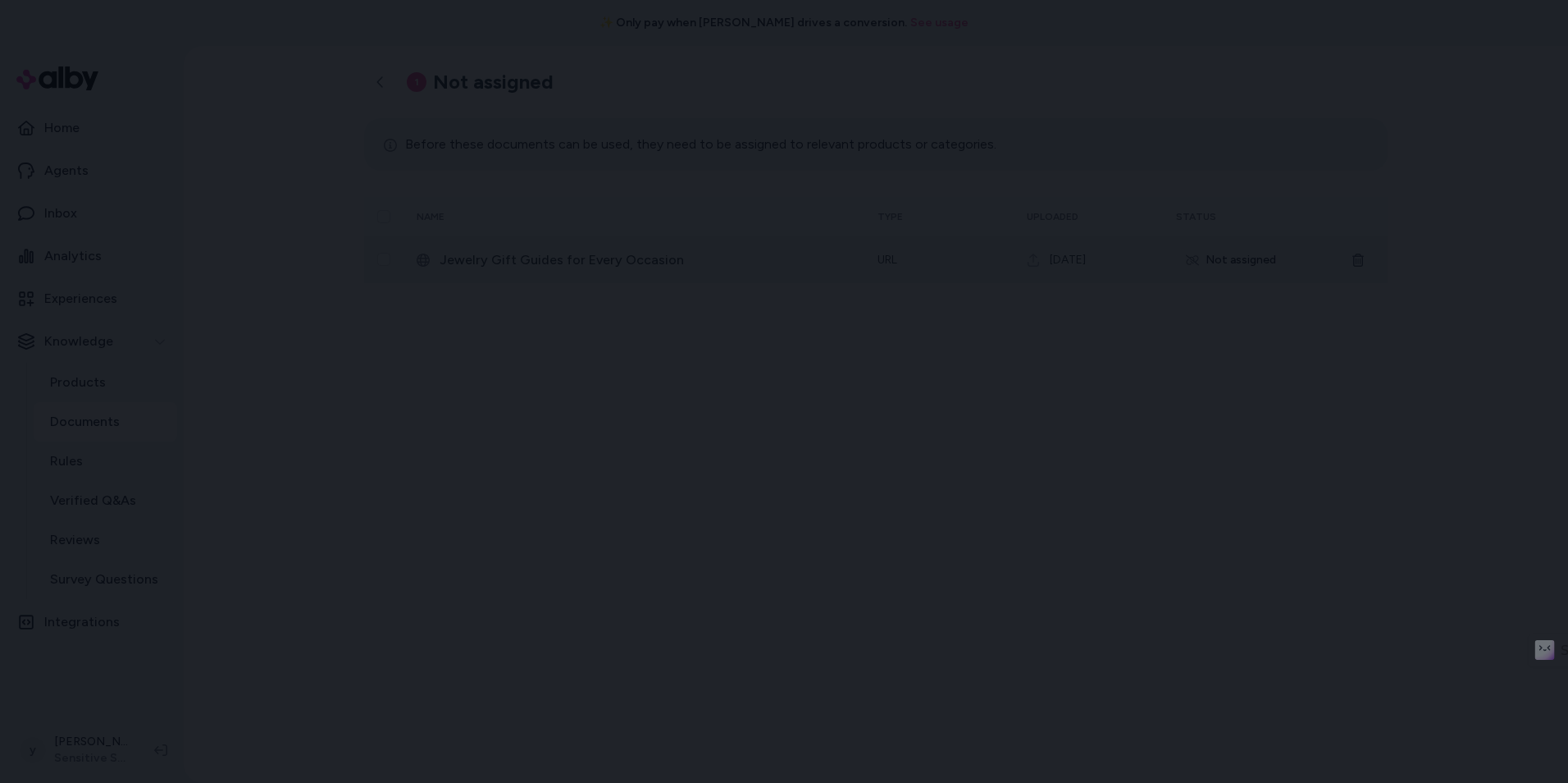
click at [1229, 261] on body "✨ Only pay when [PERSON_NAME] drives a conversion. See usage Home Agents Inbox …" at bounding box center [784, 392] width 1568 height 783
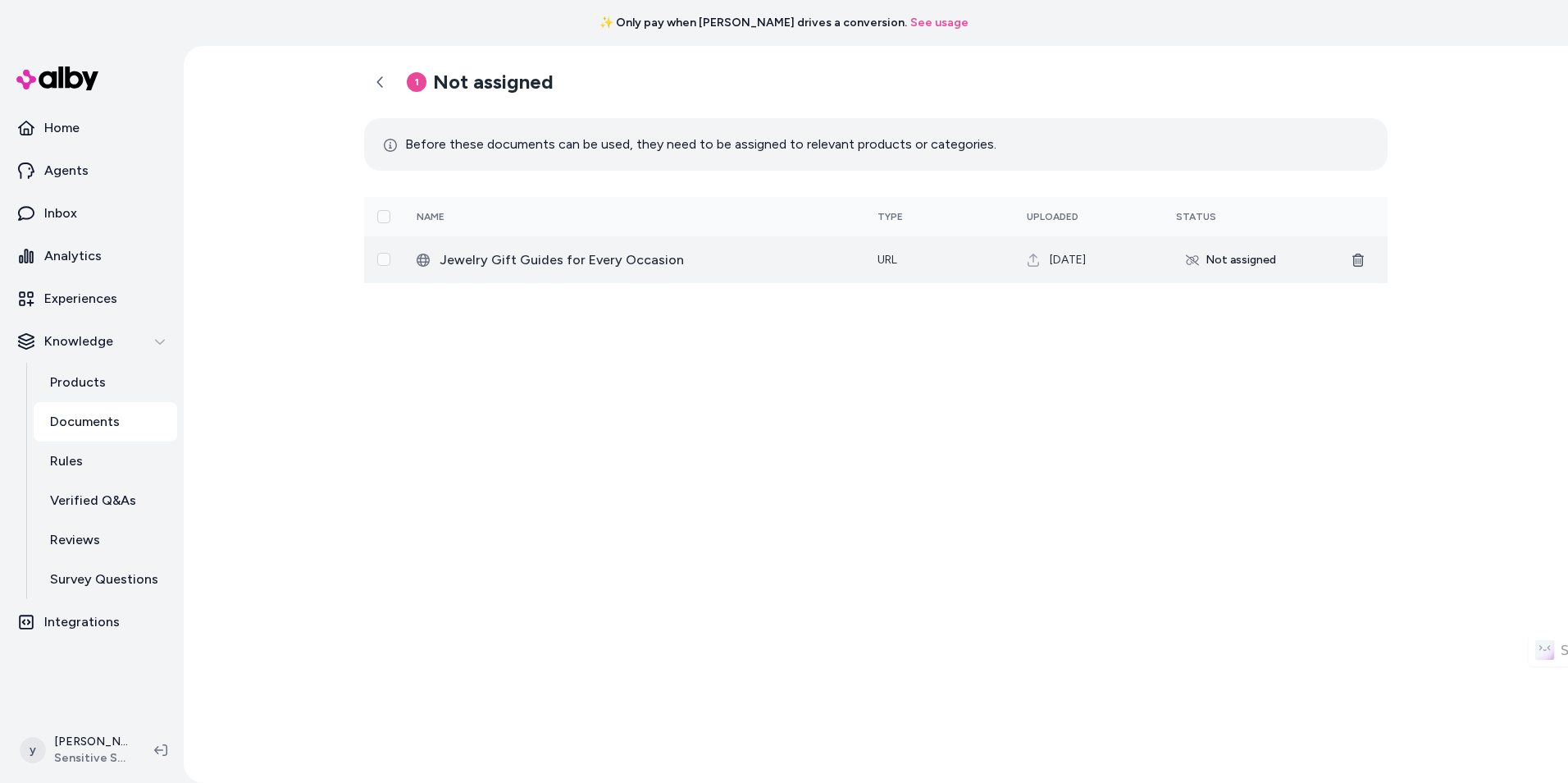
click at [1236, 265] on div "Not assigned" at bounding box center [1231, 260] width 110 height 26
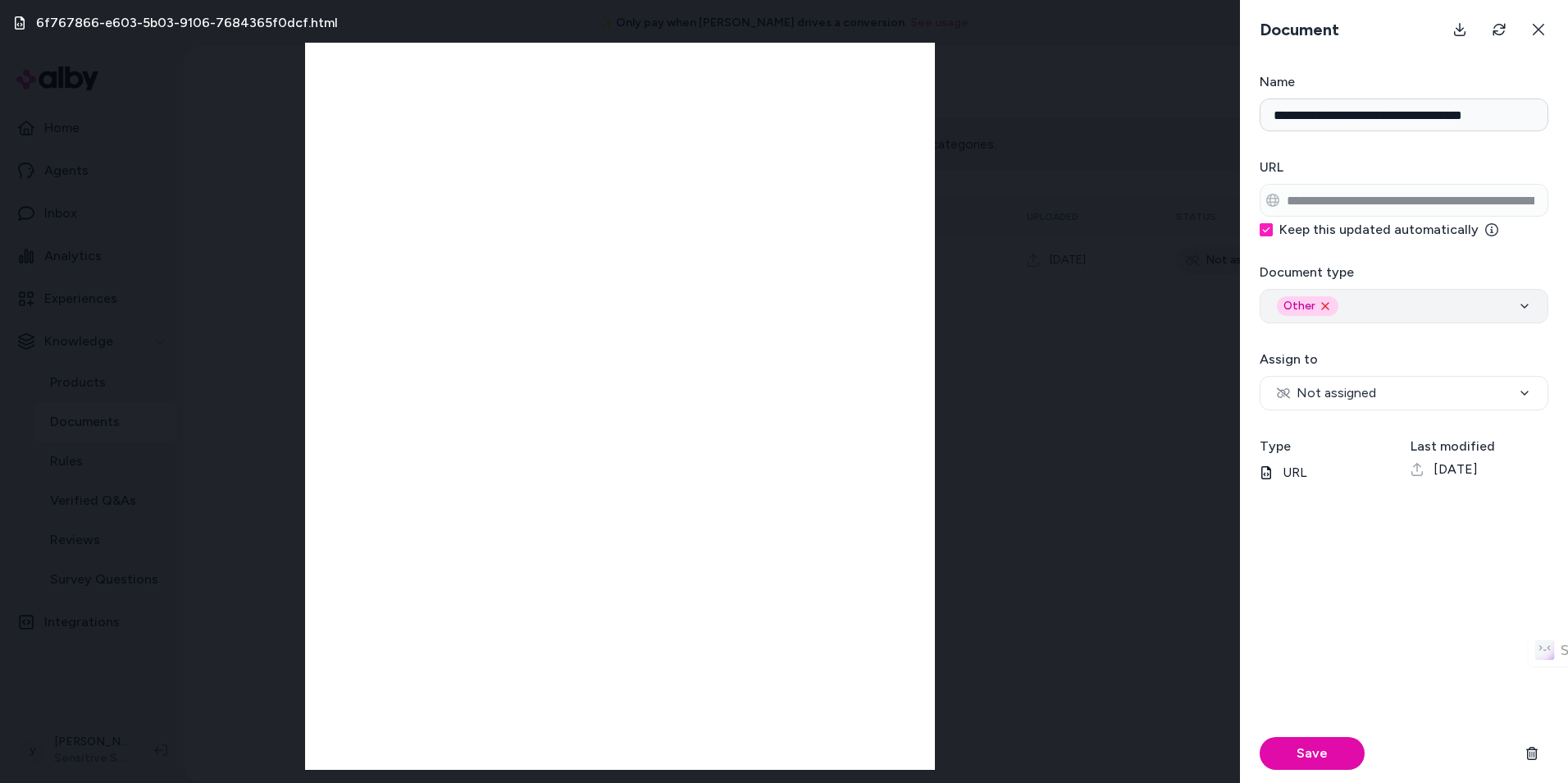
click at [1329, 309] on icon "Remove other option" at bounding box center [1325, 306] width 13 height 13
click at [1360, 304] on div "Select" at bounding box center [1404, 305] width 254 height 20
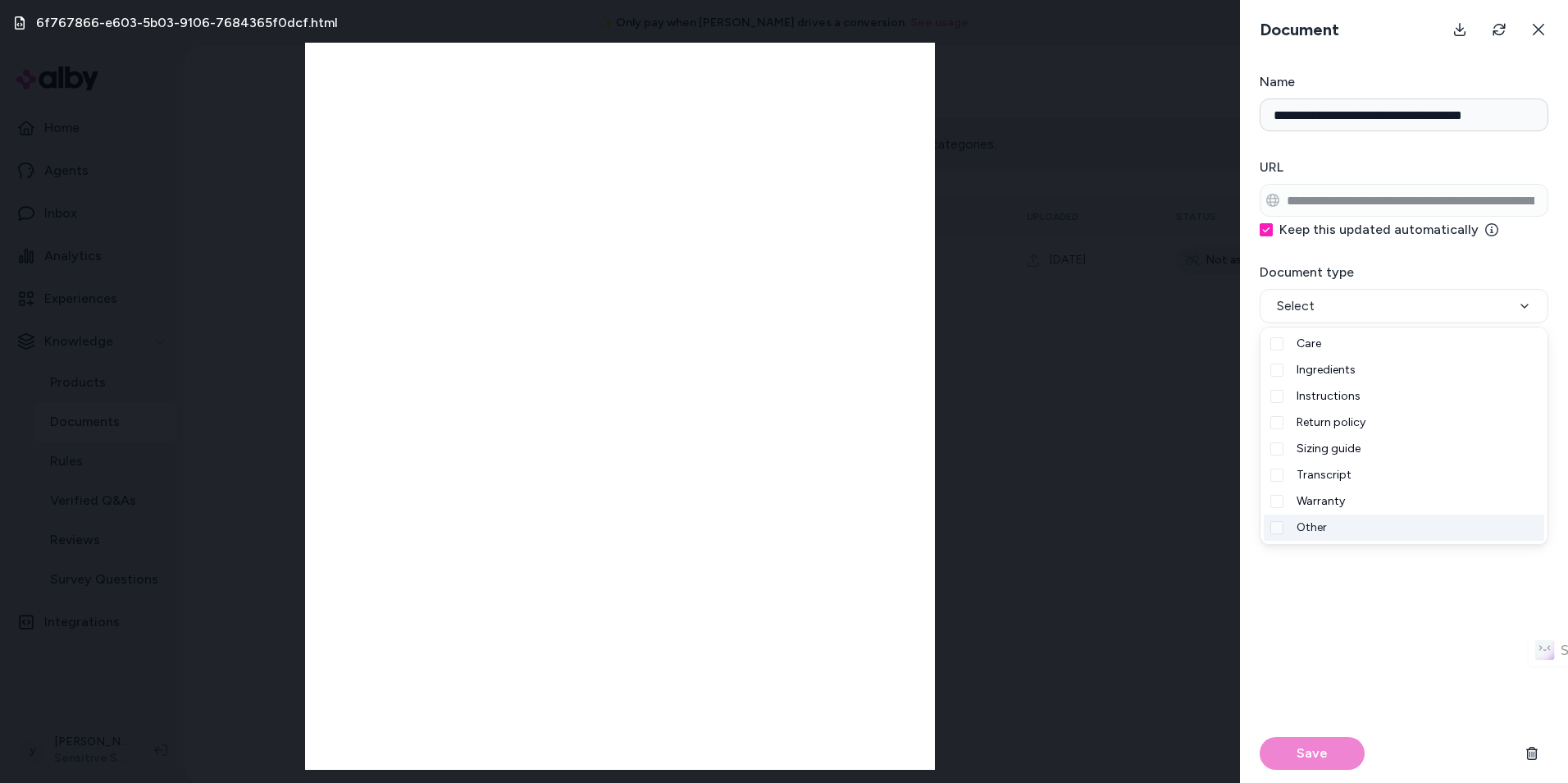
click at [1359, 527] on div "Other" at bounding box center [1404, 528] width 281 height 26
click at [1338, 741] on button "Save" at bounding box center [1312, 753] width 105 height 33
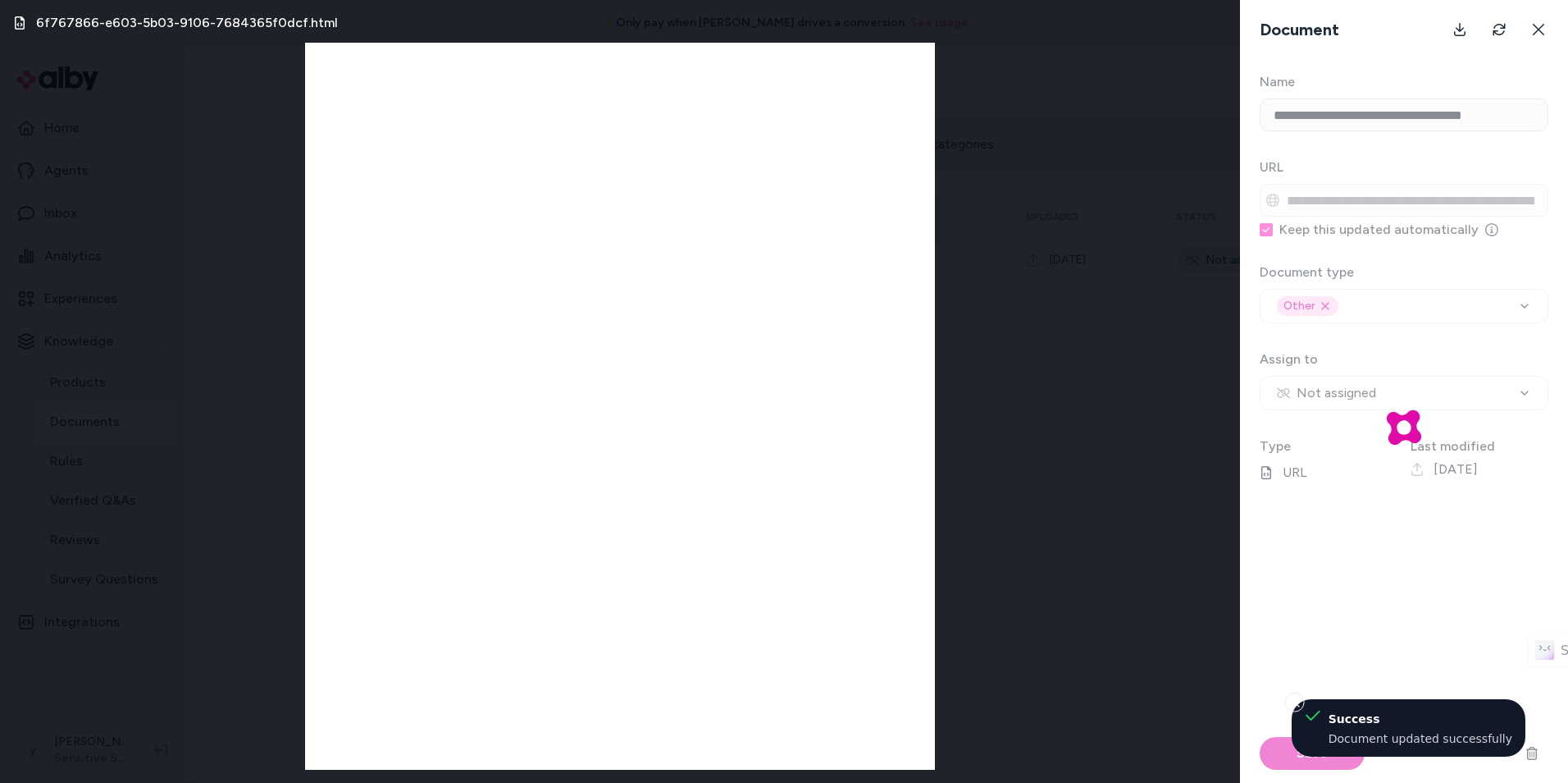
click at [1366, 395] on div at bounding box center [1404, 426] width 328 height 710
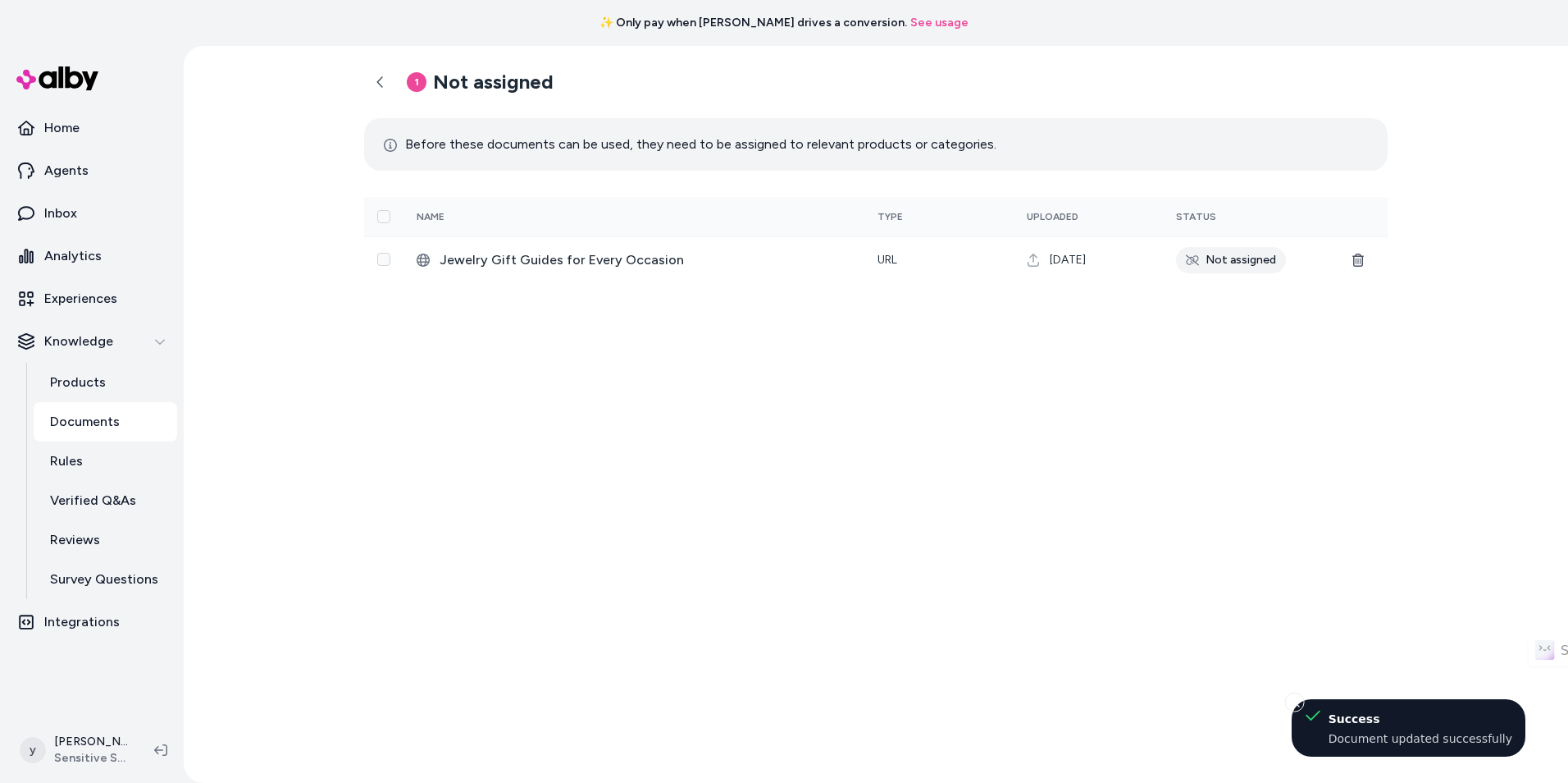
click at [1249, 252] on div "Not assigned" at bounding box center [1231, 260] width 110 height 26
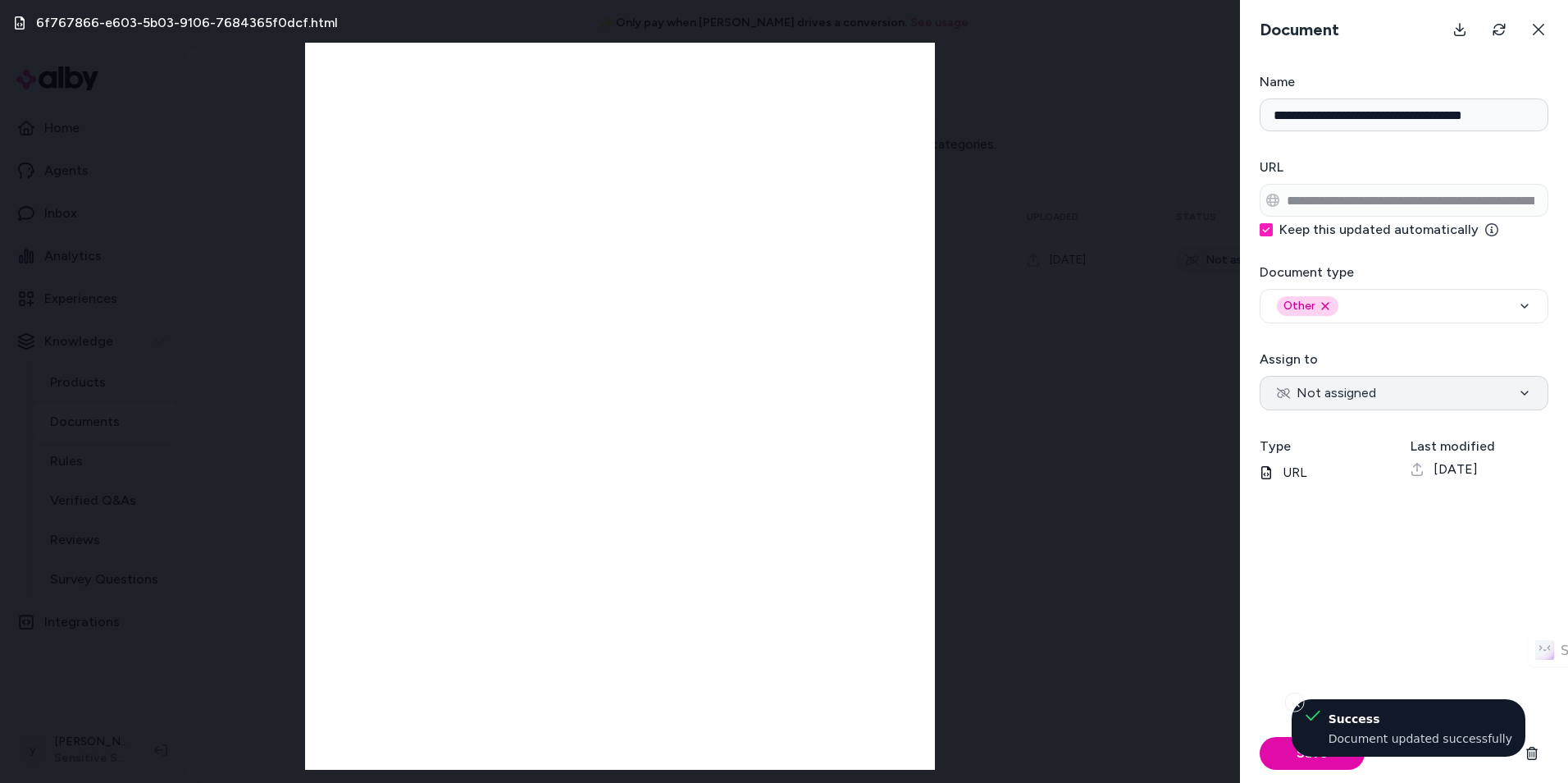
click at [1350, 379] on button "Not assigned" at bounding box center [1404, 392] width 288 height 34
select select "***"
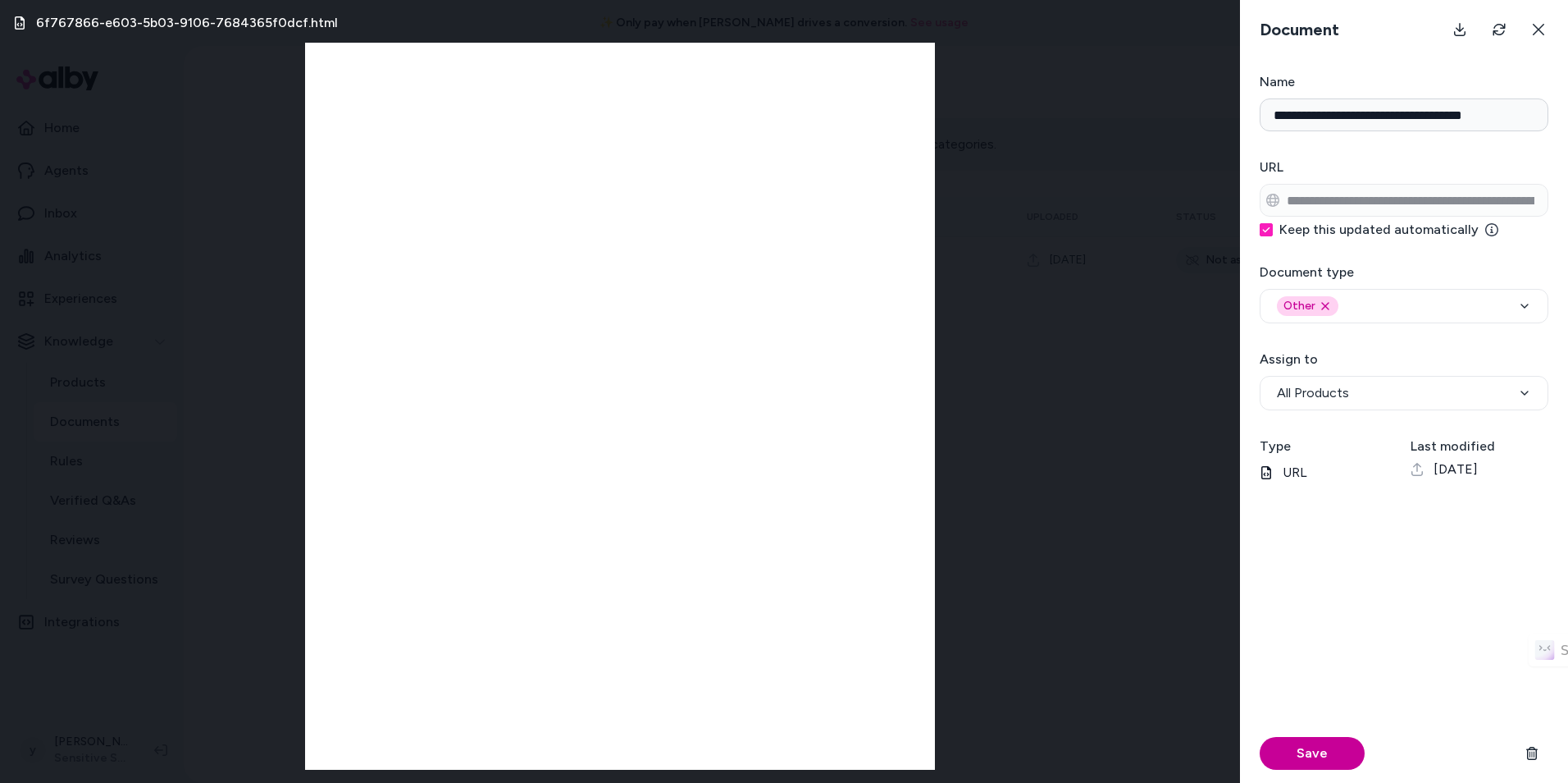
click at [1307, 754] on button "Save" at bounding box center [1312, 753] width 105 height 33
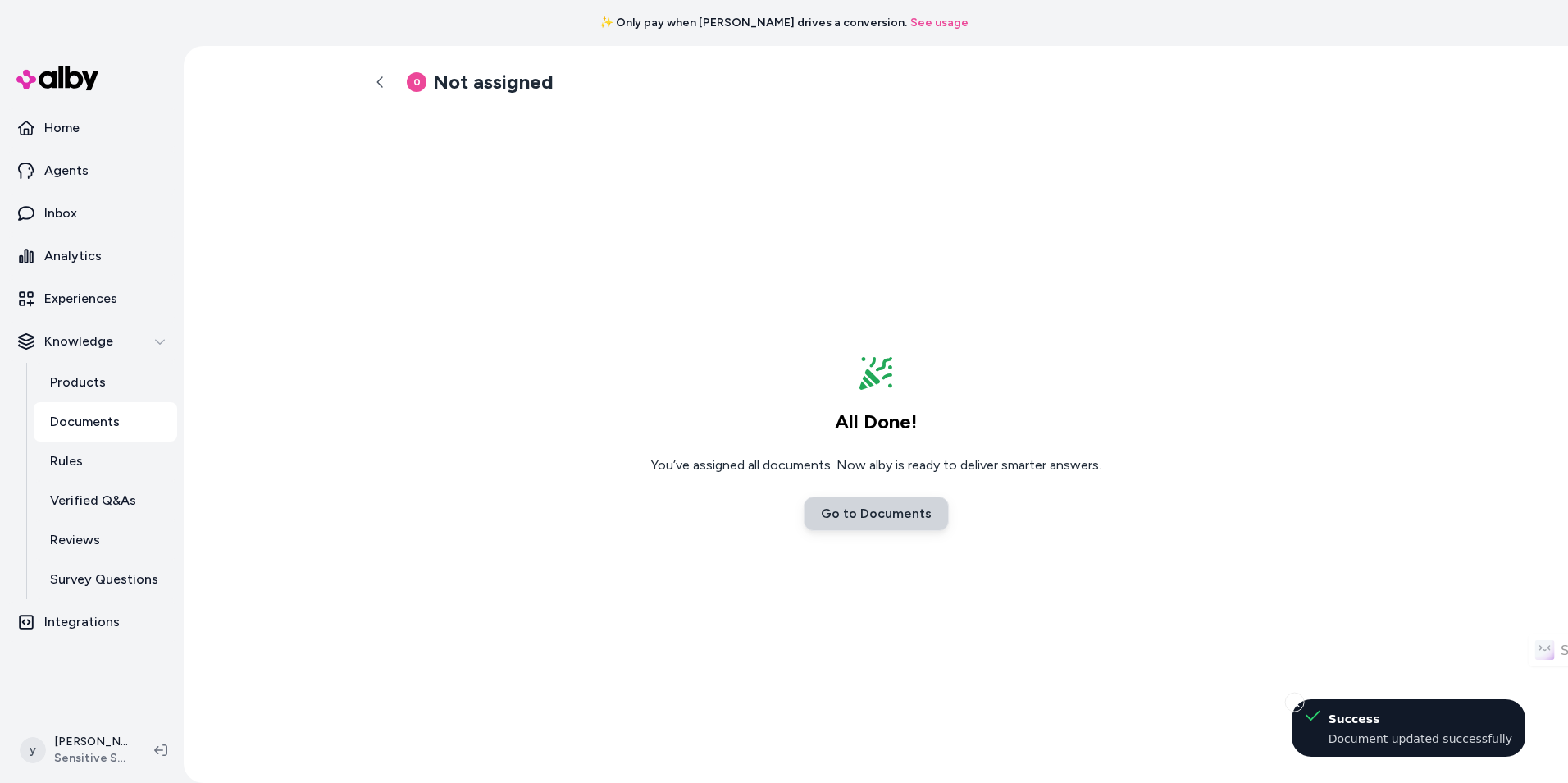
click at [873, 504] on link "Go to Documents" at bounding box center [876, 513] width 146 height 34
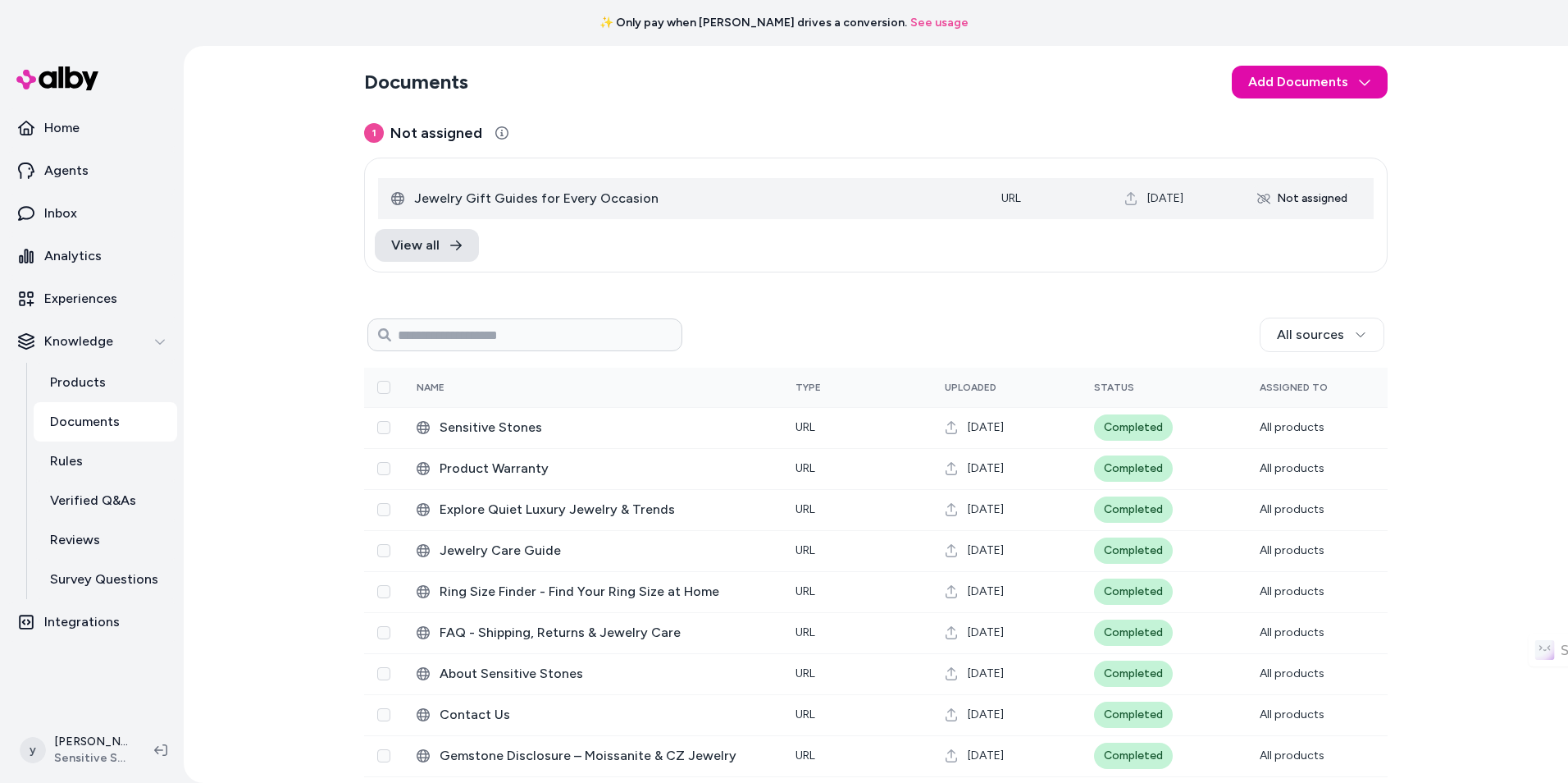
click at [1314, 182] on td "Not assigned" at bounding box center [1304, 198] width 140 height 41
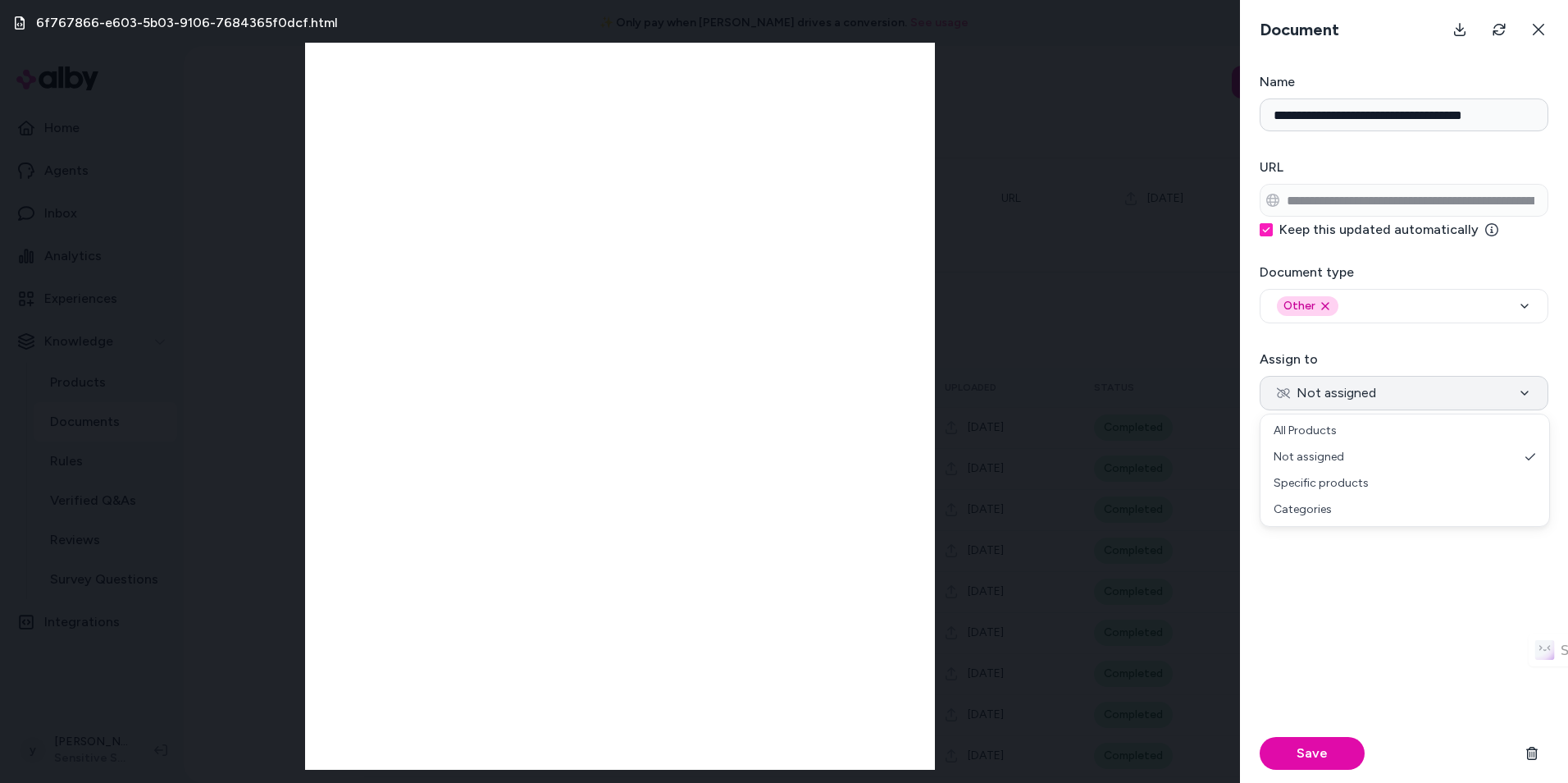
click at [1379, 394] on button "Not assigned" at bounding box center [1404, 392] width 288 height 34
select select "***"
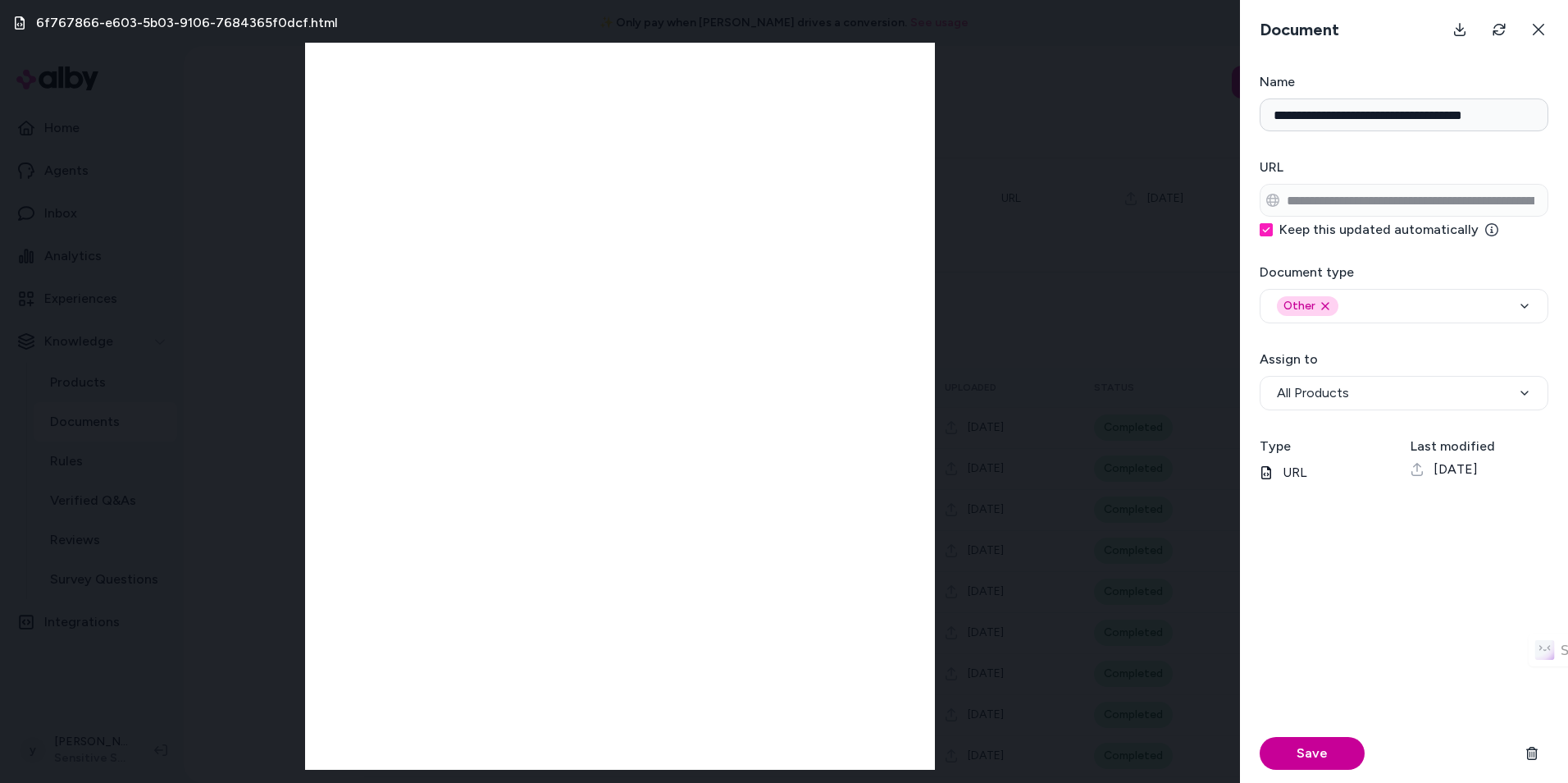
click at [1333, 766] on button "Save" at bounding box center [1312, 753] width 105 height 33
